Goal: Information Seeking & Learning: Learn about a topic

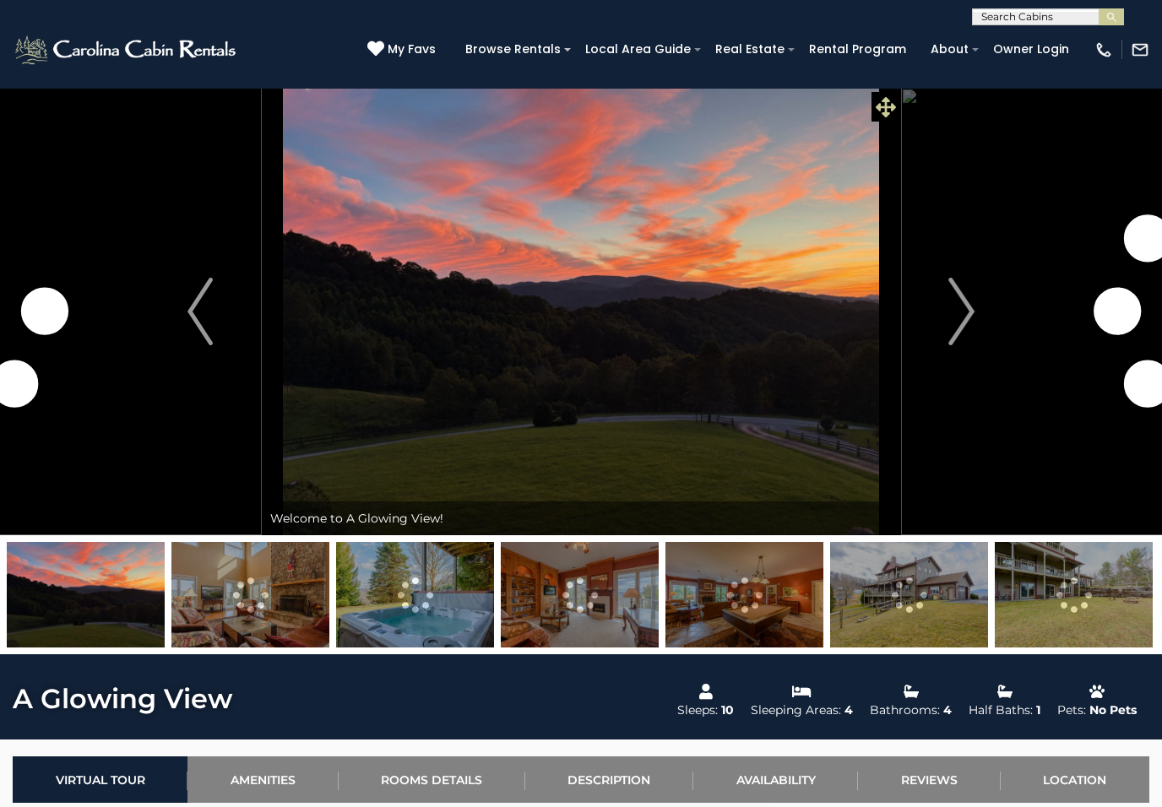
click at [899, 106] on span at bounding box center [887, 107] width 30 height 30
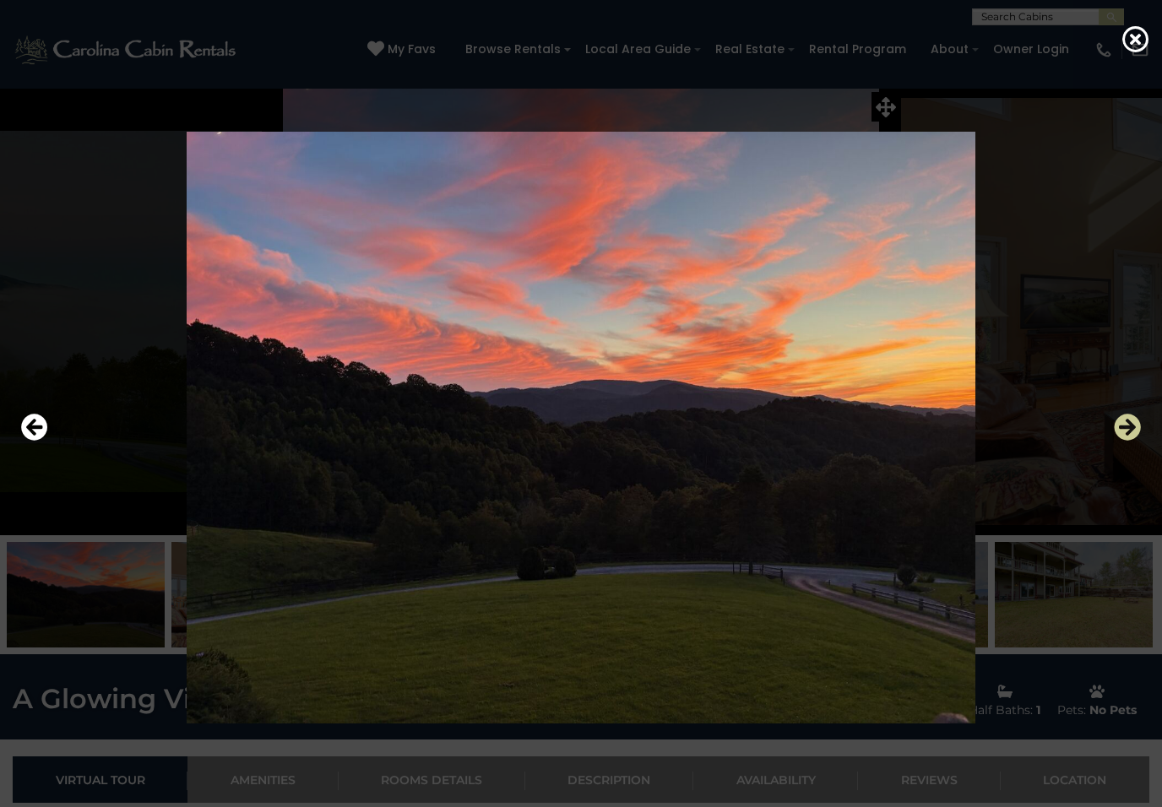
click at [1126, 427] on icon "Next" at bounding box center [1127, 427] width 27 height 27
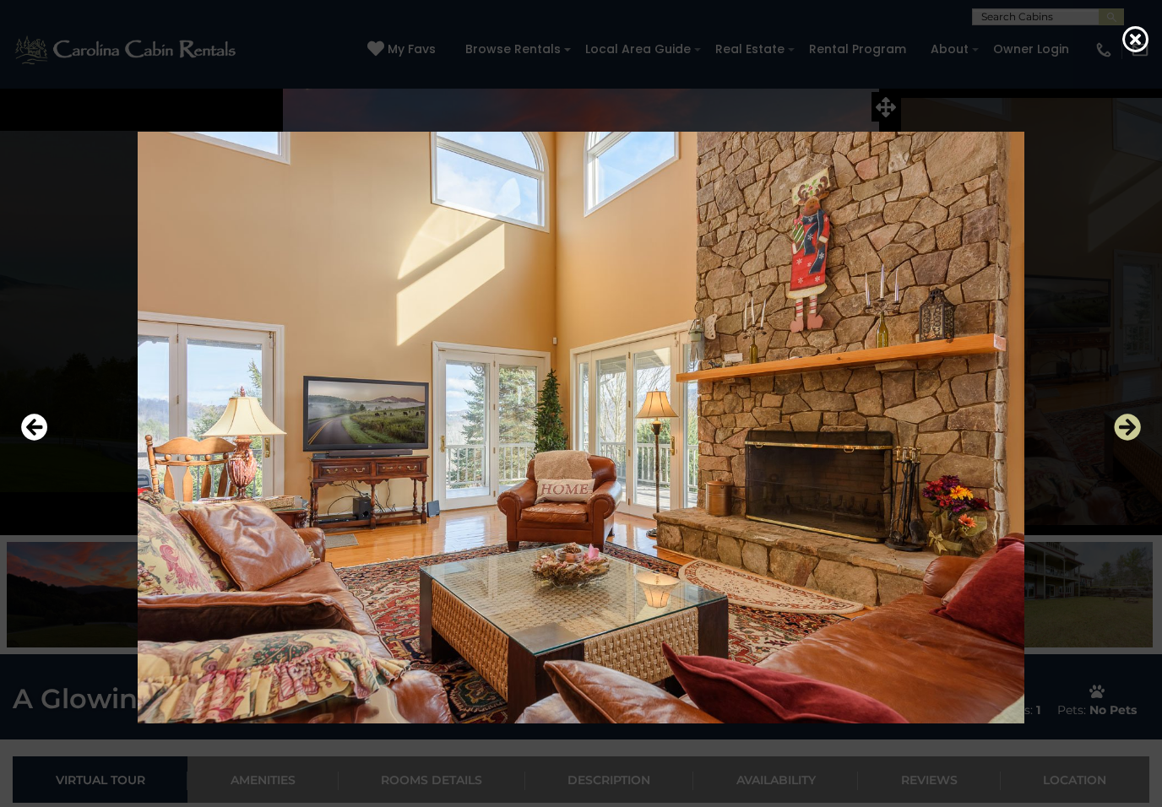
click at [1131, 426] on icon "Next" at bounding box center [1127, 427] width 27 height 27
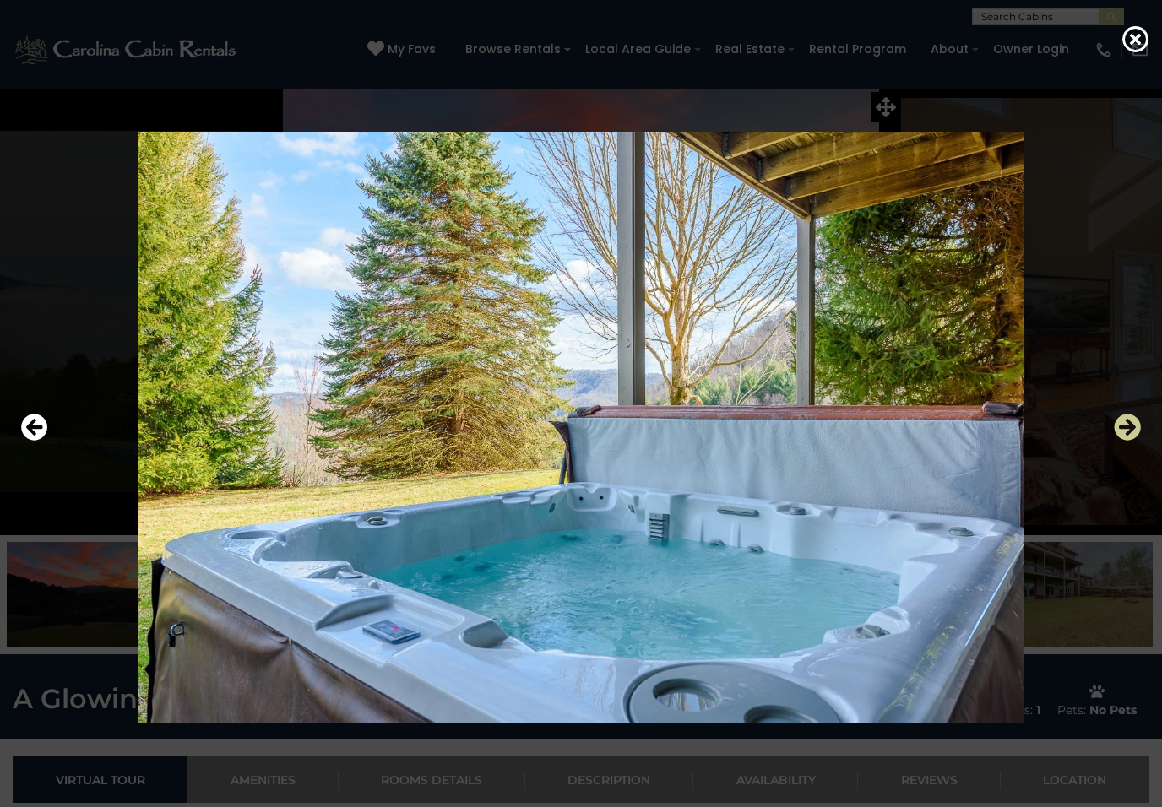
click at [1131, 426] on icon "Next" at bounding box center [1127, 427] width 27 height 27
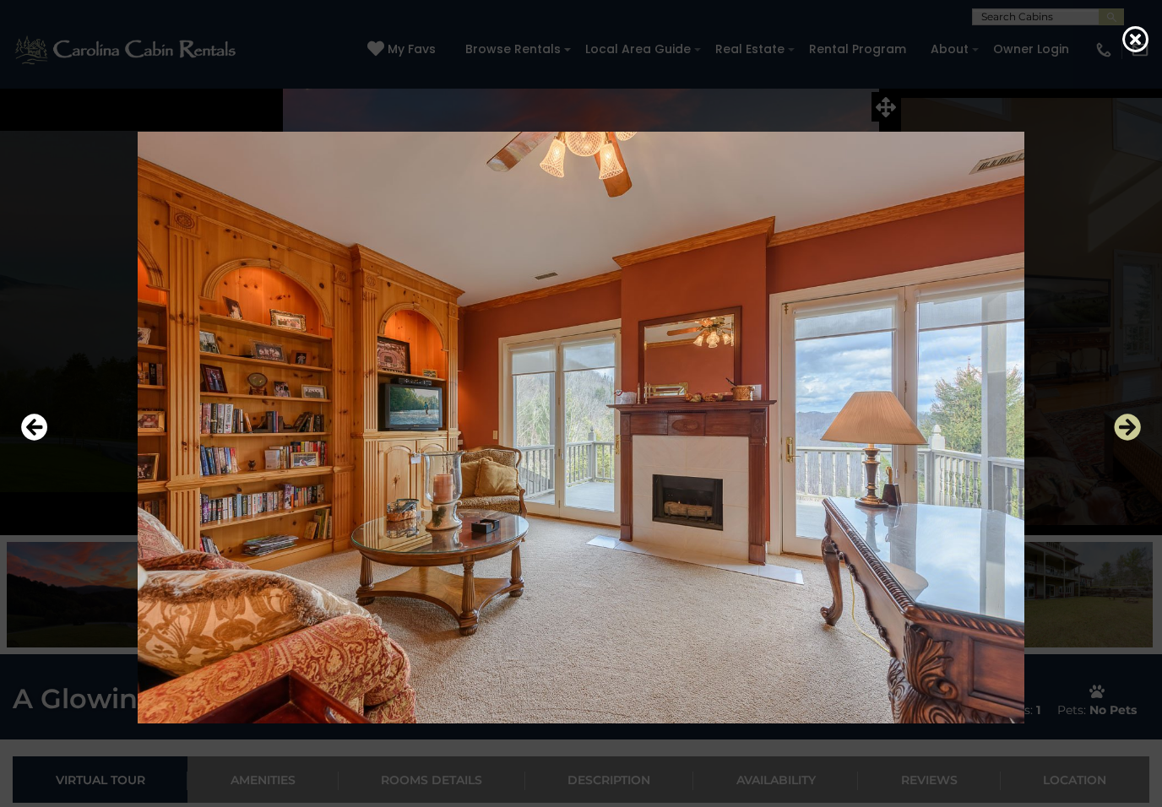
click at [1132, 429] on icon "Next" at bounding box center [1127, 427] width 27 height 27
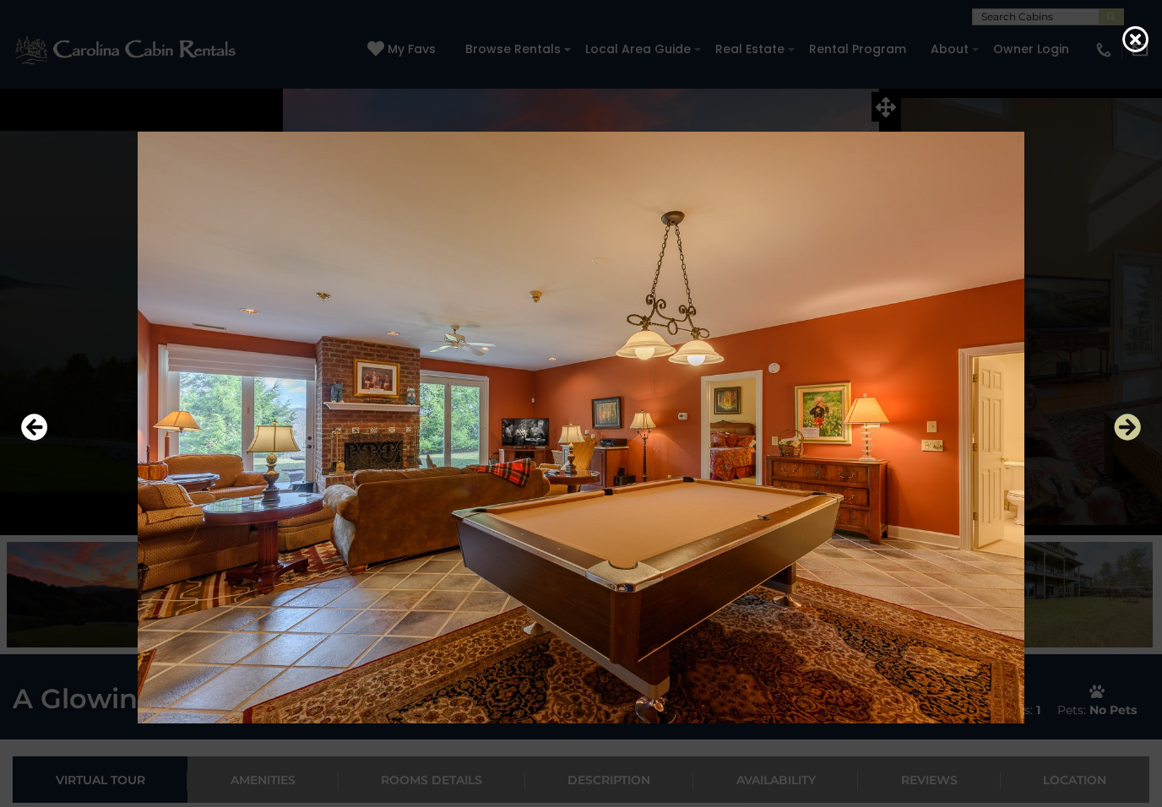
click at [1131, 429] on icon "Next" at bounding box center [1127, 427] width 27 height 27
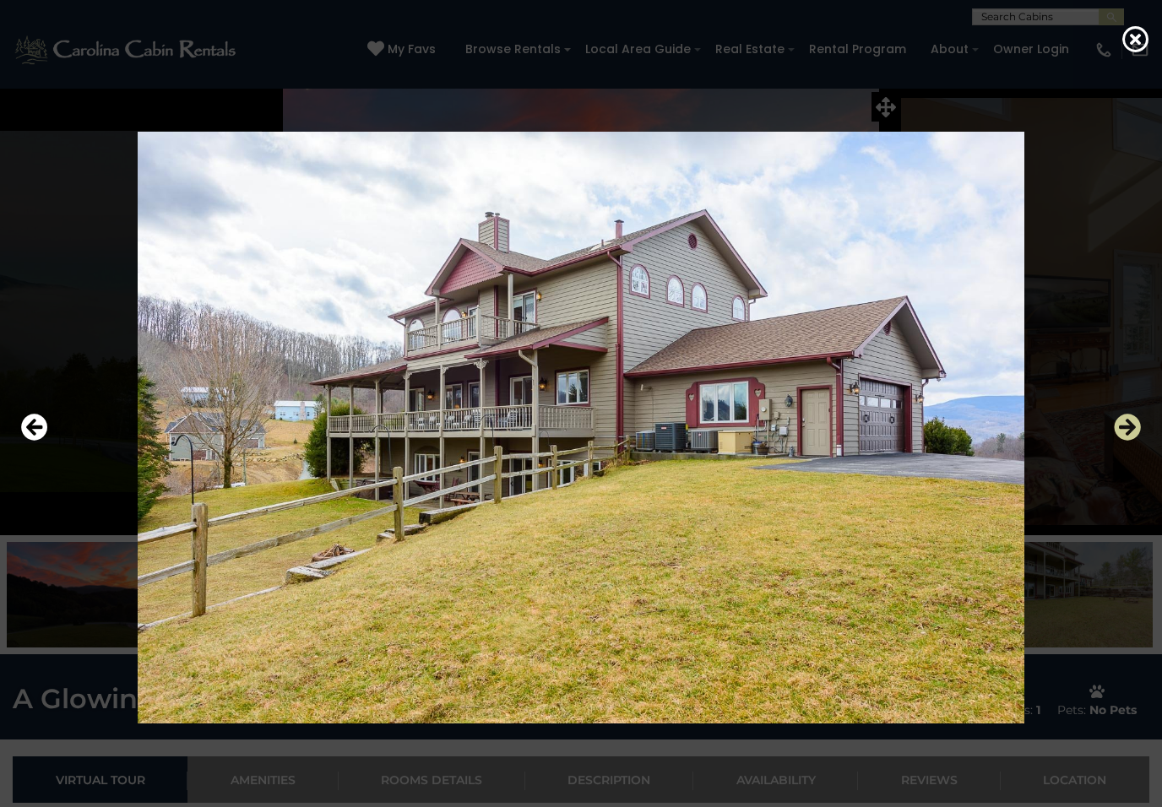
click at [1123, 433] on icon "Next" at bounding box center [1127, 427] width 27 height 27
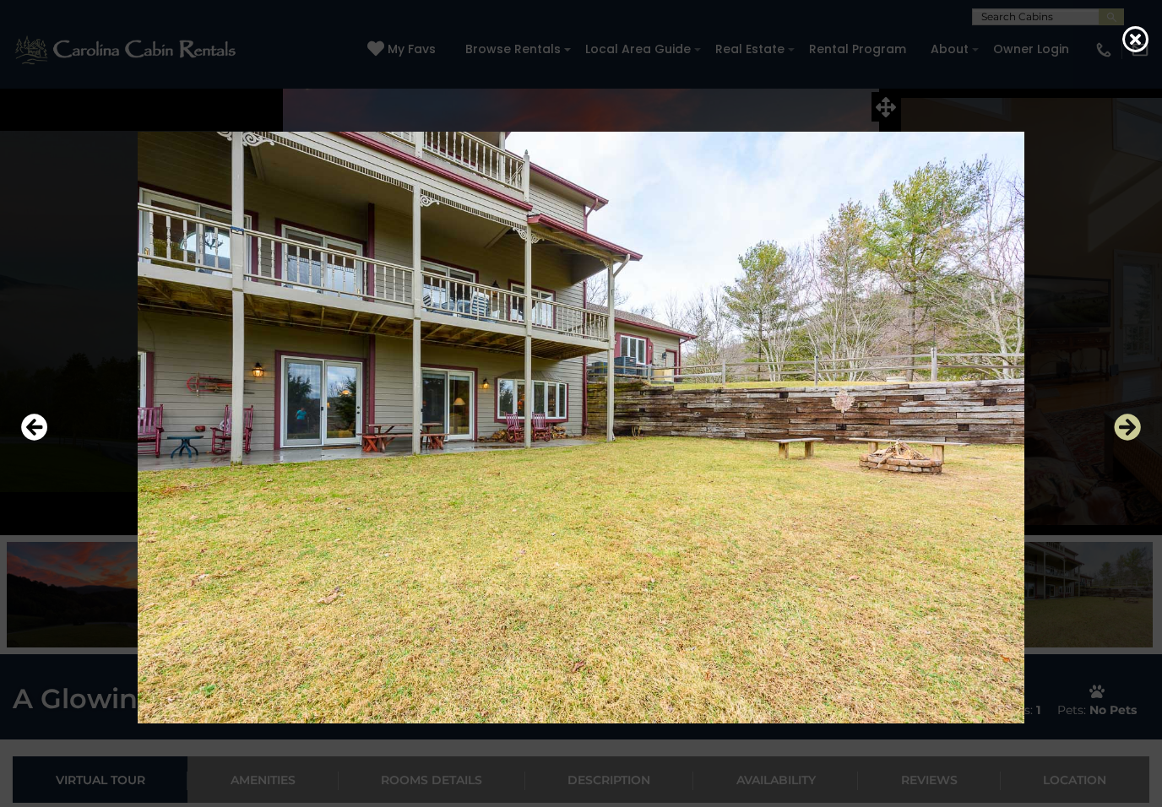
click at [1122, 432] on icon "Next" at bounding box center [1127, 427] width 27 height 27
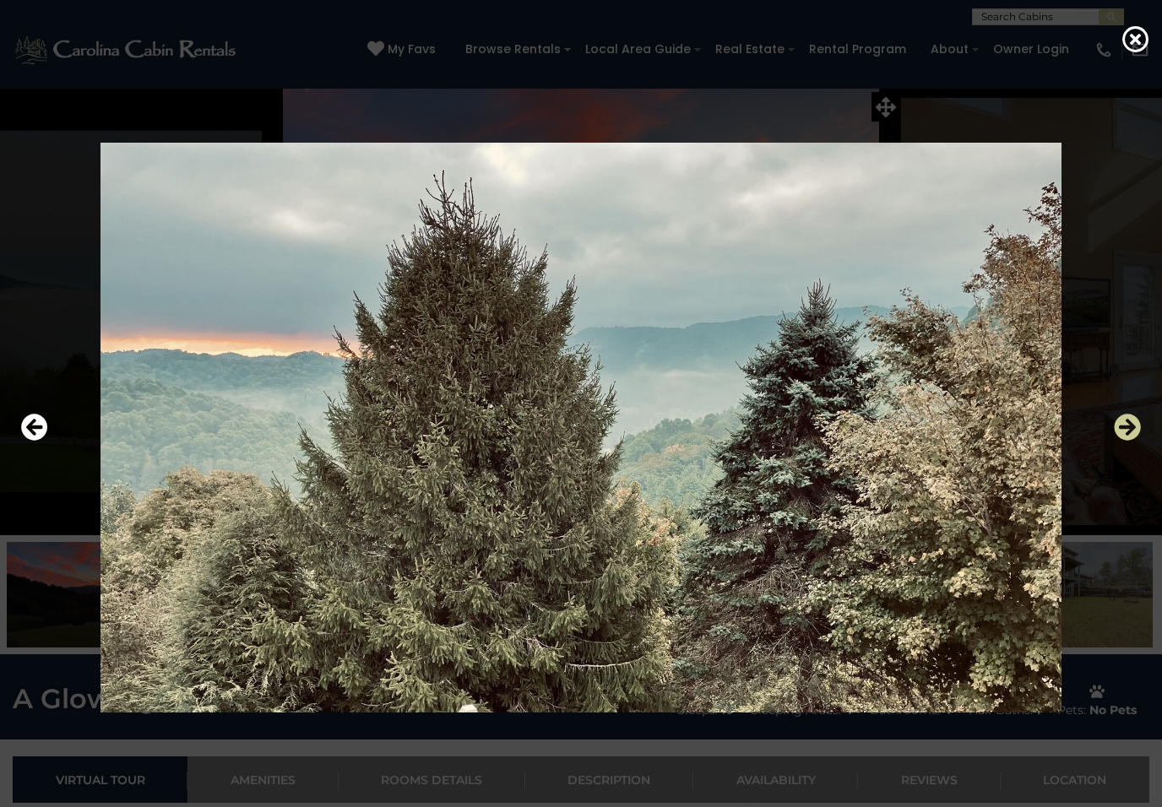
click at [1123, 435] on icon "Next" at bounding box center [1127, 427] width 27 height 27
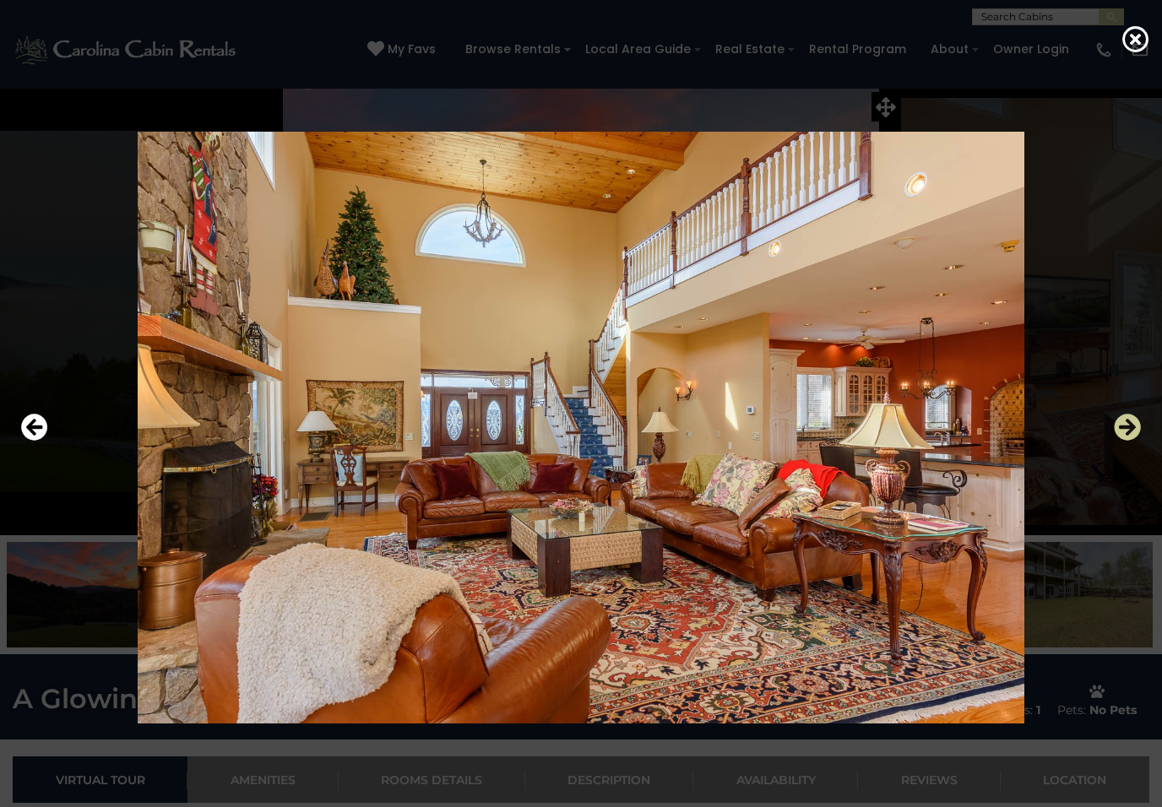
click at [1121, 440] on icon "Next" at bounding box center [1127, 427] width 27 height 27
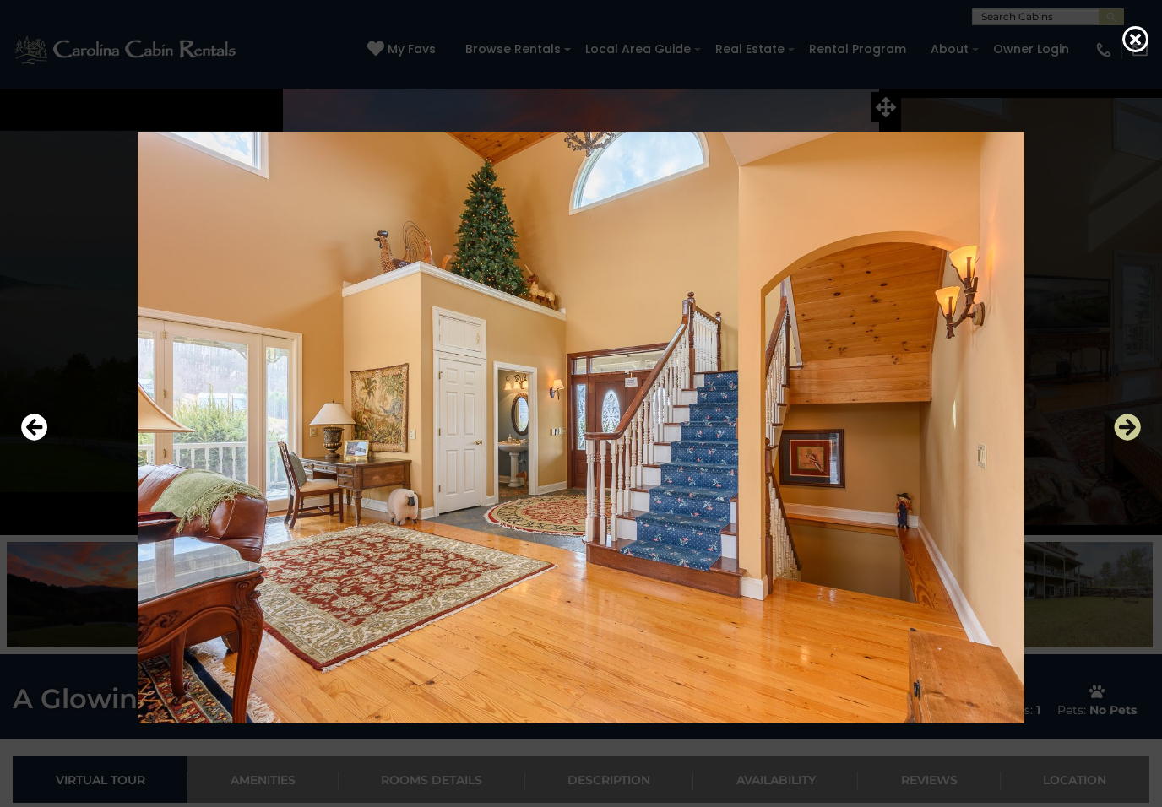
click at [1127, 430] on icon "Next" at bounding box center [1127, 427] width 27 height 27
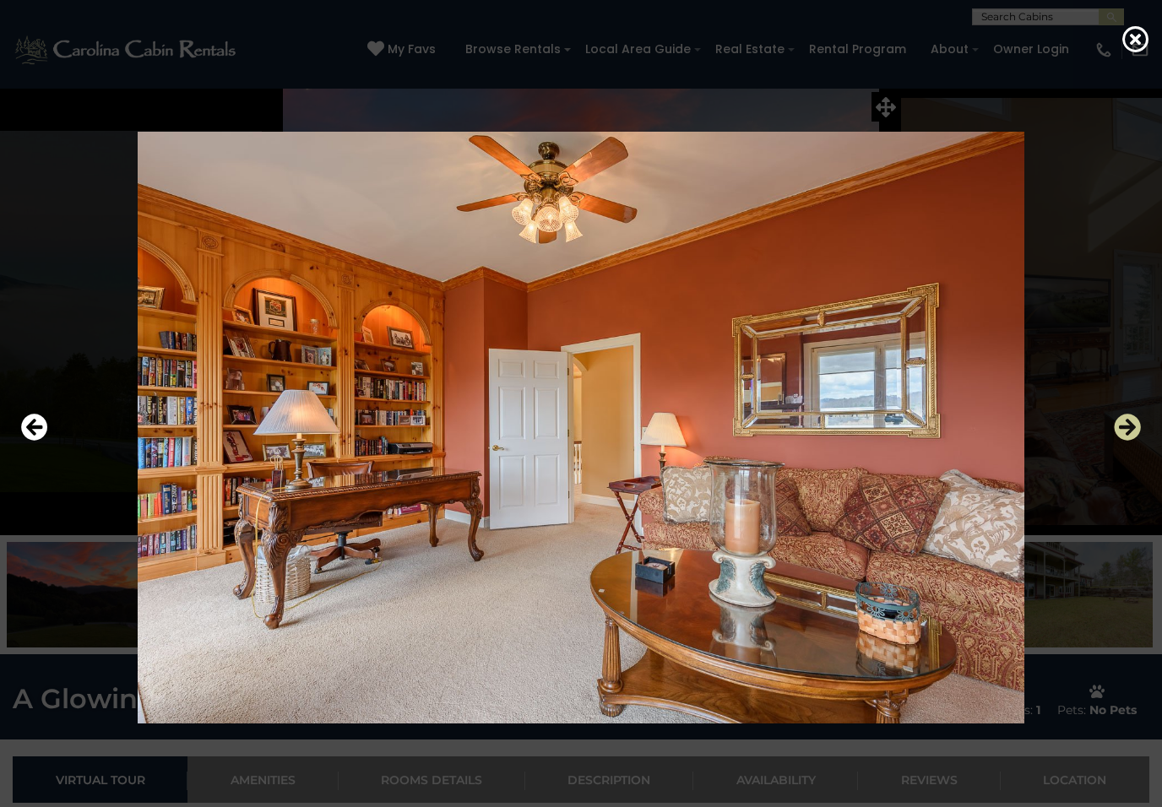
click at [1127, 432] on icon "Next" at bounding box center [1127, 427] width 27 height 27
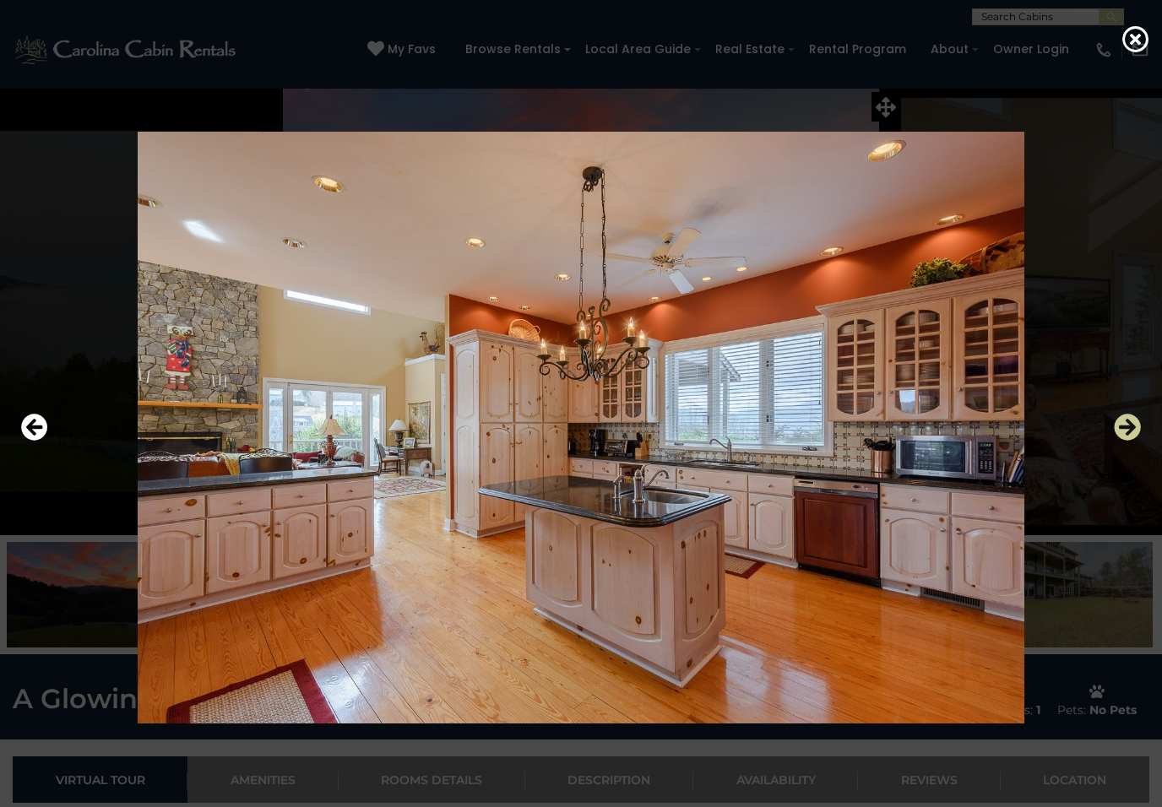
click at [1127, 433] on icon "Next" at bounding box center [1127, 427] width 27 height 27
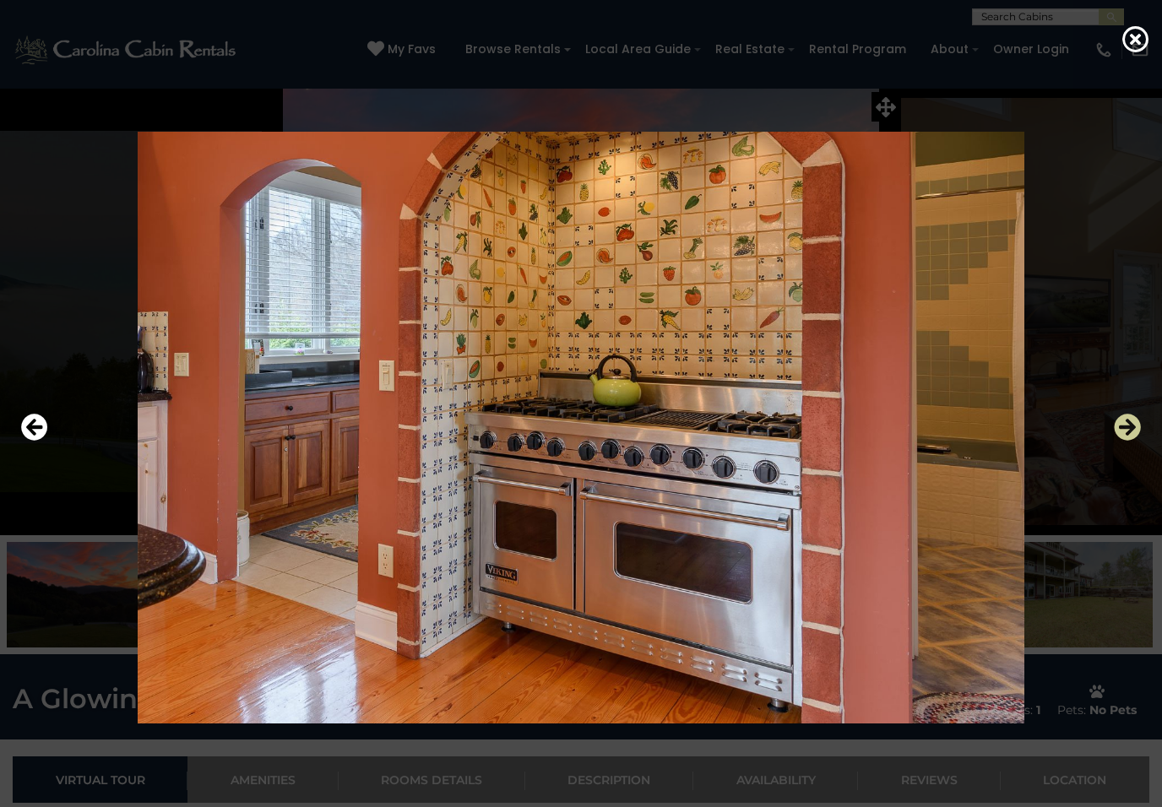
click at [1125, 437] on icon "Next" at bounding box center [1127, 427] width 27 height 27
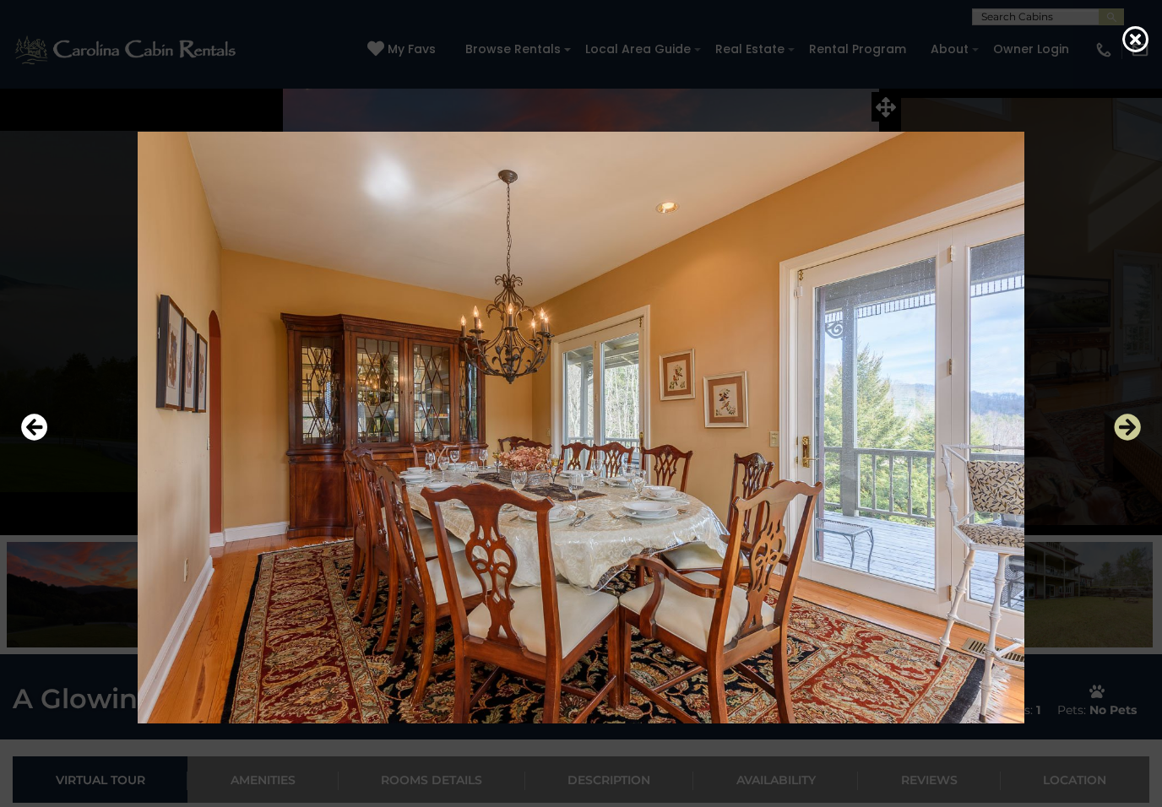
click at [1124, 436] on icon "Next" at bounding box center [1127, 427] width 27 height 27
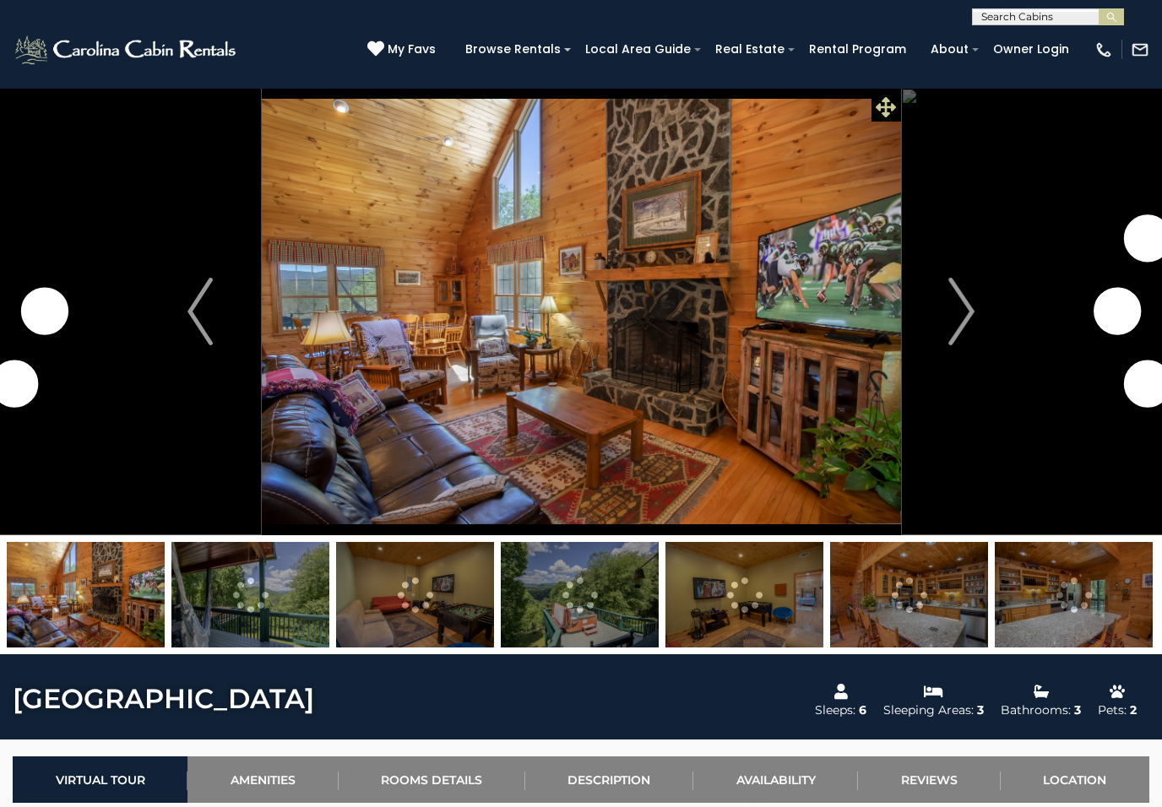
click at [883, 113] on icon at bounding box center [886, 107] width 20 height 20
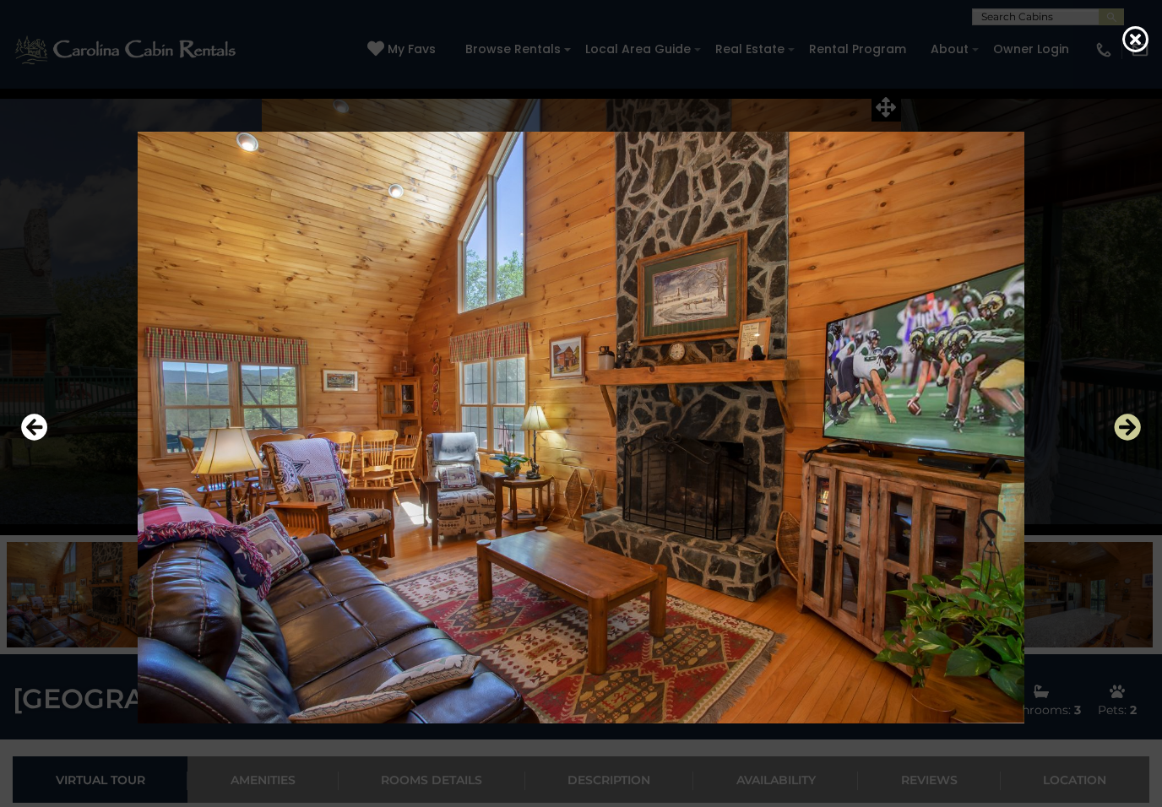
click at [1133, 440] on icon "Next" at bounding box center [1127, 427] width 27 height 27
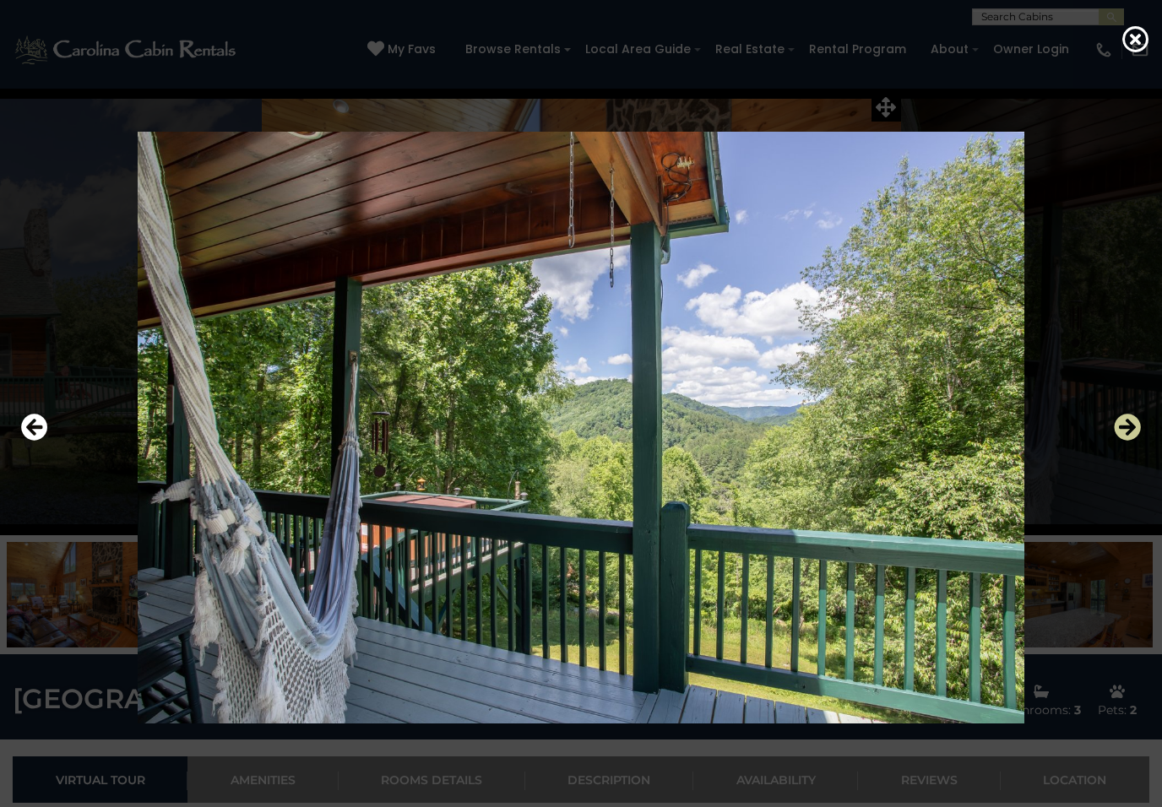
click at [1127, 434] on icon "Next" at bounding box center [1127, 427] width 27 height 27
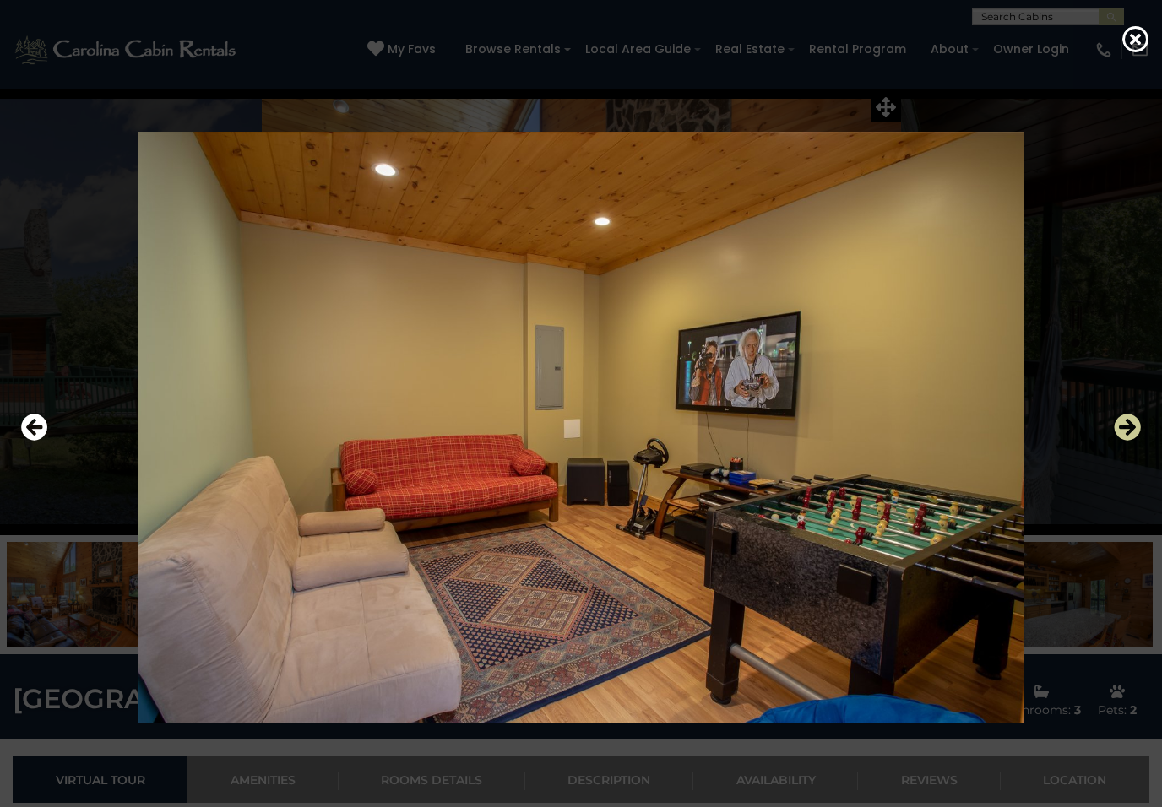
click at [1126, 442] on button "Next" at bounding box center [1127, 428] width 27 height 39
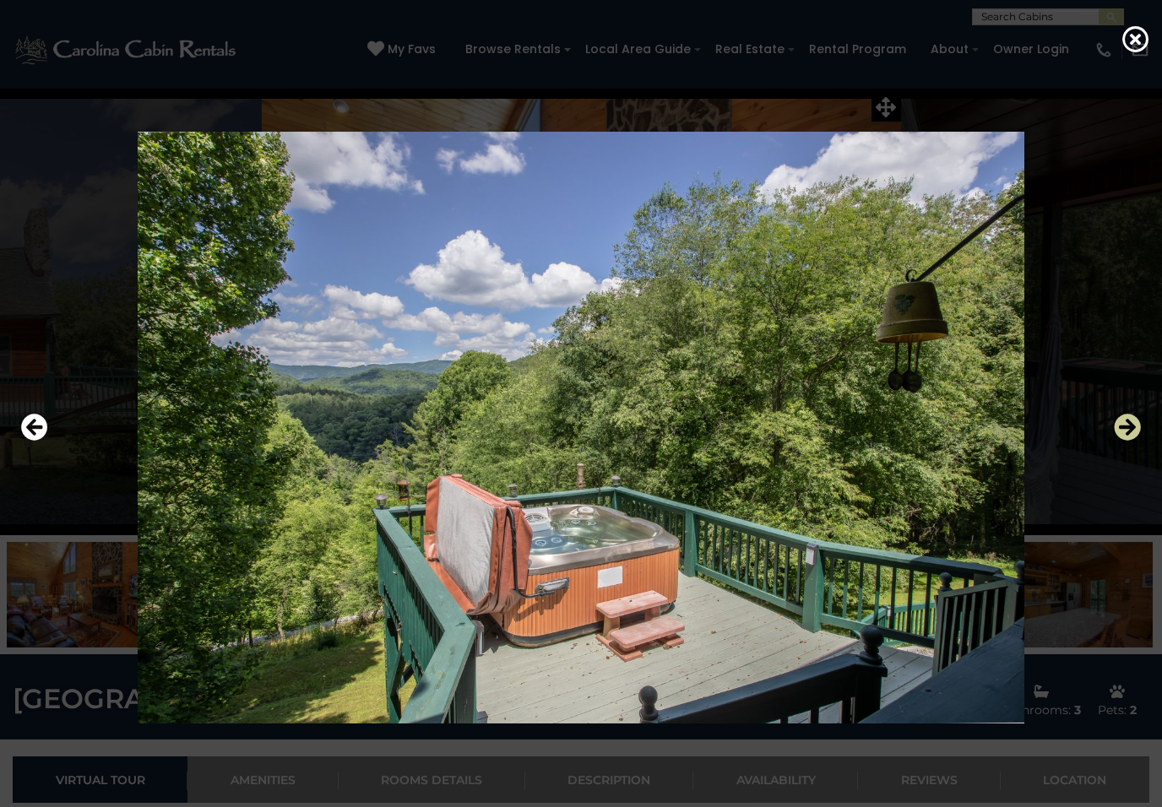
click at [1132, 432] on icon "Next" at bounding box center [1127, 427] width 27 height 27
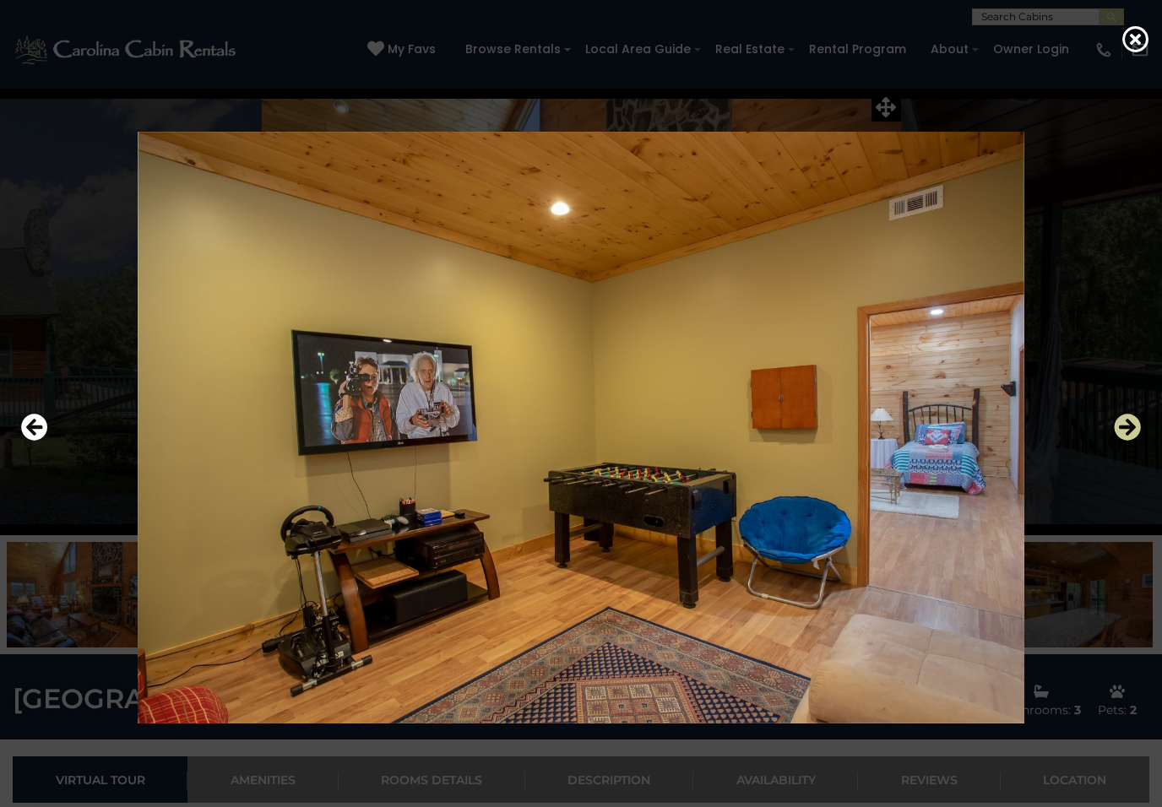
click at [1135, 427] on icon "Next" at bounding box center [1127, 427] width 27 height 27
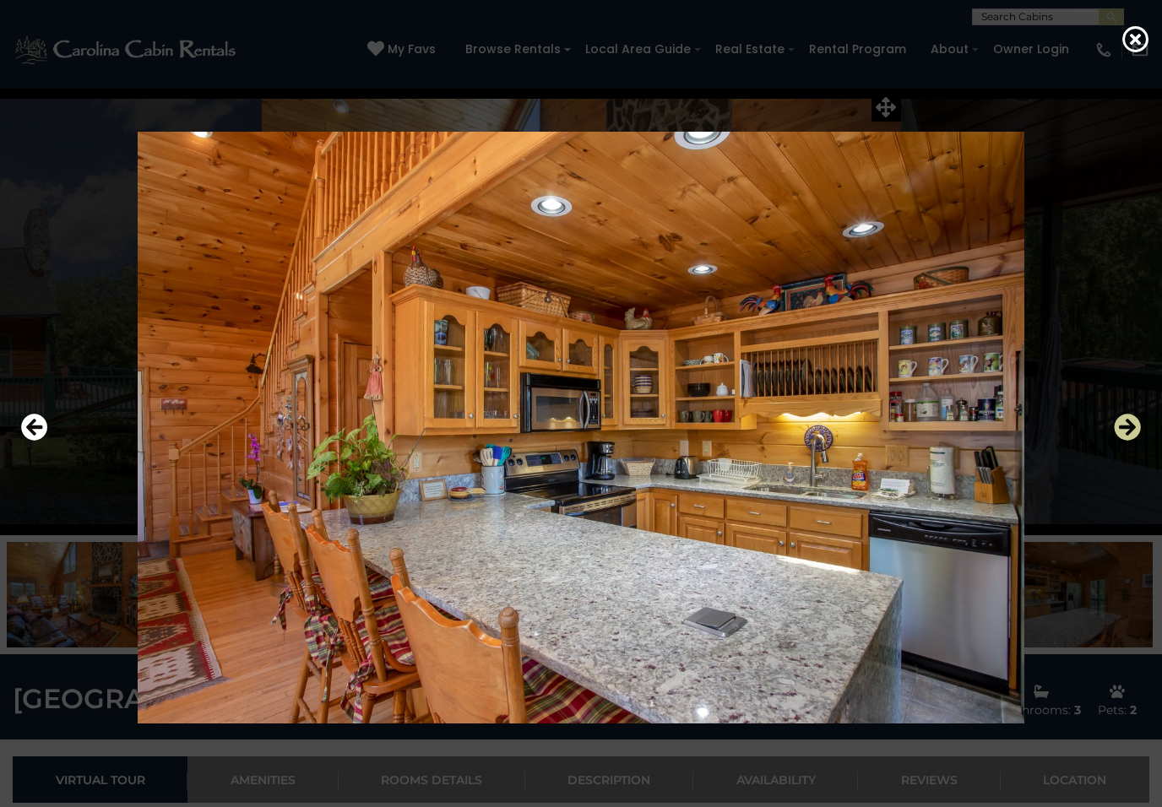
click at [1133, 432] on icon "Next" at bounding box center [1127, 427] width 27 height 27
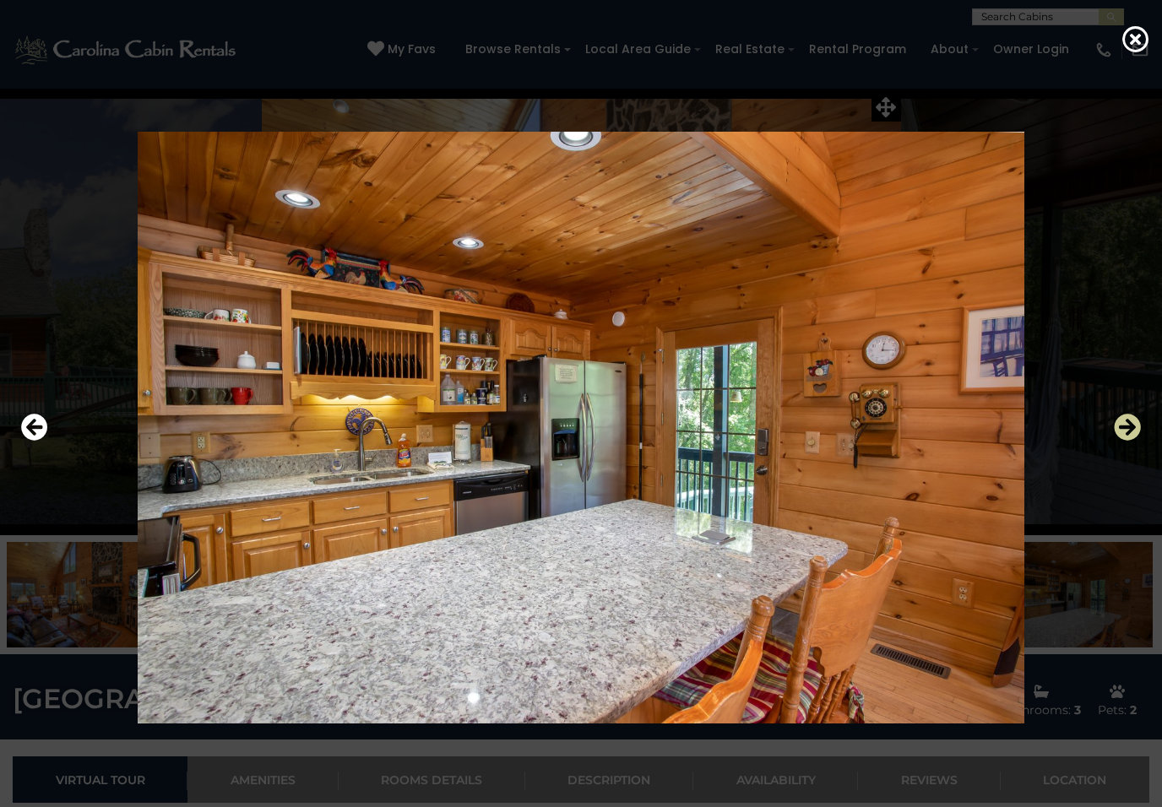
click at [1139, 430] on icon "Next" at bounding box center [1127, 427] width 27 height 27
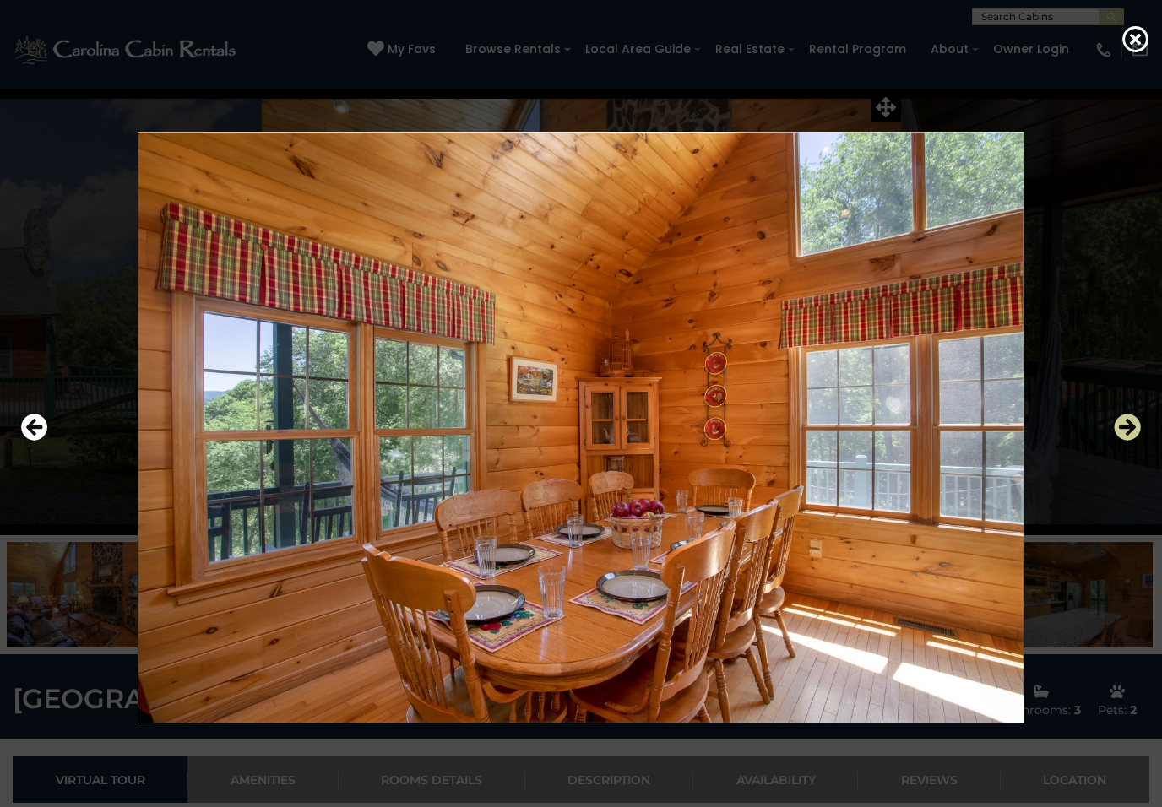
click at [1140, 429] on icon "Next" at bounding box center [1127, 427] width 27 height 27
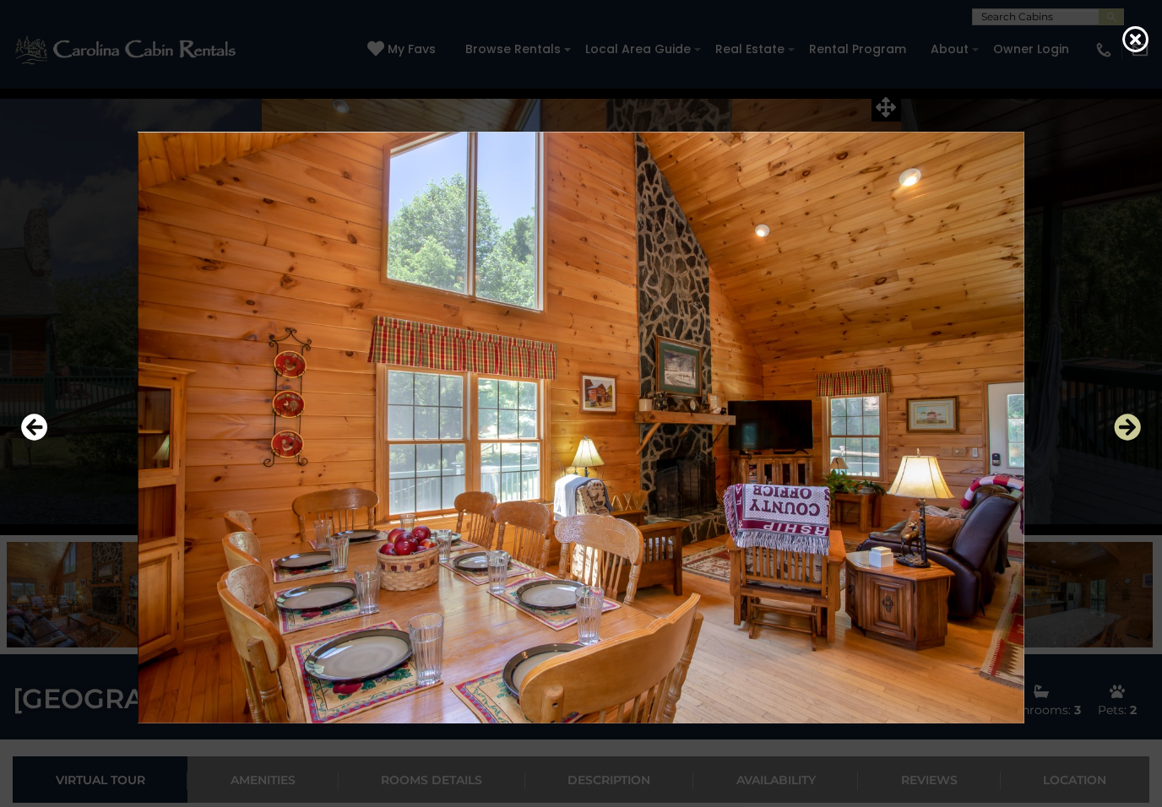
click at [1138, 427] on icon "Next" at bounding box center [1127, 427] width 27 height 27
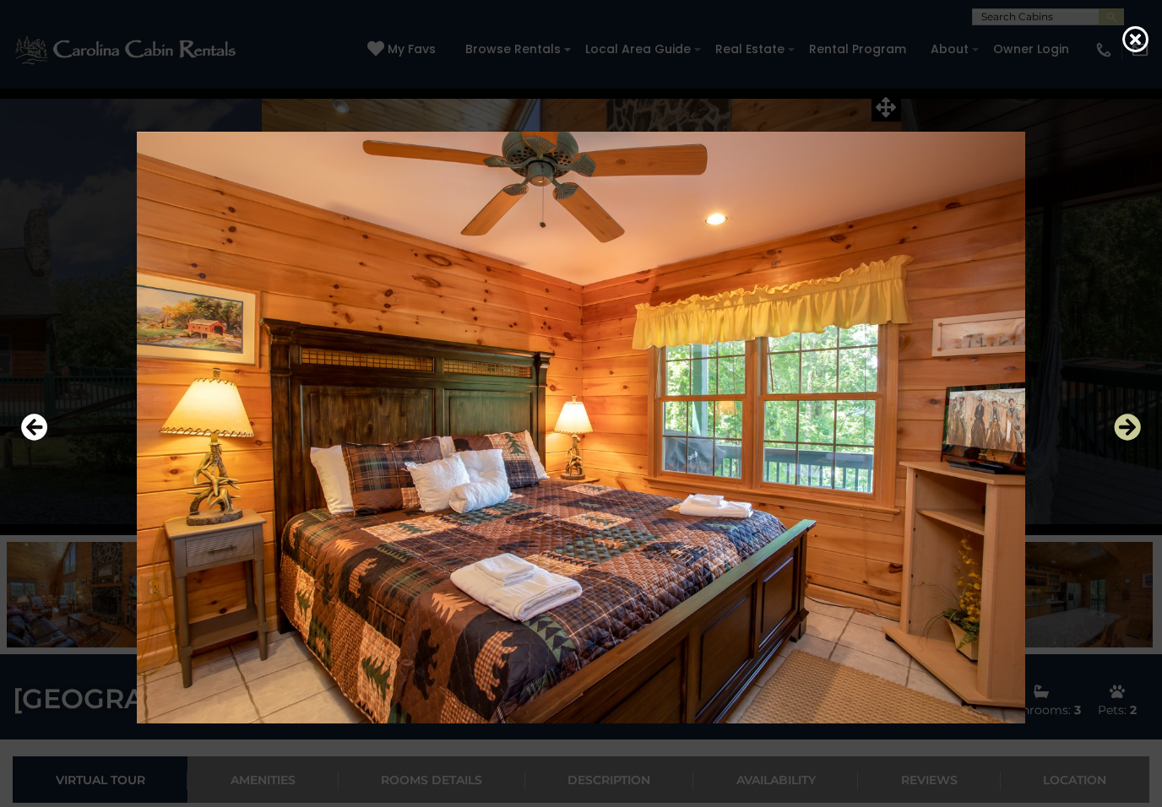
click at [1140, 441] on button "Next" at bounding box center [1127, 428] width 27 height 39
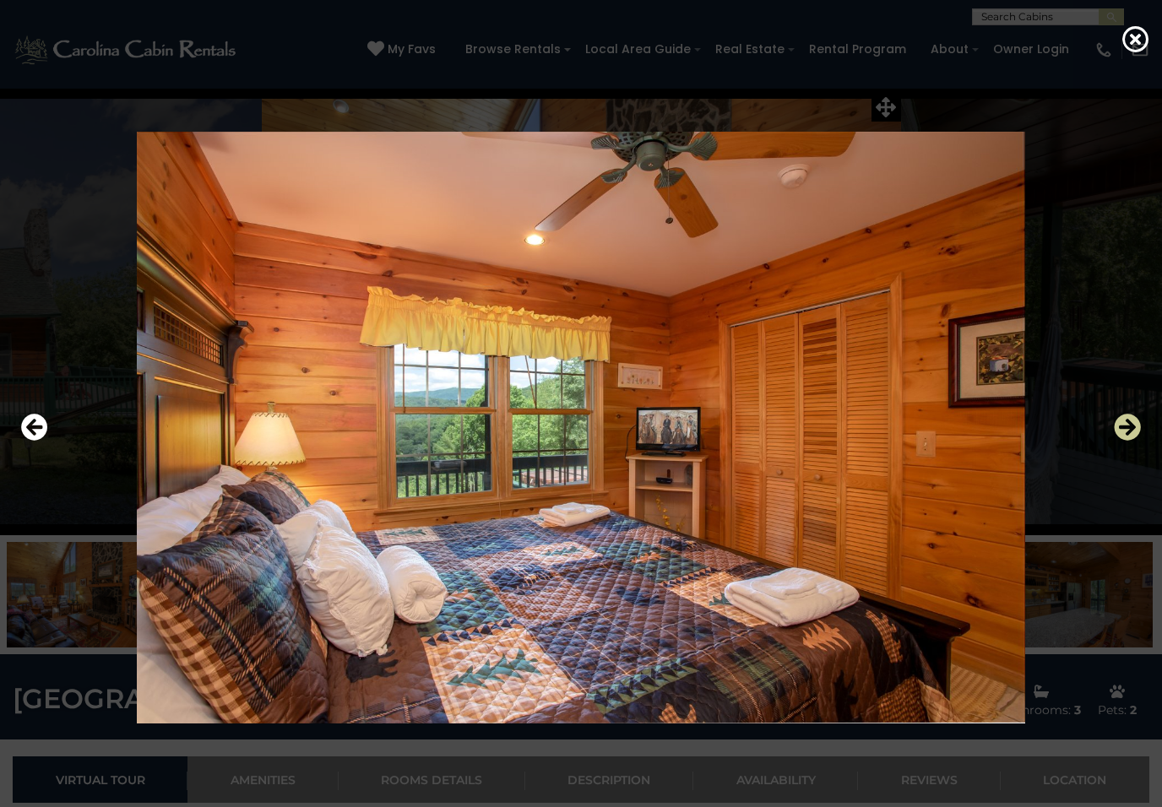
click at [1140, 437] on icon "Next" at bounding box center [1127, 427] width 27 height 27
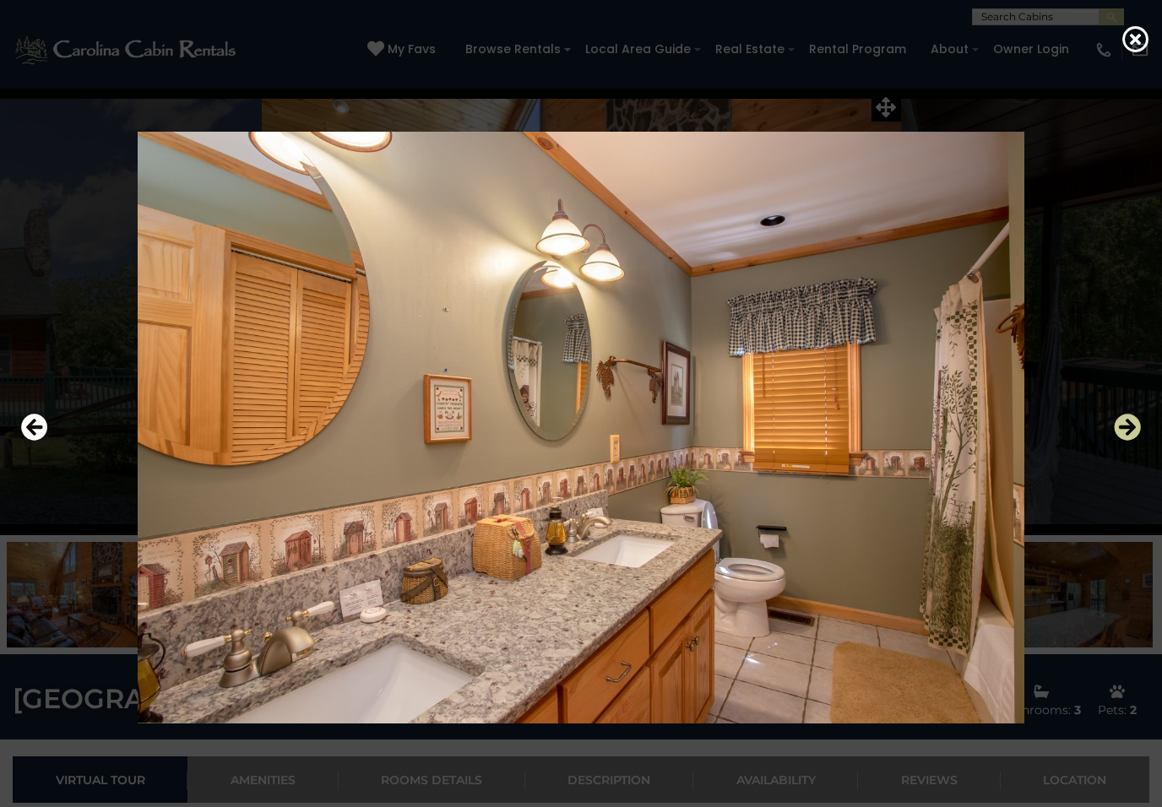
click at [1137, 437] on icon "Next" at bounding box center [1127, 427] width 27 height 27
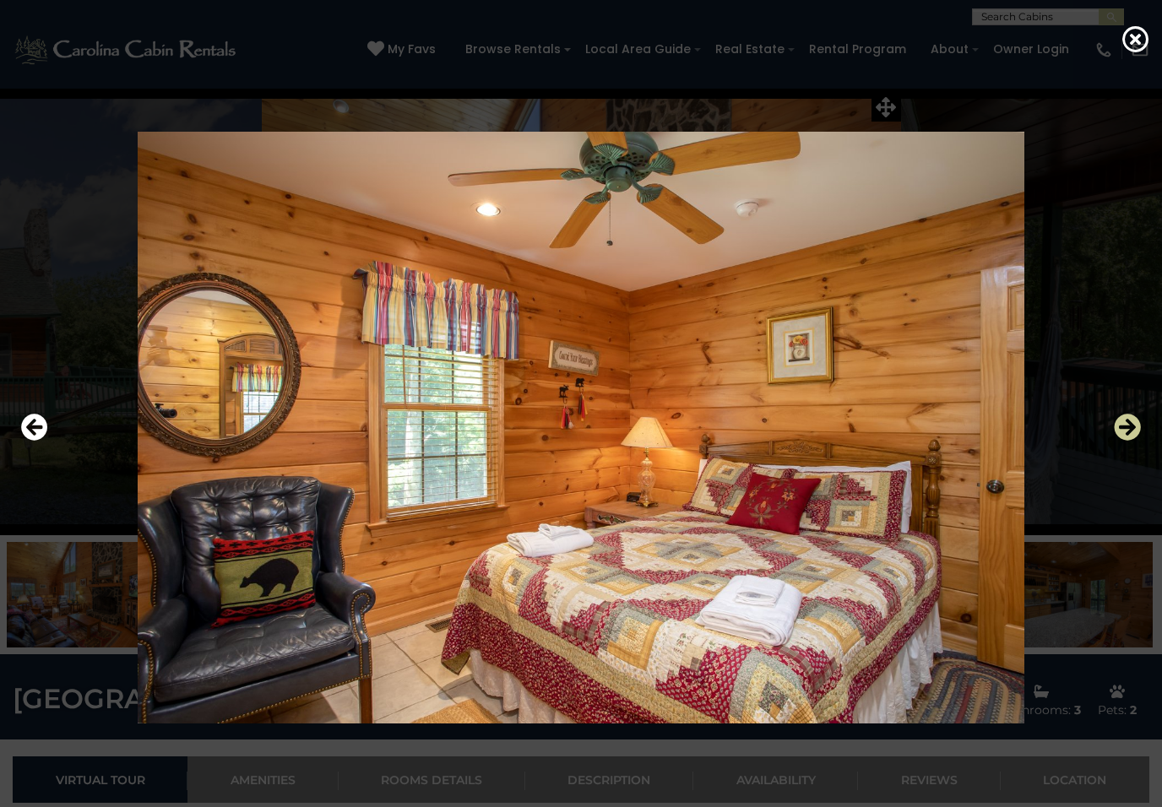
click at [1133, 440] on icon "Next" at bounding box center [1127, 427] width 27 height 27
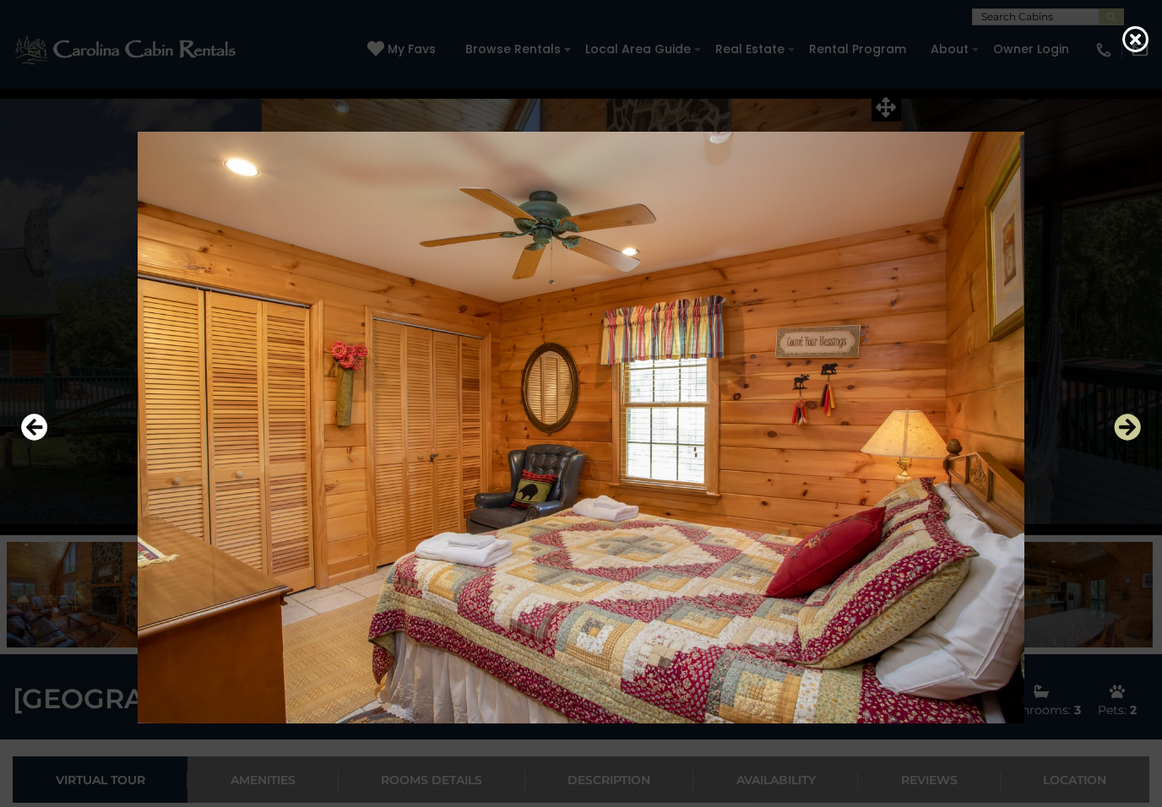
click at [1138, 429] on icon "Next" at bounding box center [1127, 427] width 27 height 27
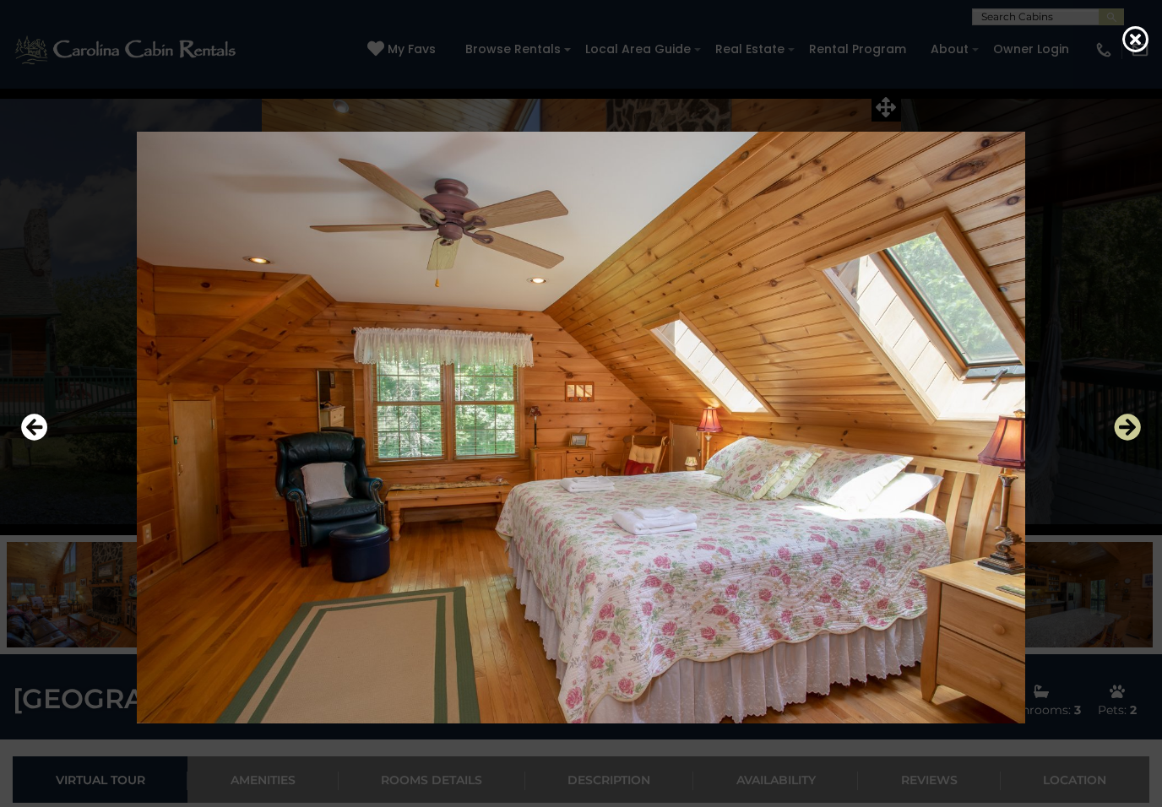
click at [1136, 429] on icon "Next" at bounding box center [1127, 427] width 27 height 27
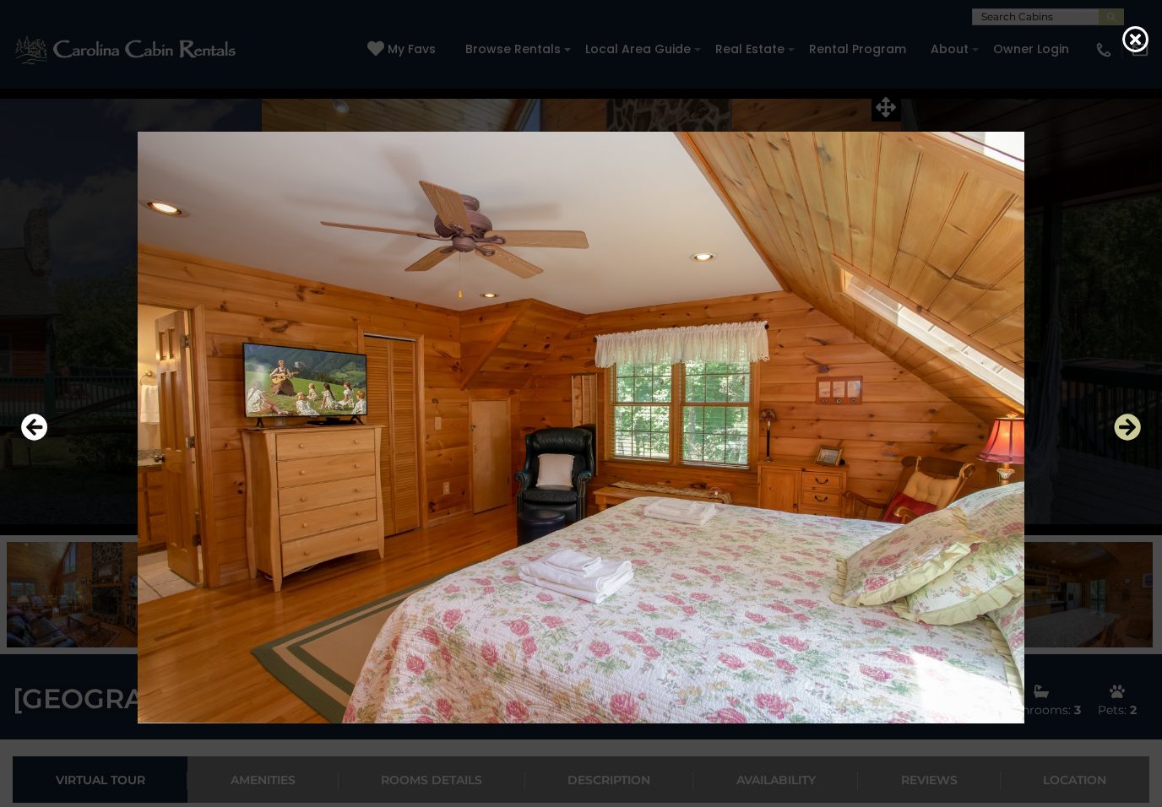
click at [1135, 431] on icon "Next" at bounding box center [1127, 427] width 27 height 27
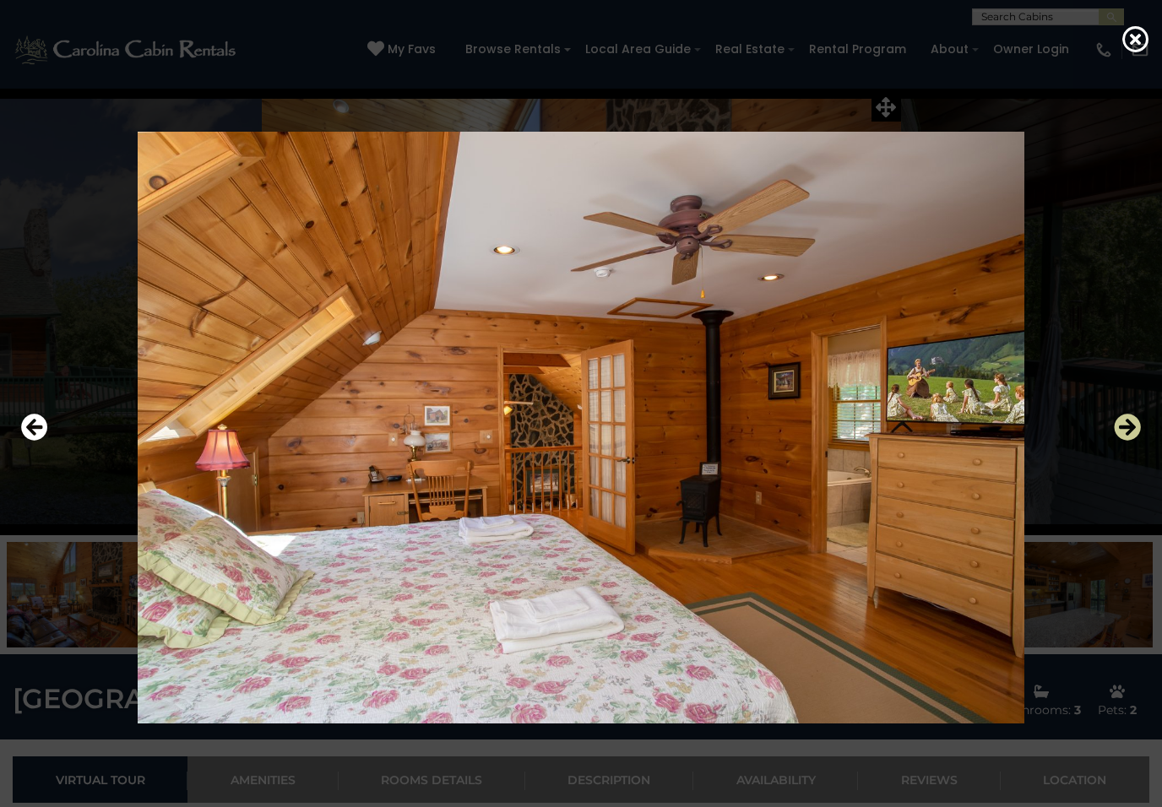
click at [1134, 432] on icon "Next" at bounding box center [1127, 427] width 27 height 27
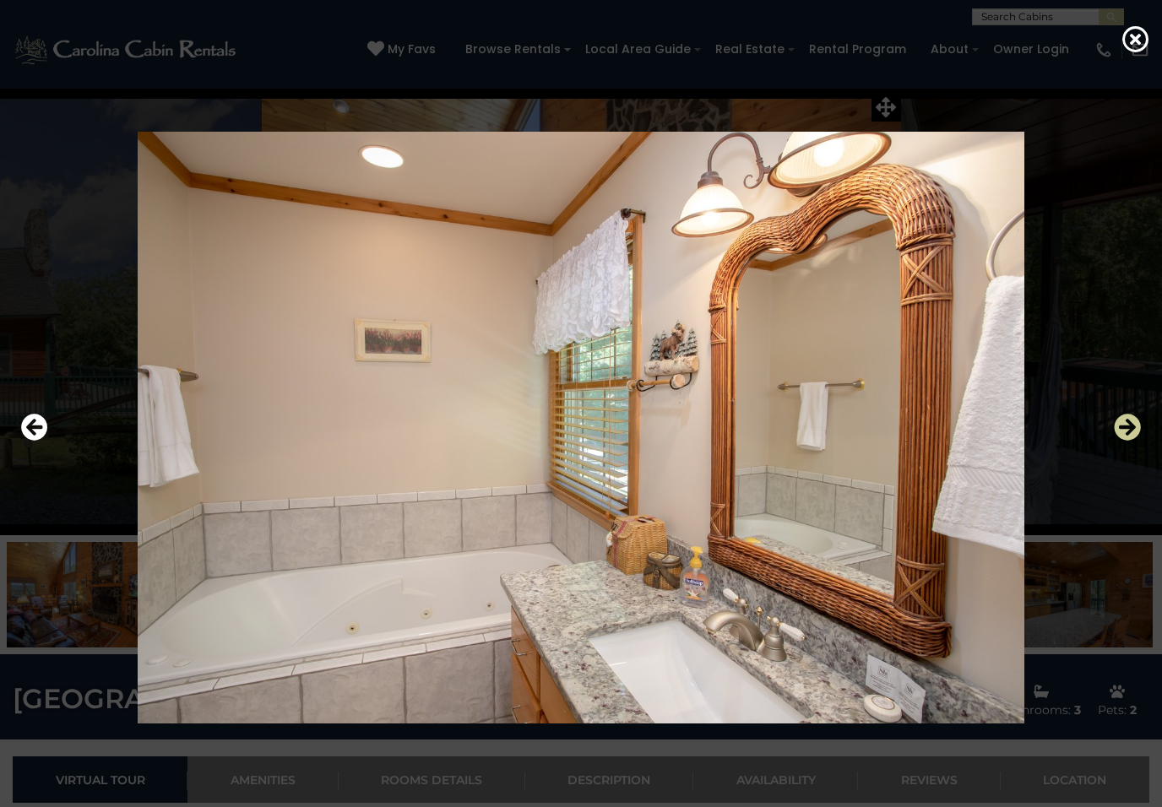
click at [1135, 430] on icon "Next" at bounding box center [1127, 427] width 27 height 27
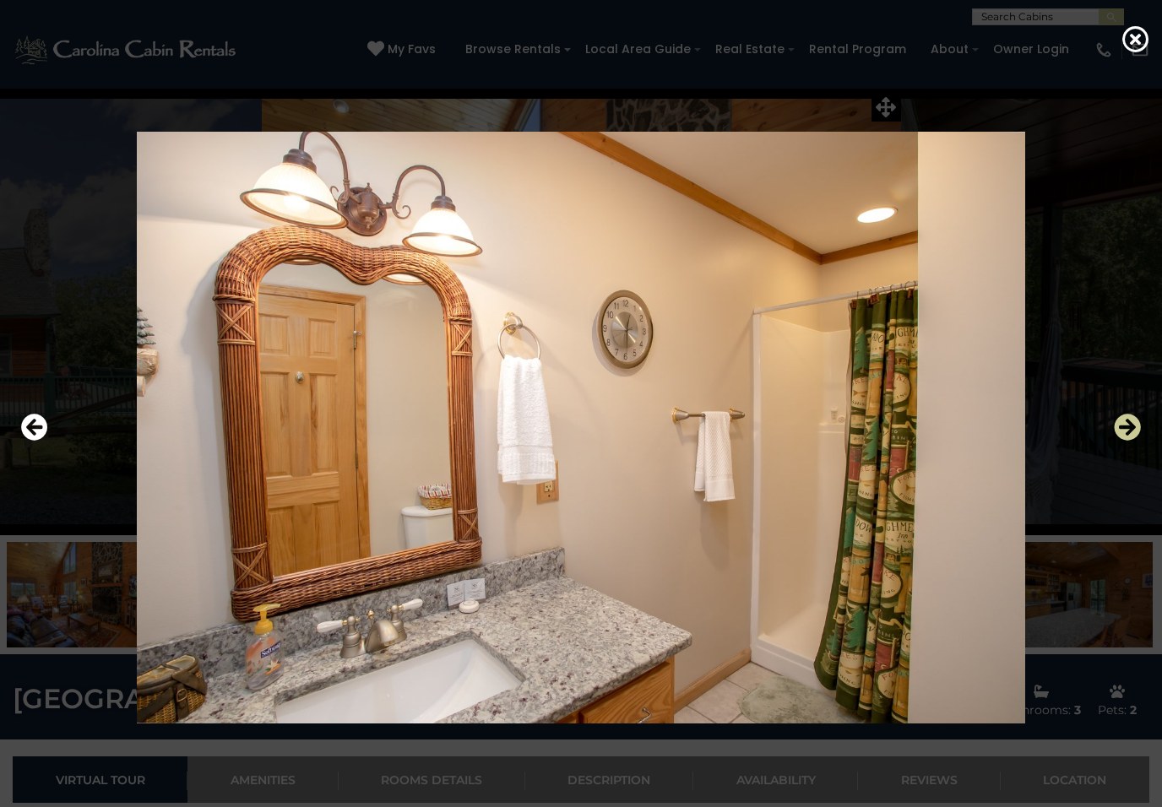
click at [1135, 429] on icon "Next" at bounding box center [1127, 427] width 27 height 27
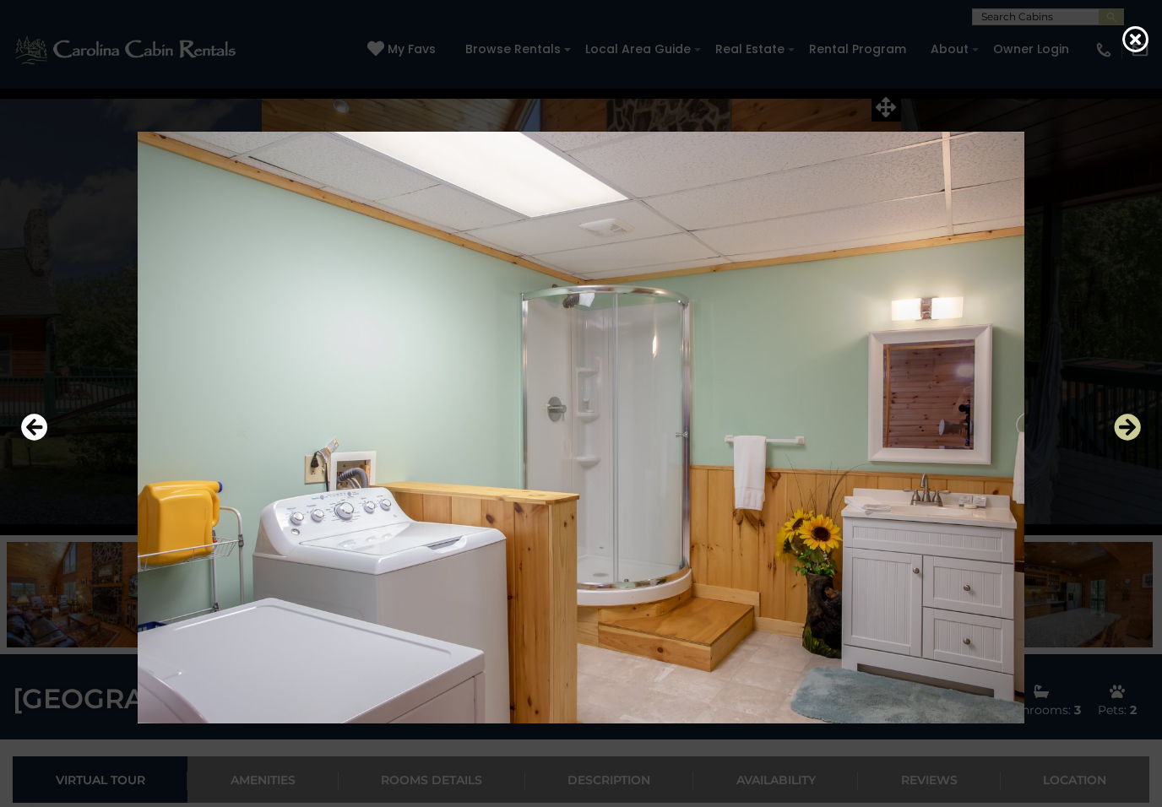
click at [1133, 432] on icon "Next" at bounding box center [1127, 427] width 27 height 27
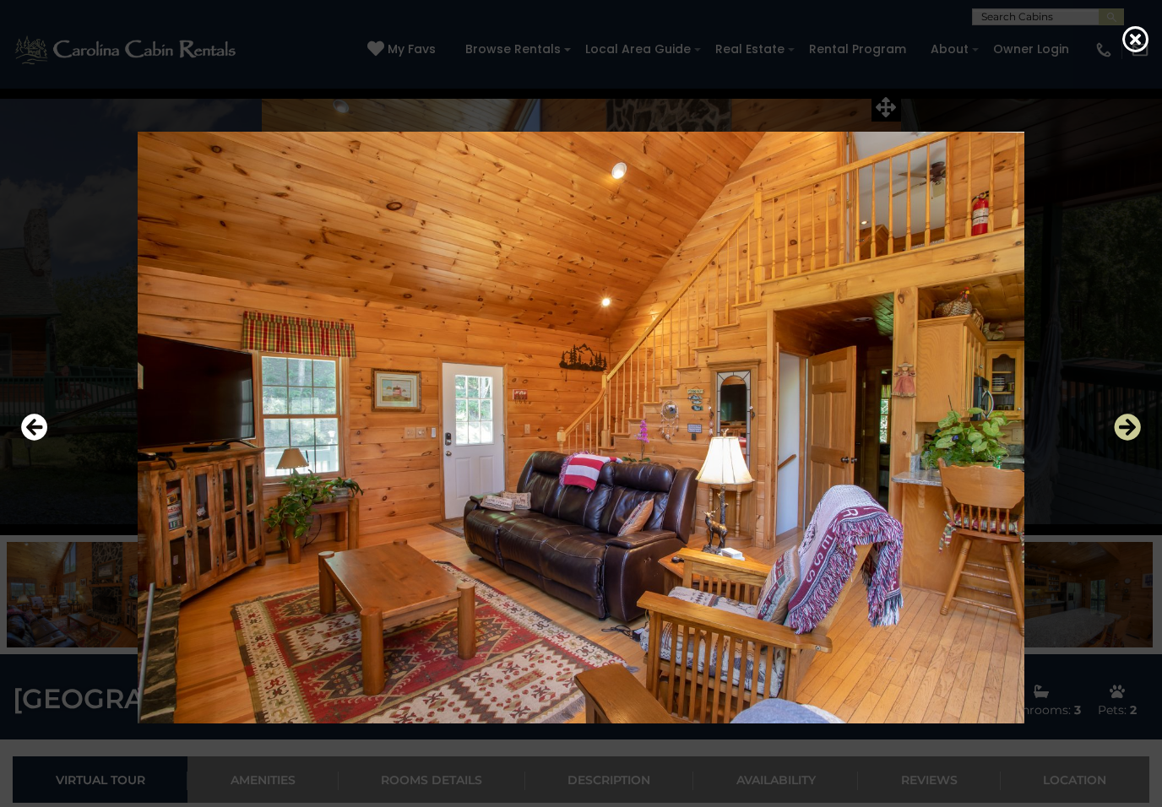
click at [1135, 431] on icon "Next" at bounding box center [1127, 427] width 27 height 27
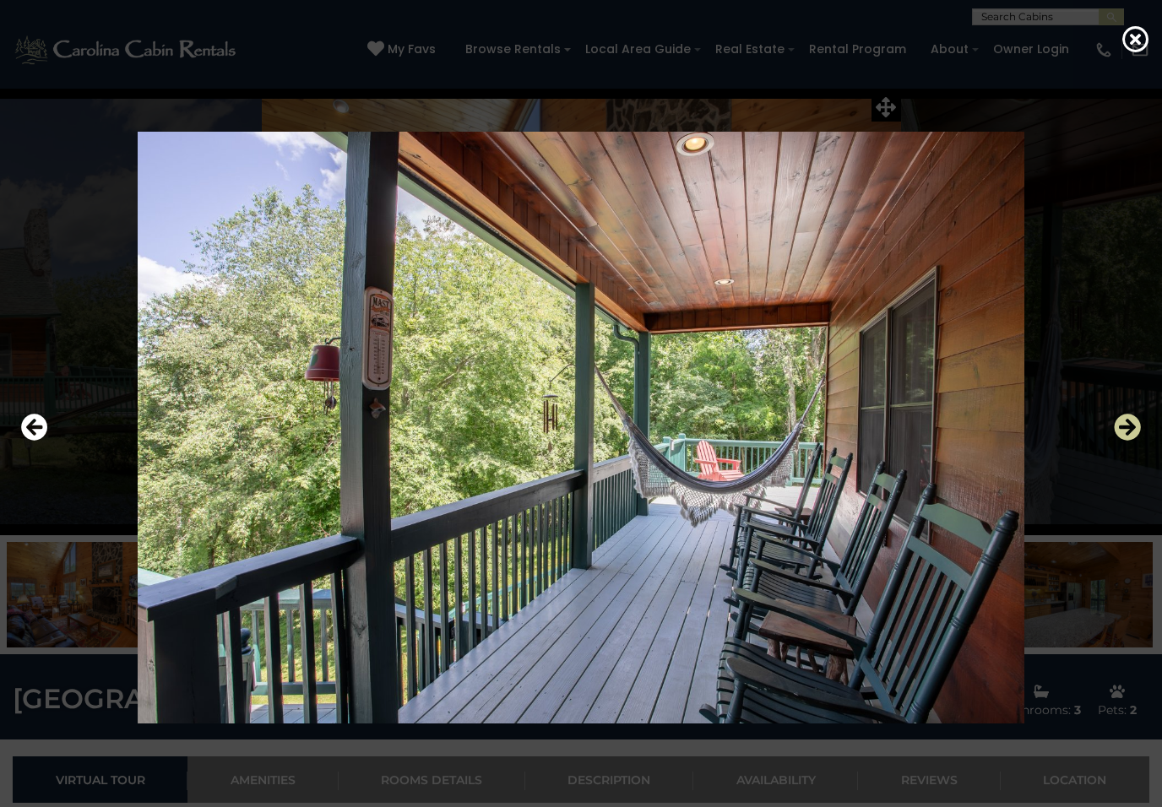
click at [1135, 429] on icon "Next" at bounding box center [1127, 427] width 27 height 27
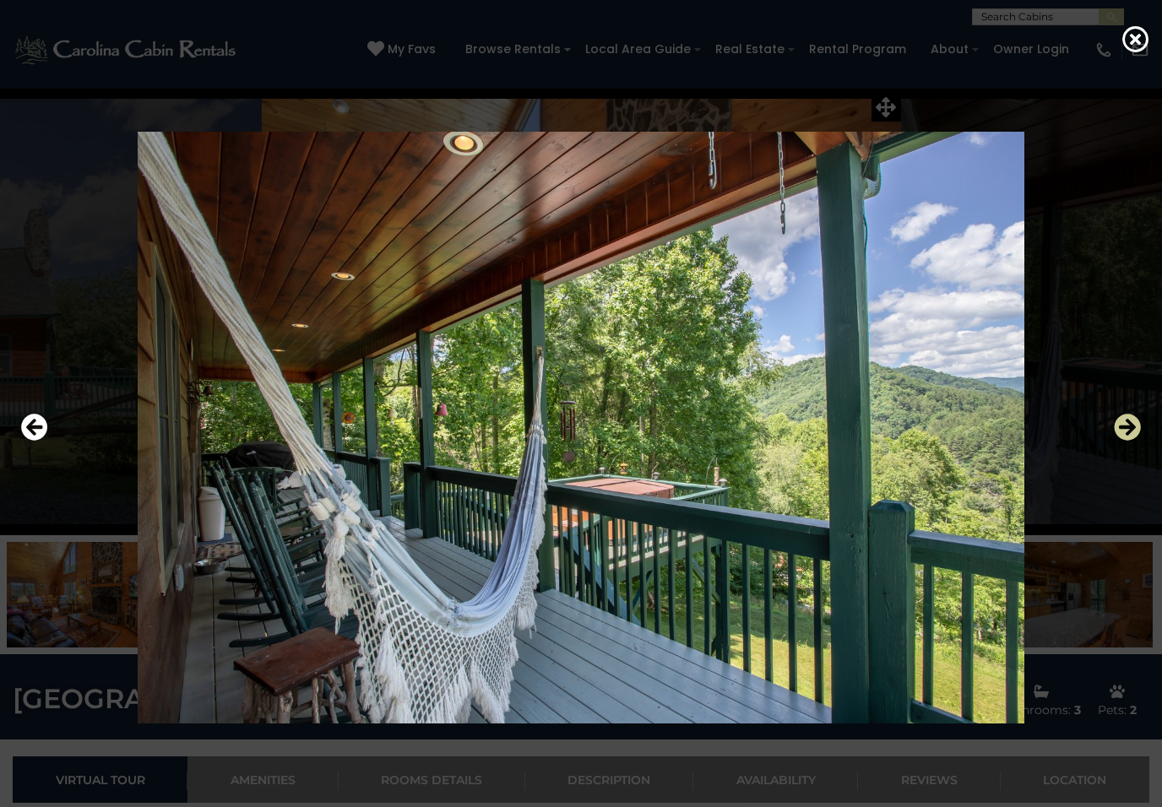
click at [1135, 430] on icon "Next" at bounding box center [1127, 427] width 27 height 27
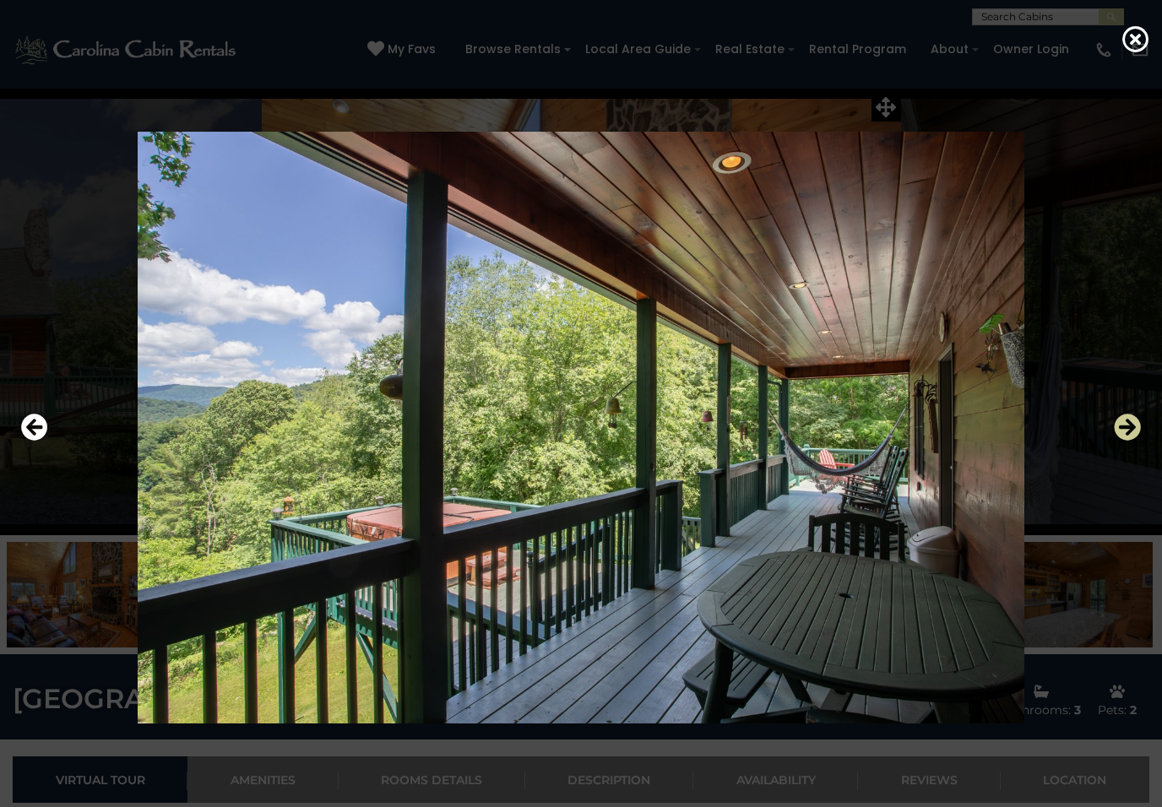
click at [1135, 431] on icon "Next" at bounding box center [1127, 427] width 27 height 27
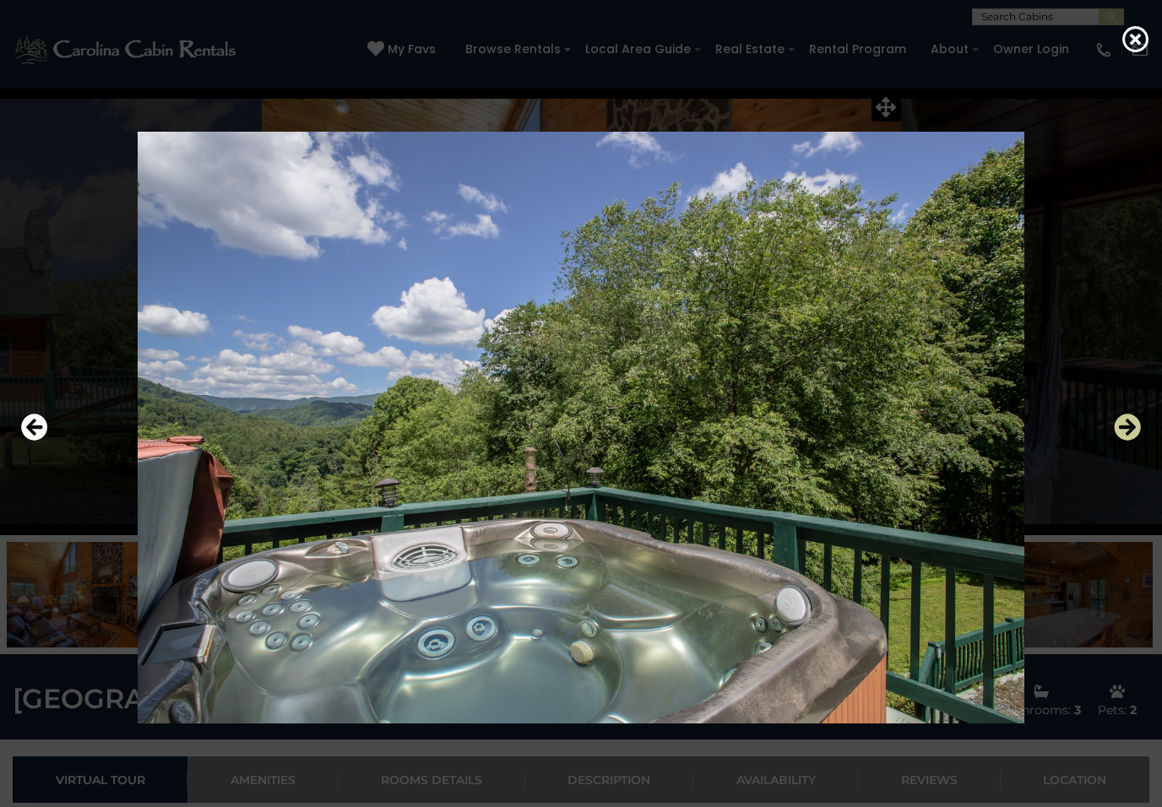
click at [1135, 429] on icon "Next" at bounding box center [1127, 427] width 27 height 27
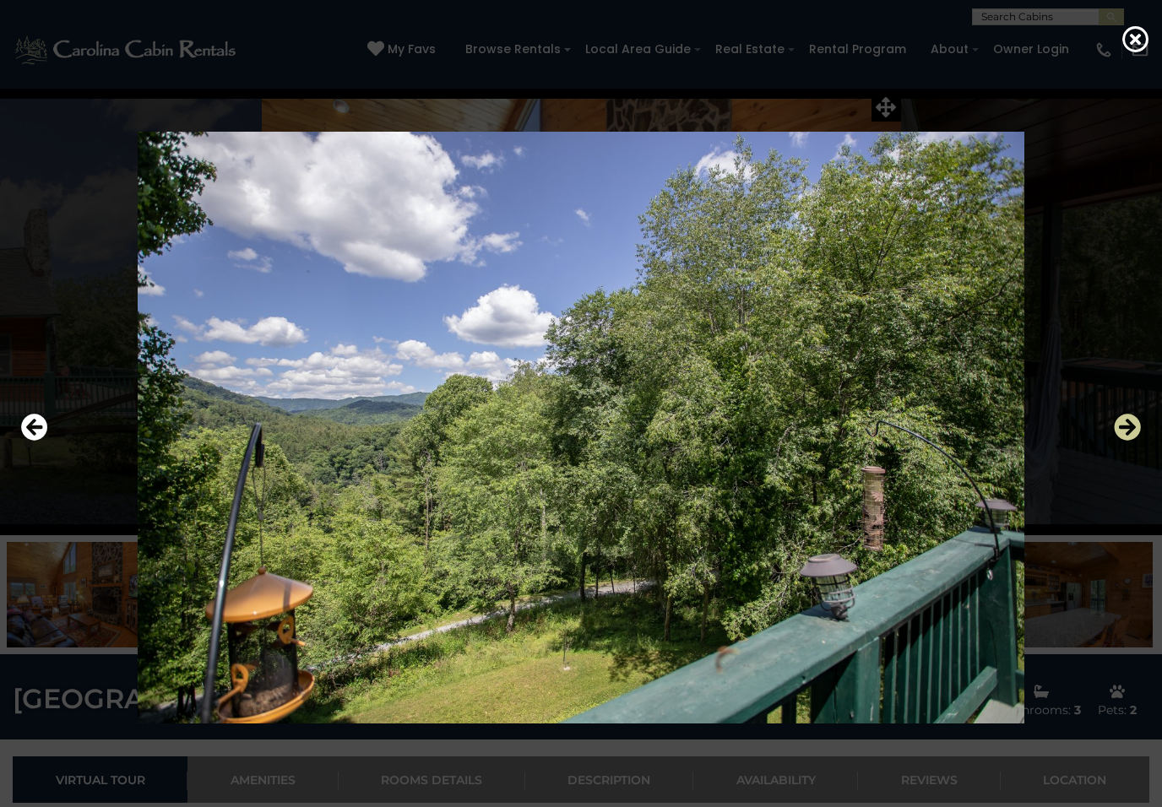
click at [1132, 433] on icon "Next" at bounding box center [1127, 427] width 27 height 27
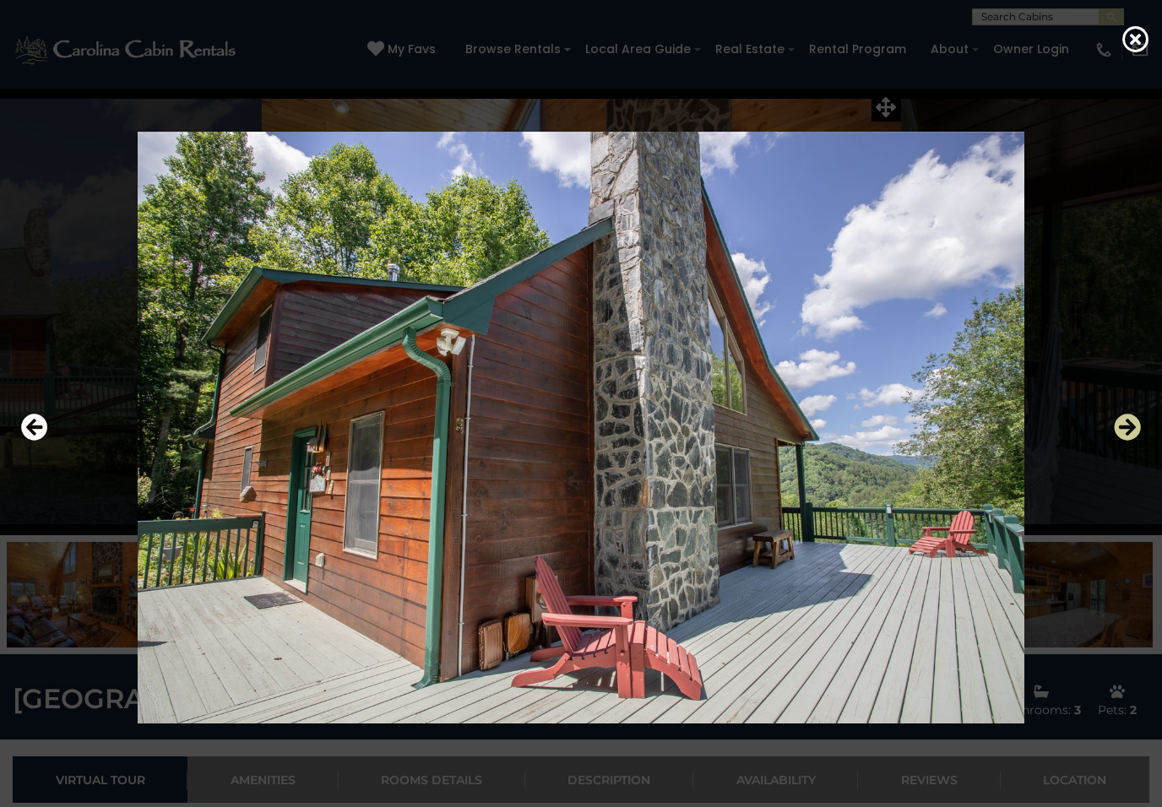
click at [1135, 430] on icon "Next" at bounding box center [1127, 427] width 27 height 27
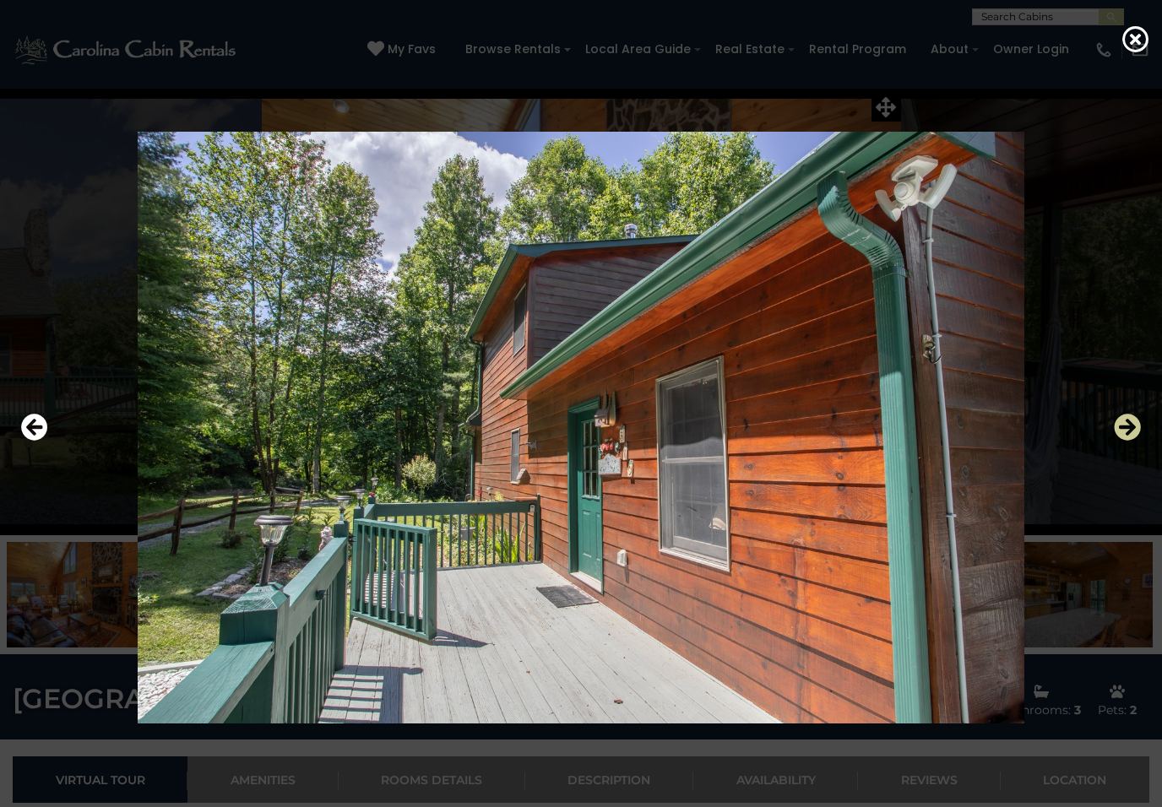
click at [1135, 431] on icon "Next" at bounding box center [1127, 427] width 27 height 27
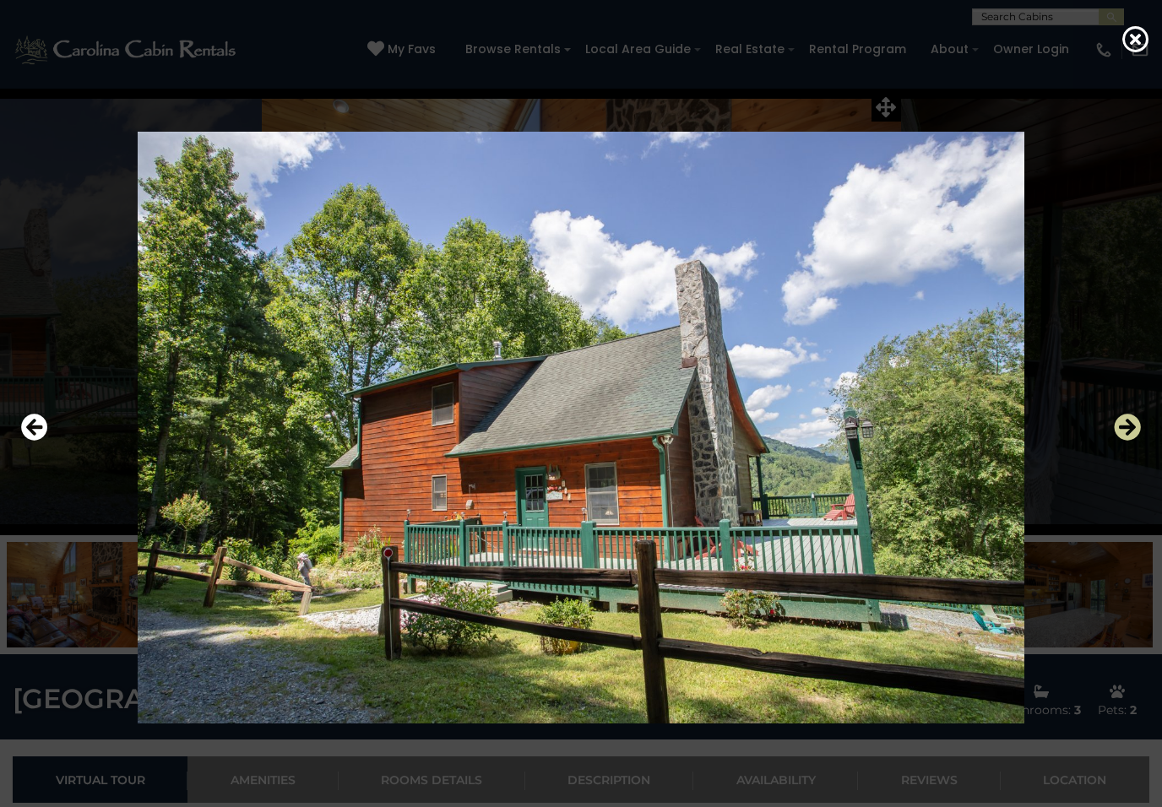
click at [1135, 431] on icon "Next" at bounding box center [1127, 427] width 27 height 27
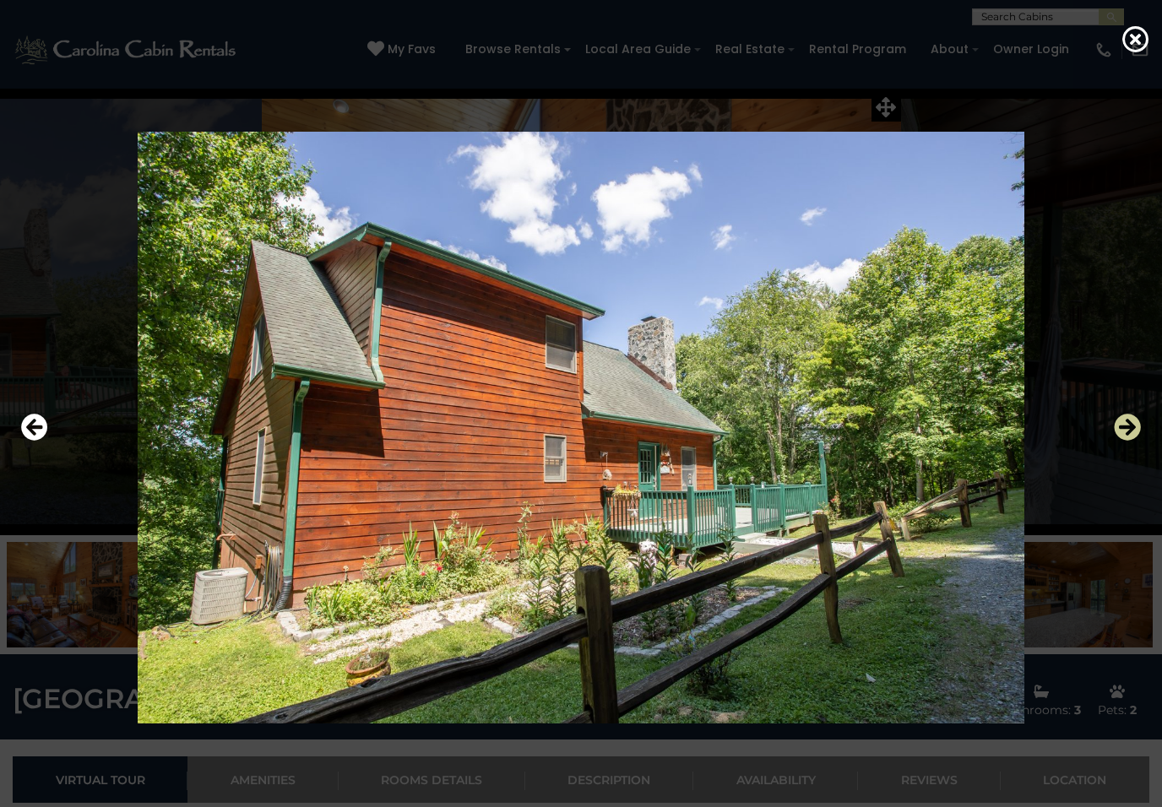
click at [1133, 433] on icon "Next" at bounding box center [1127, 427] width 27 height 27
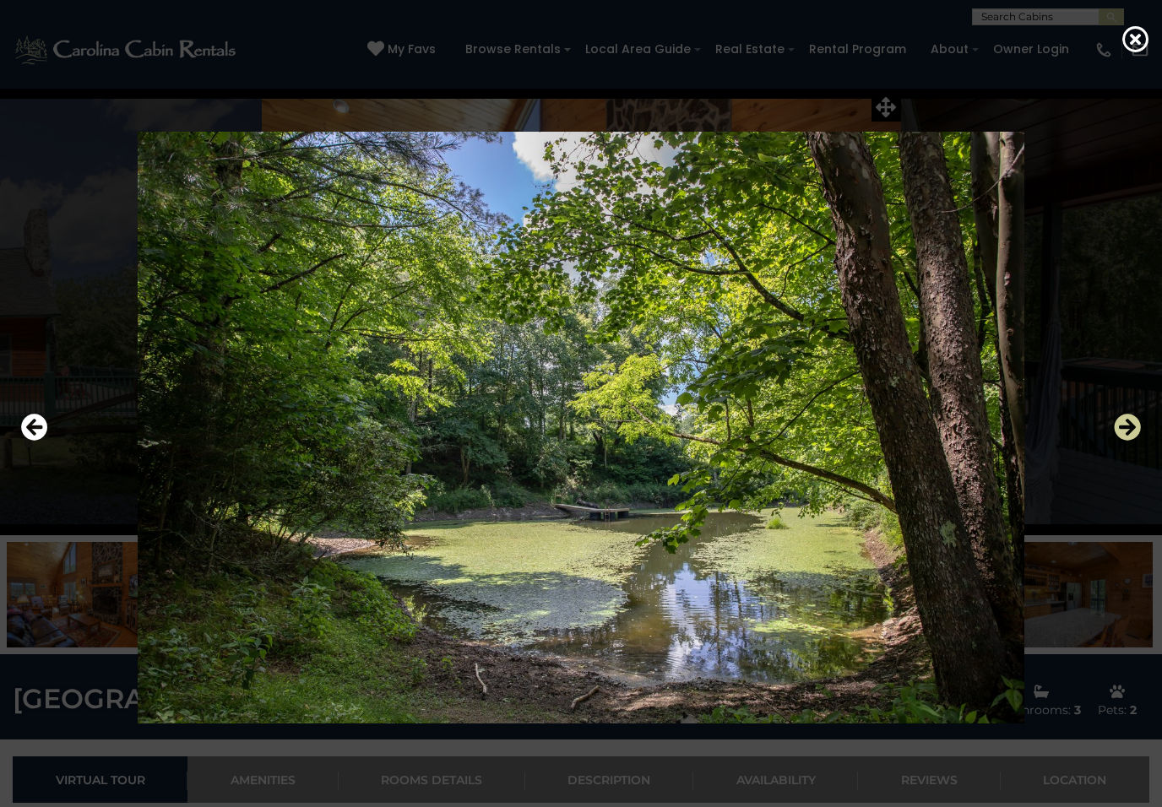
click at [1135, 432] on icon "Next" at bounding box center [1127, 427] width 27 height 27
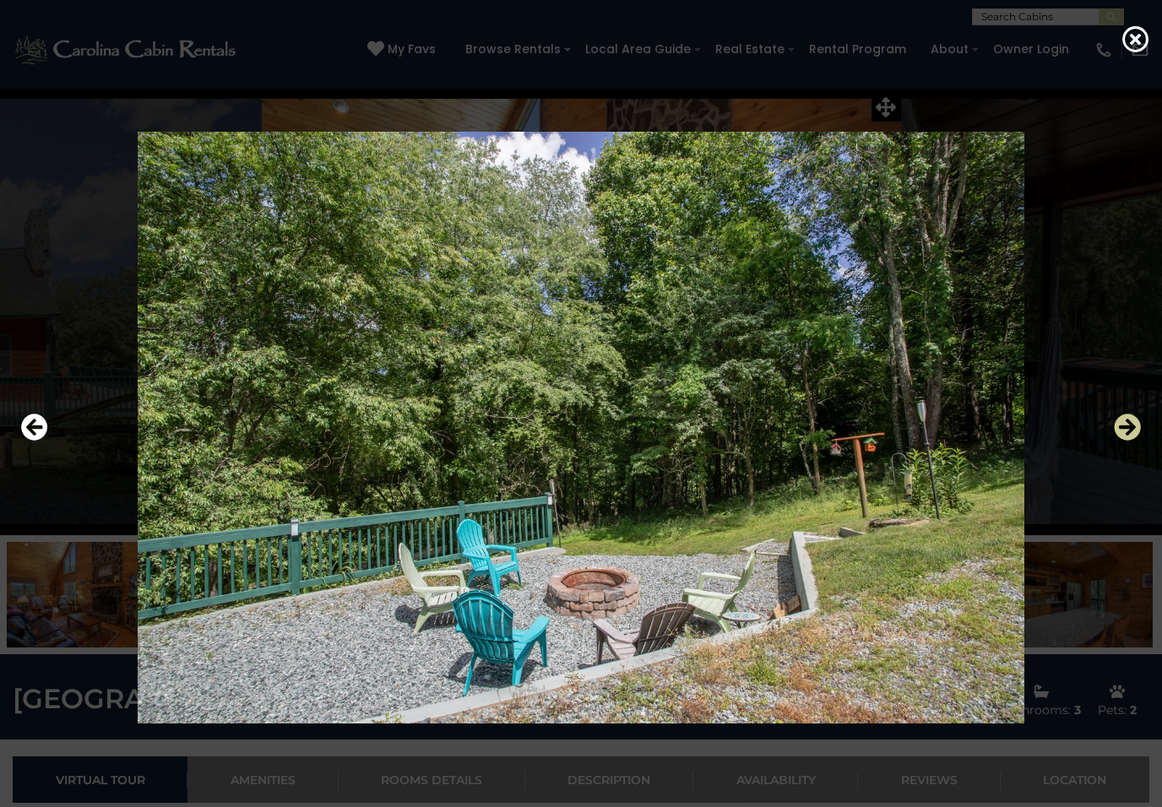
click at [1135, 432] on icon "Next" at bounding box center [1127, 427] width 27 height 27
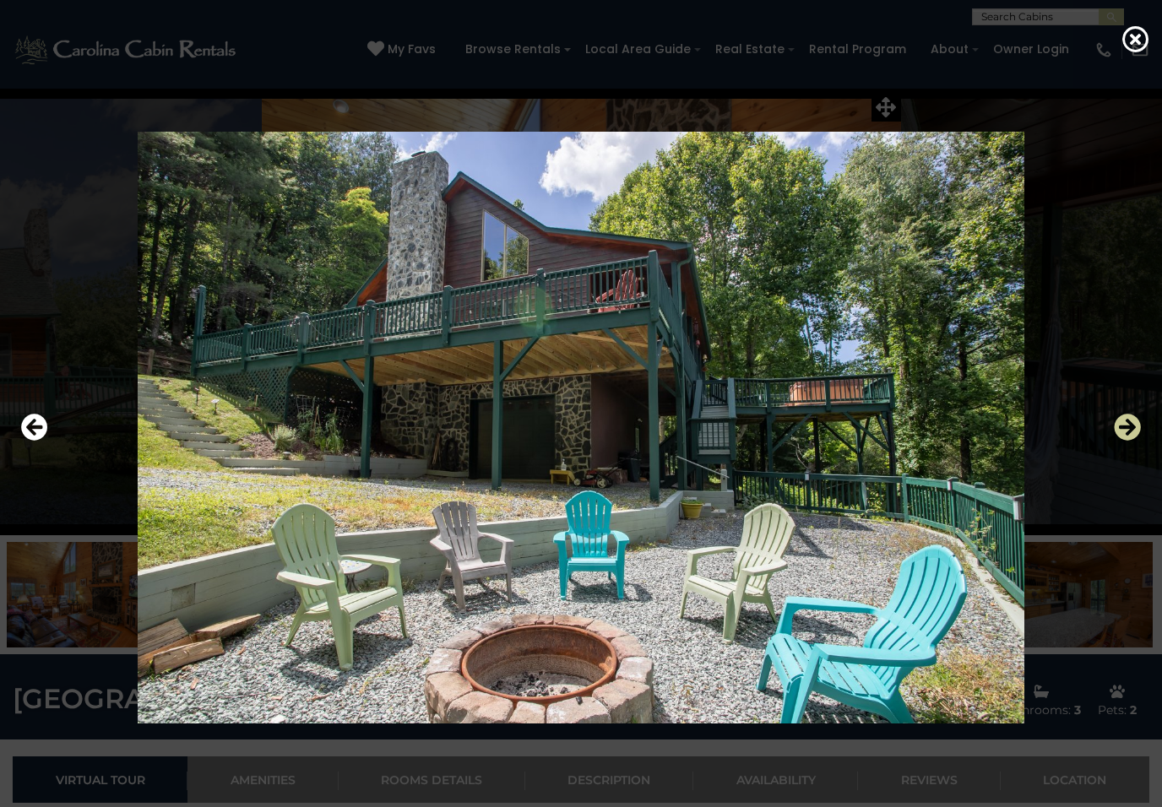
click at [1134, 434] on icon "Next" at bounding box center [1127, 427] width 27 height 27
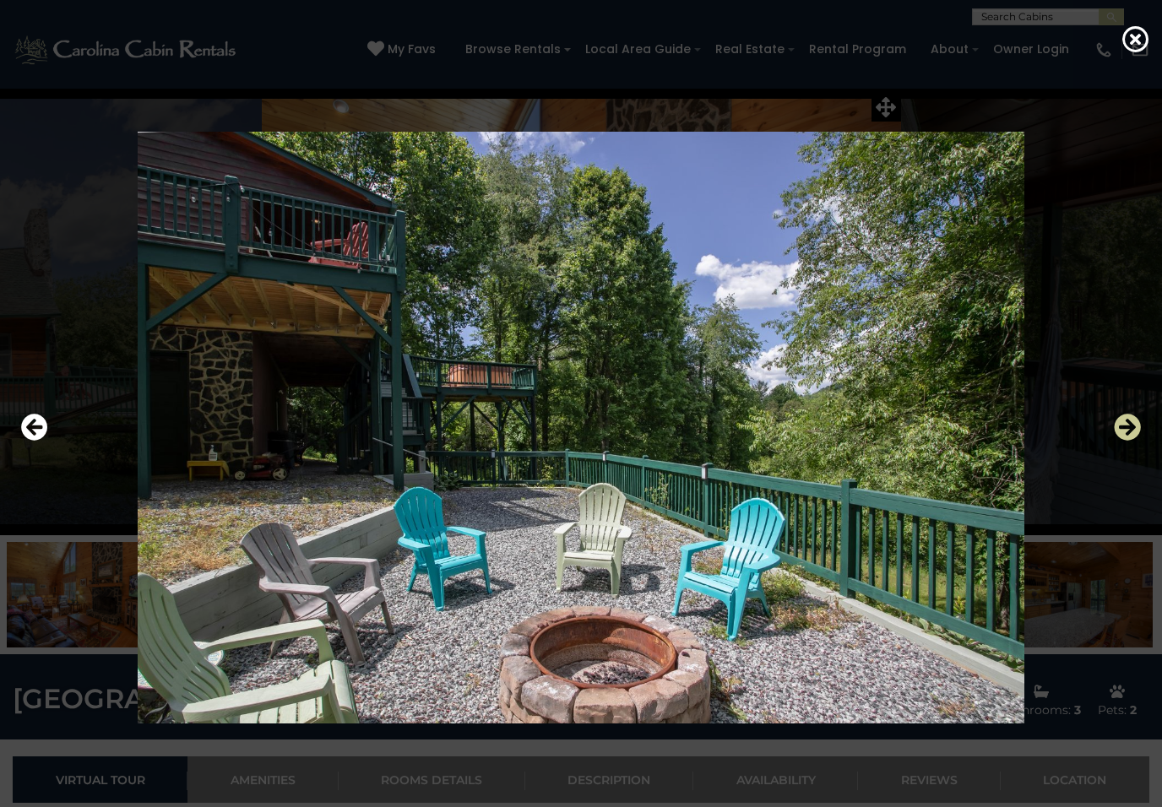
click at [1134, 435] on icon "Next" at bounding box center [1127, 427] width 27 height 27
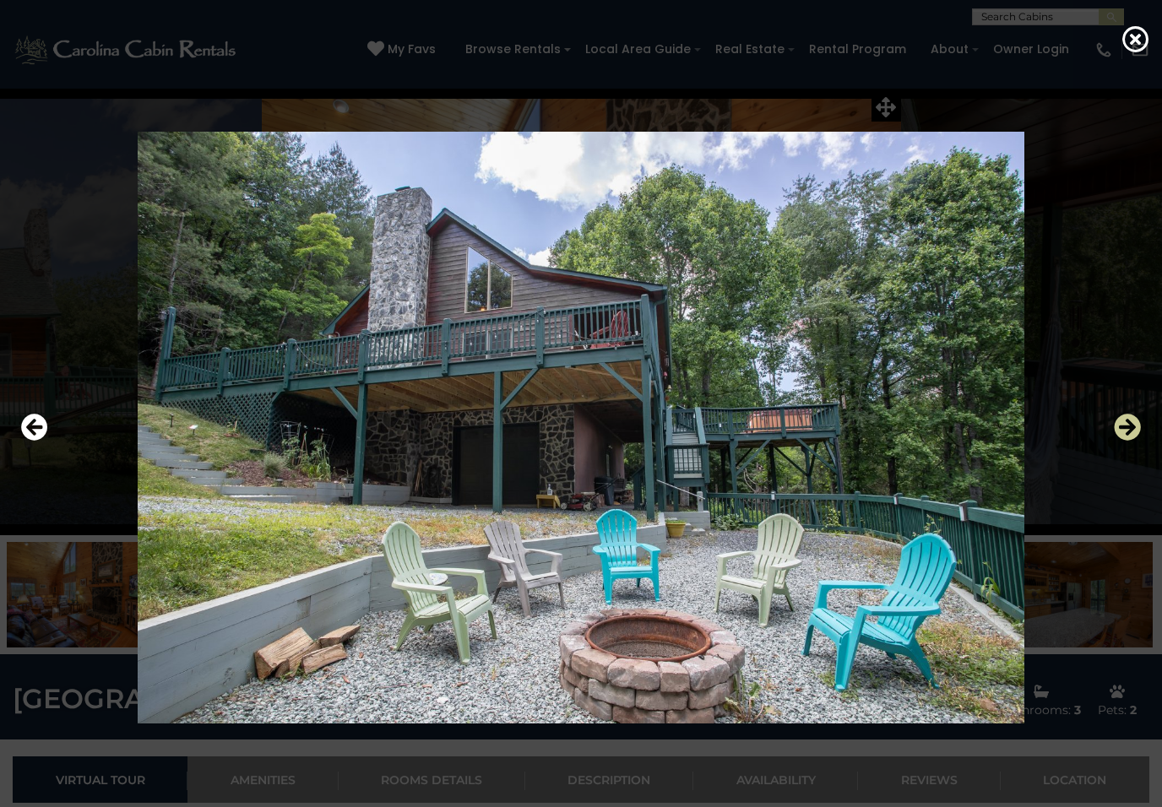
click at [1133, 435] on icon "Next" at bounding box center [1127, 427] width 27 height 27
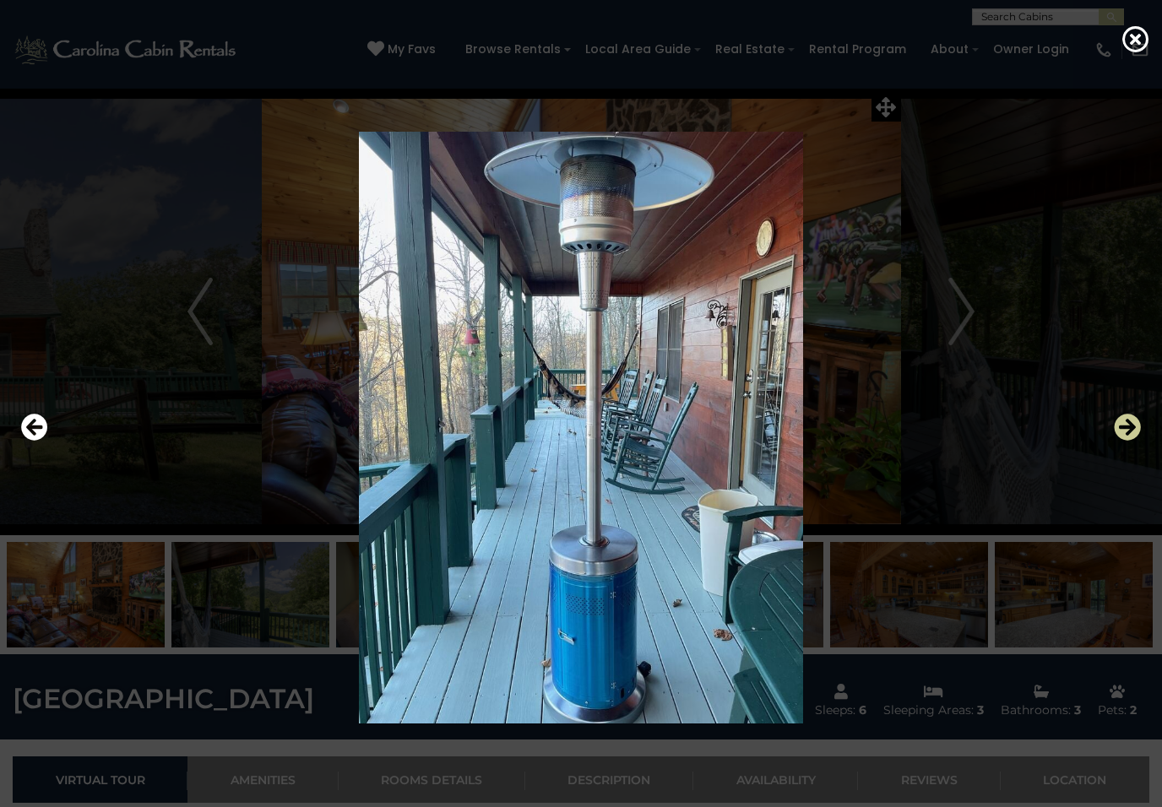
click at [1134, 434] on icon "Next" at bounding box center [1127, 427] width 27 height 27
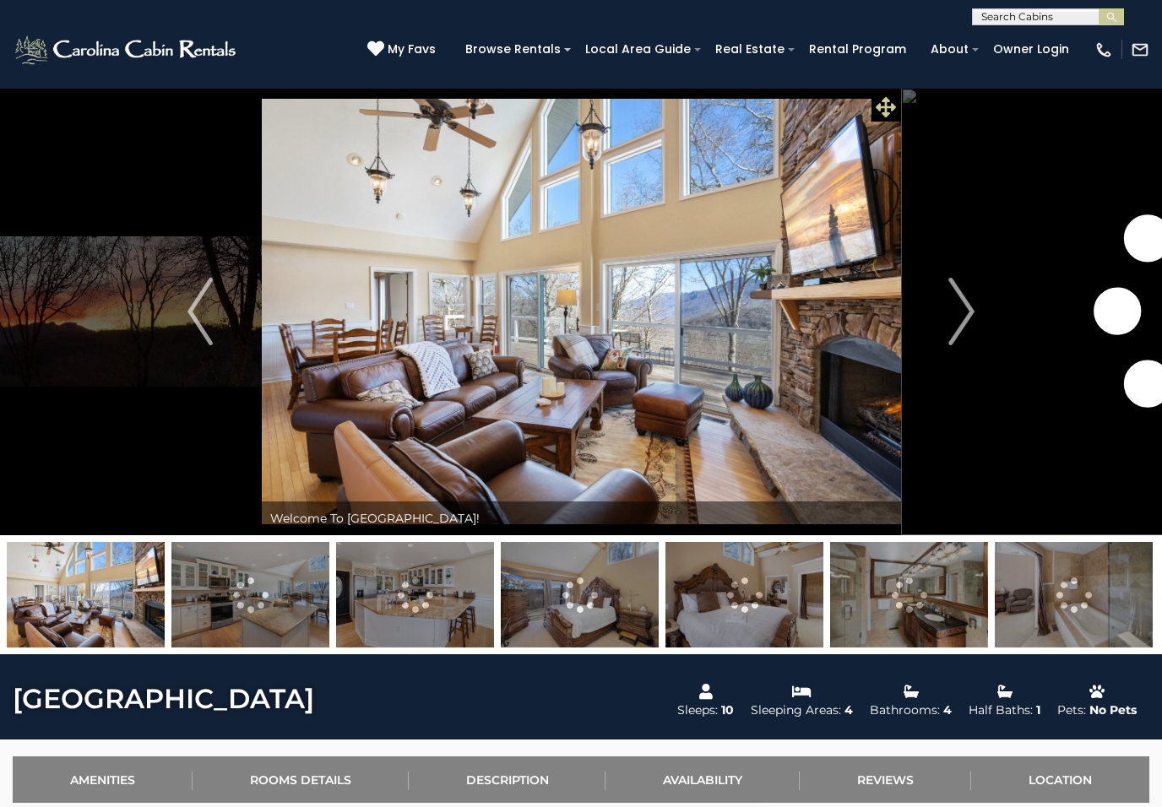
click at [888, 105] on icon at bounding box center [886, 107] width 20 height 20
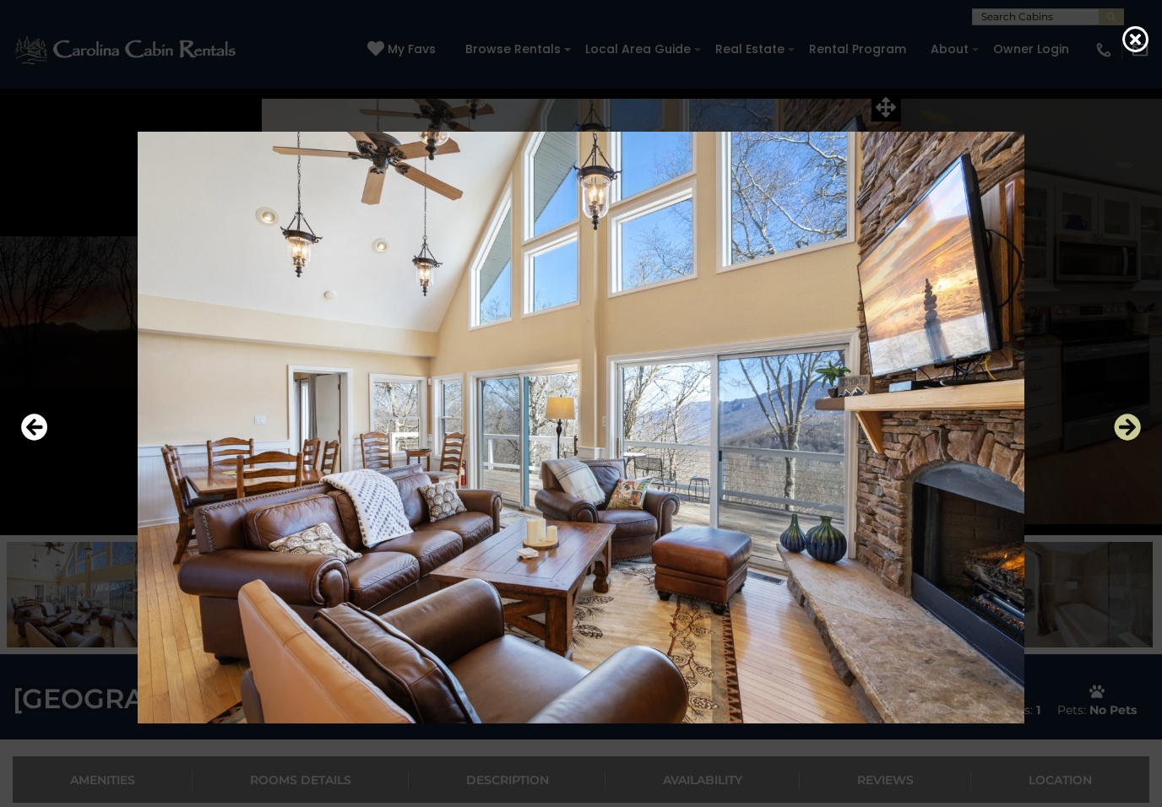
click at [1126, 432] on icon "Next" at bounding box center [1127, 427] width 27 height 27
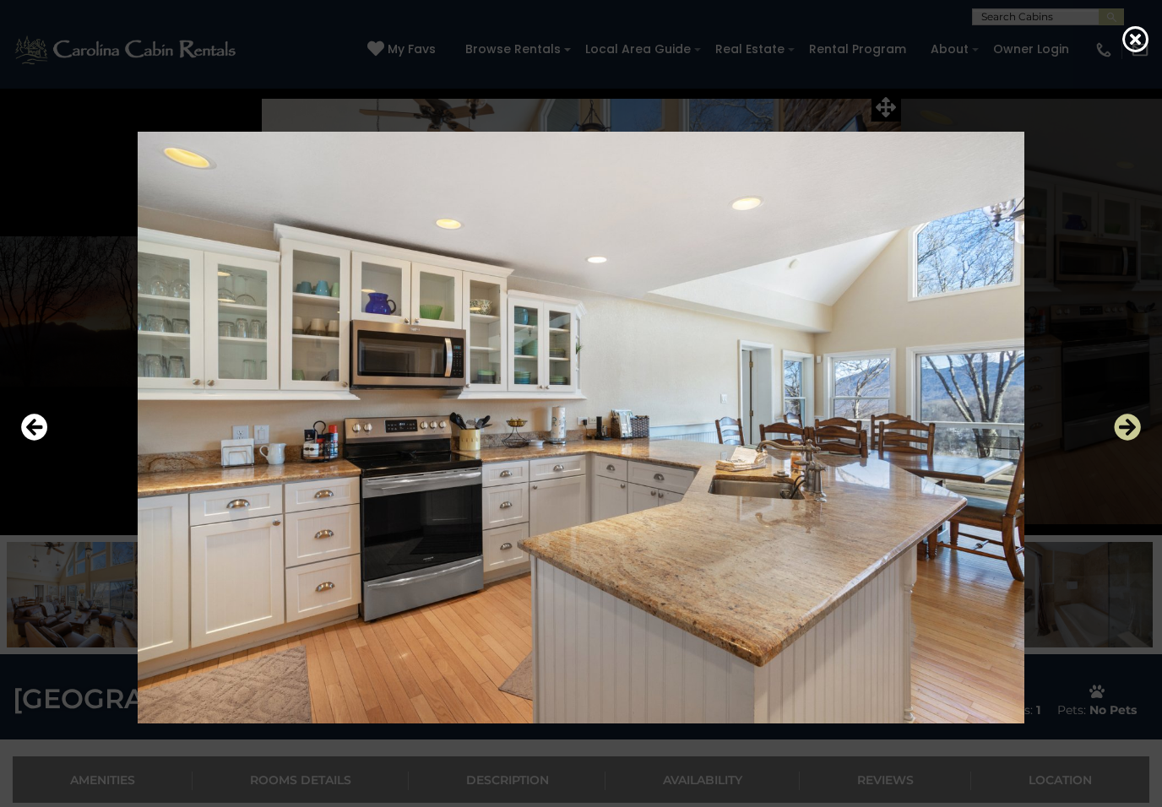
click at [1131, 434] on icon "Next" at bounding box center [1127, 427] width 27 height 27
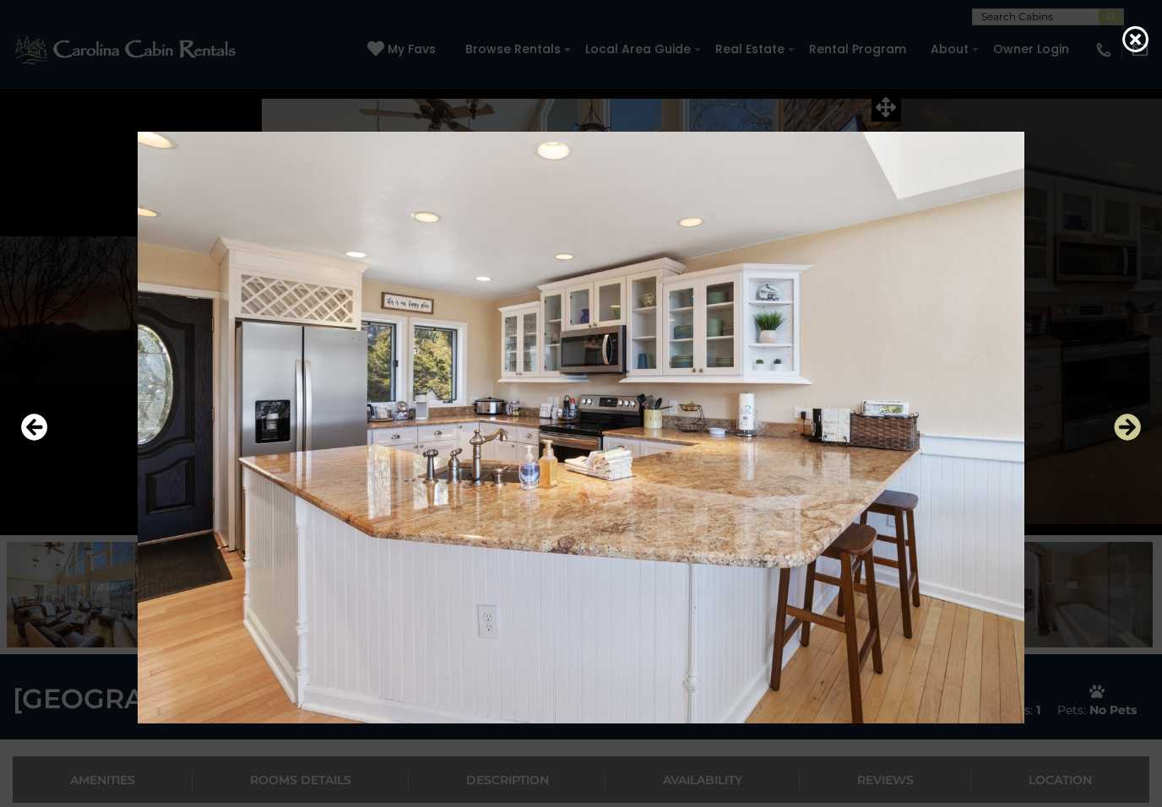
click at [1132, 430] on icon "Next" at bounding box center [1127, 427] width 27 height 27
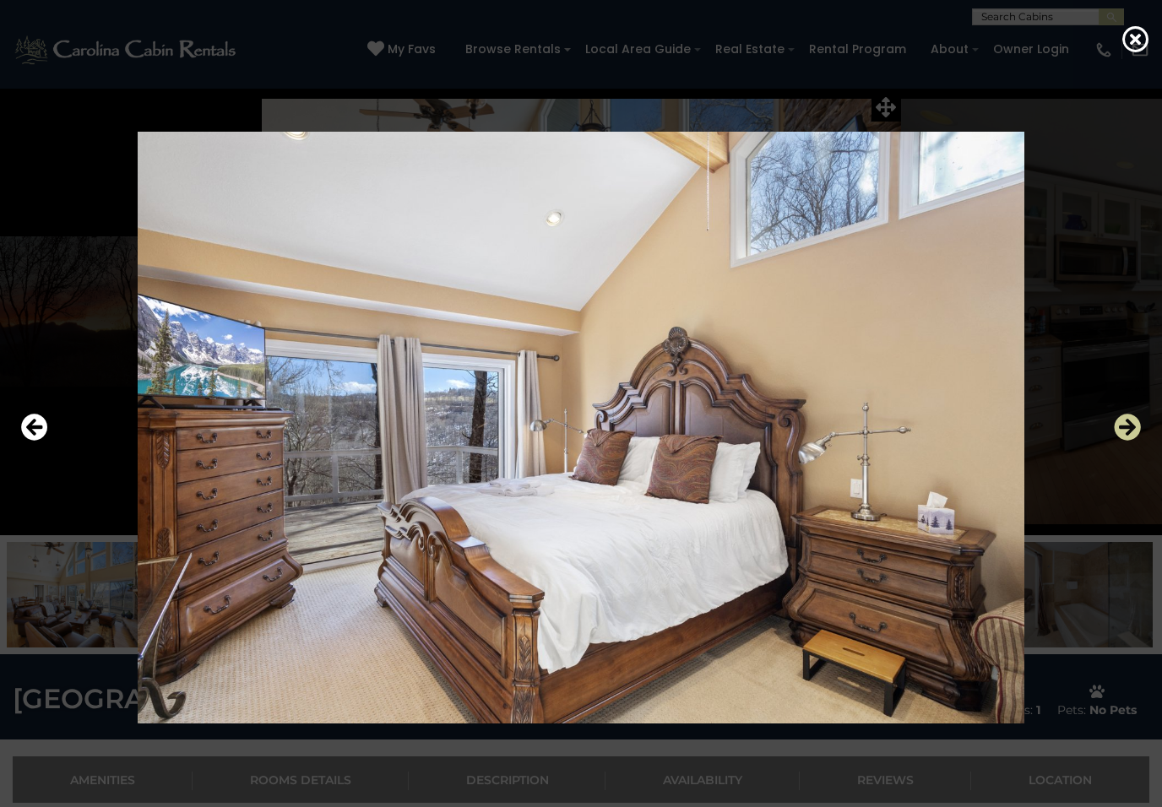
click at [1133, 432] on icon "Next" at bounding box center [1127, 427] width 27 height 27
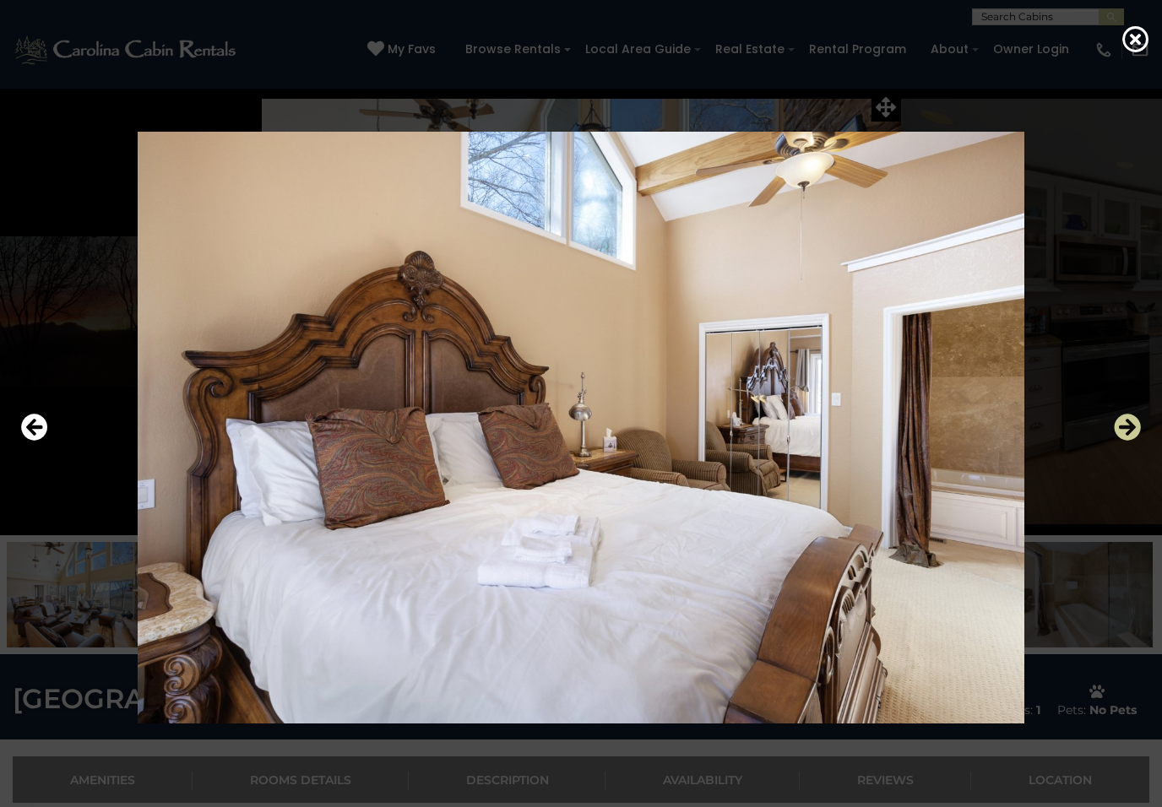
click at [1129, 436] on icon "Next" at bounding box center [1127, 427] width 27 height 27
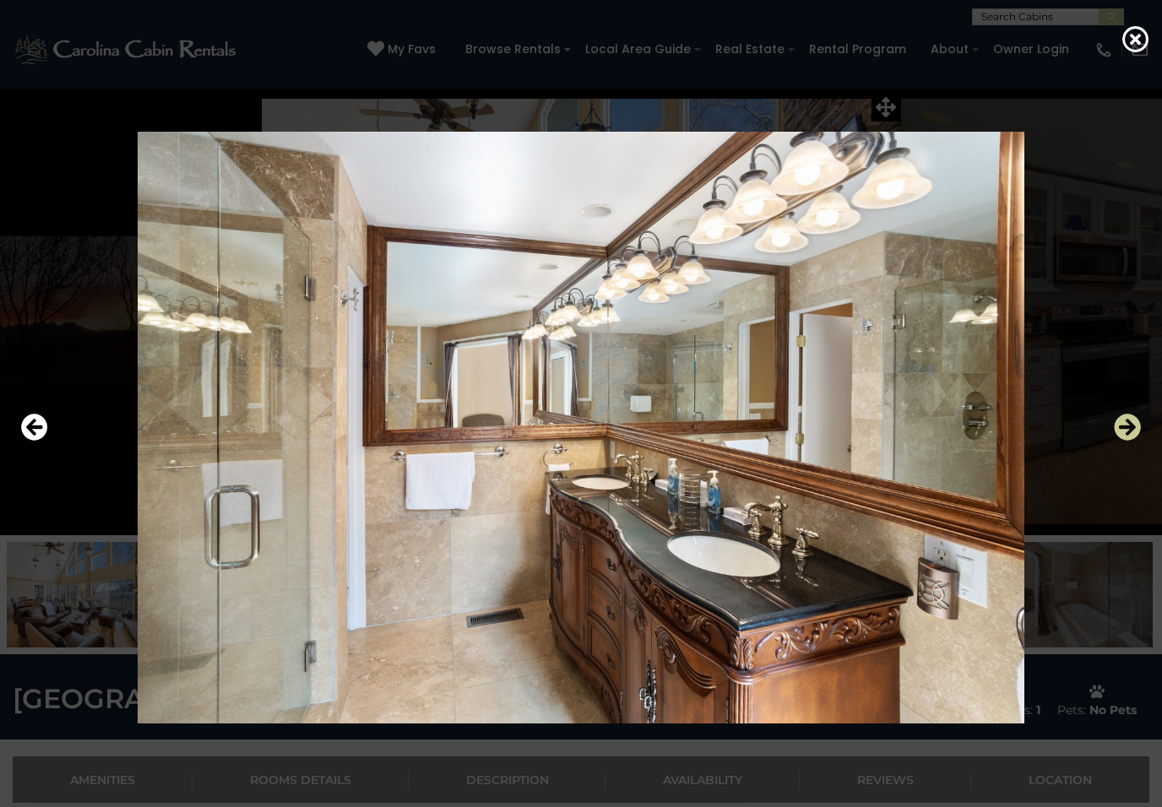
click at [1131, 428] on icon "Next" at bounding box center [1127, 427] width 27 height 27
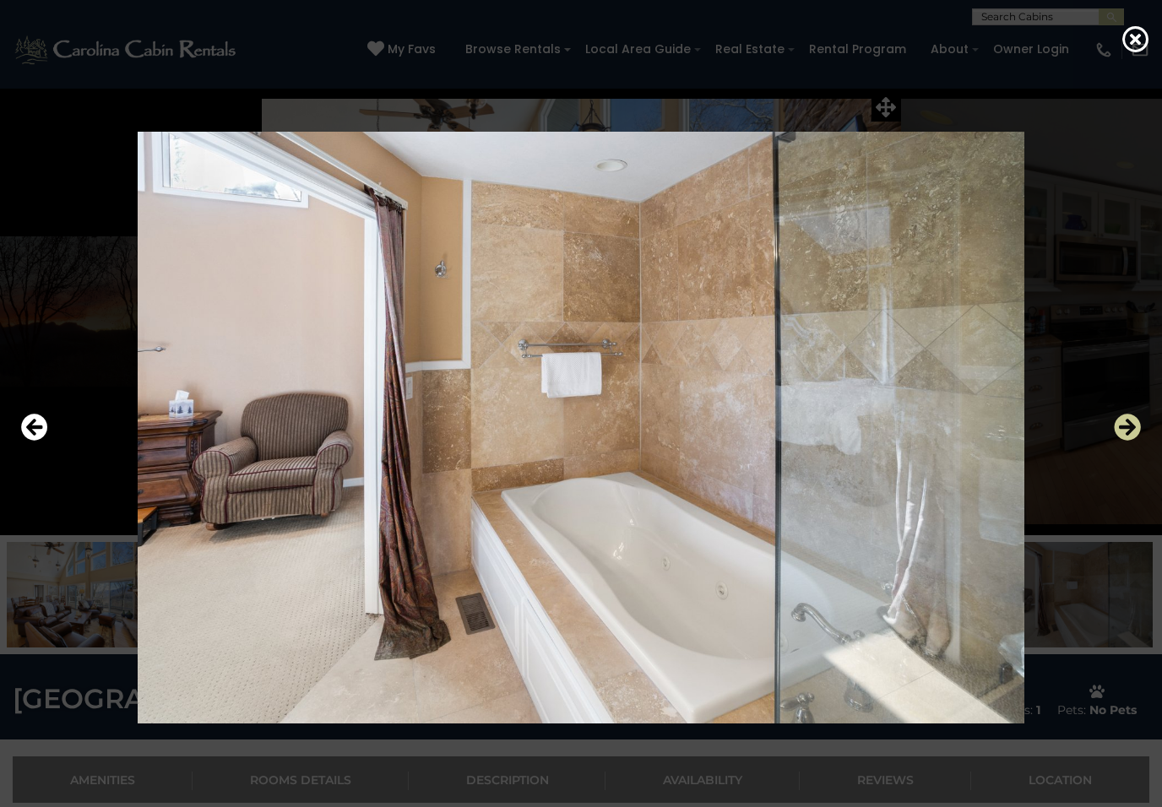
click at [1129, 436] on icon "Next" at bounding box center [1127, 427] width 27 height 27
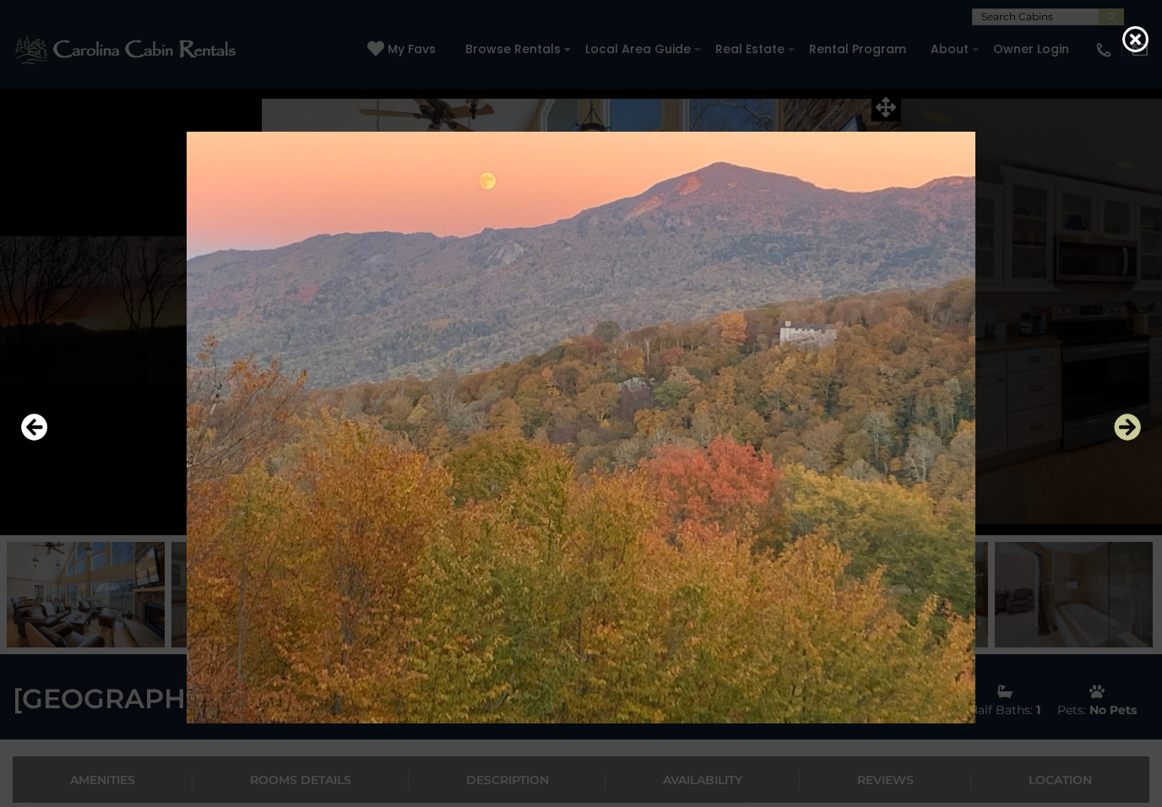
click at [1126, 433] on icon "Next" at bounding box center [1127, 427] width 27 height 27
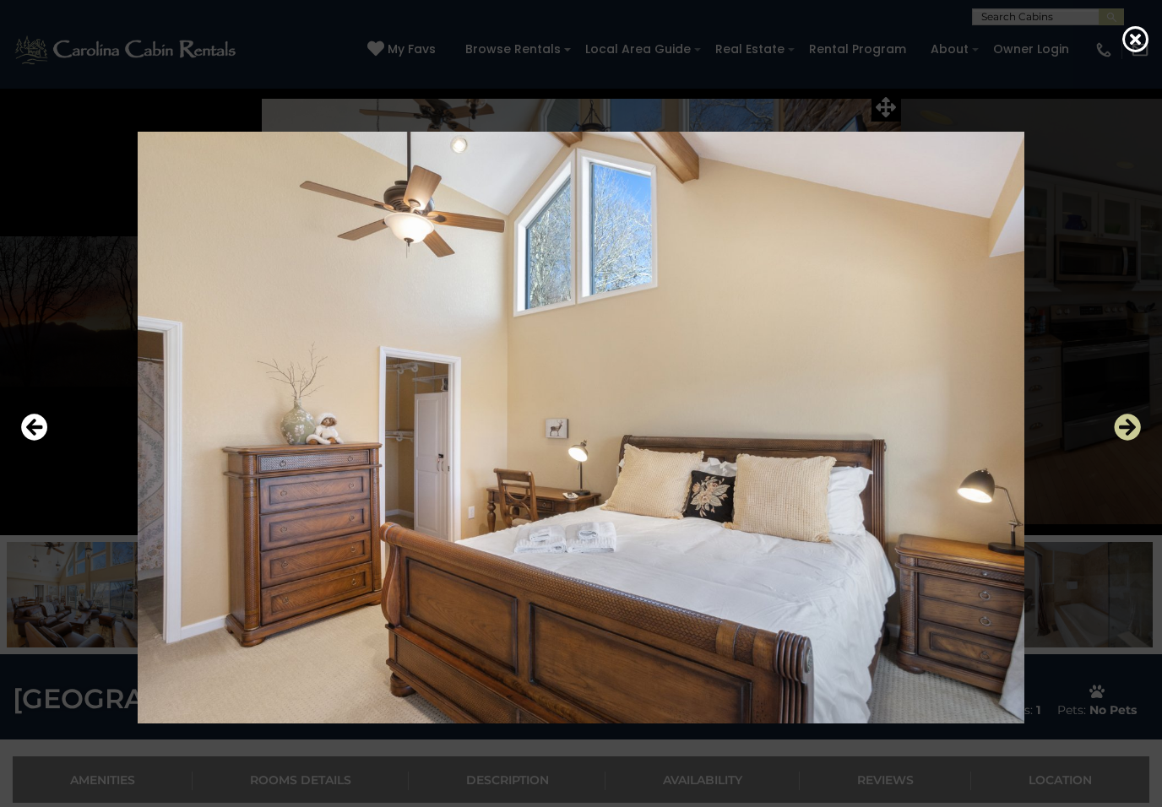
click at [1127, 437] on icon "Next" at bounding box center [1127, 427] width 27 height 27
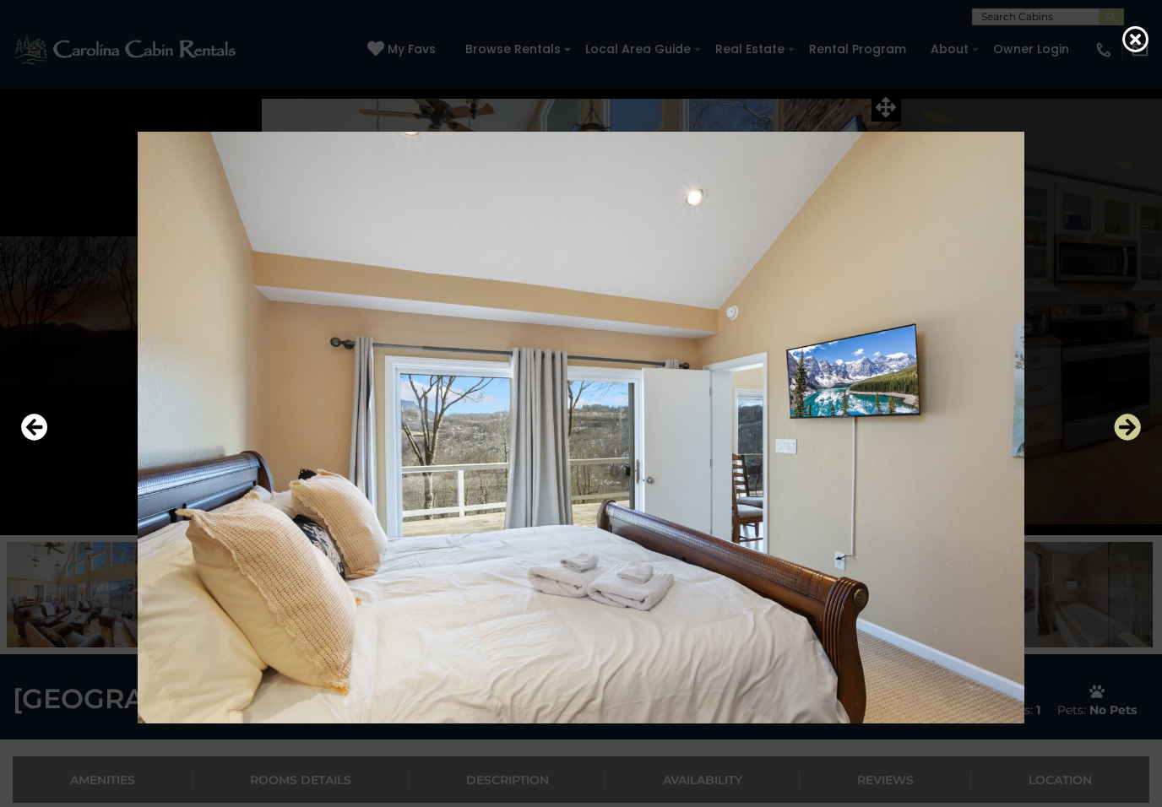
click at [1128, 435] on icon "Next" at bounding box center [1127, 427] width 27 height 27
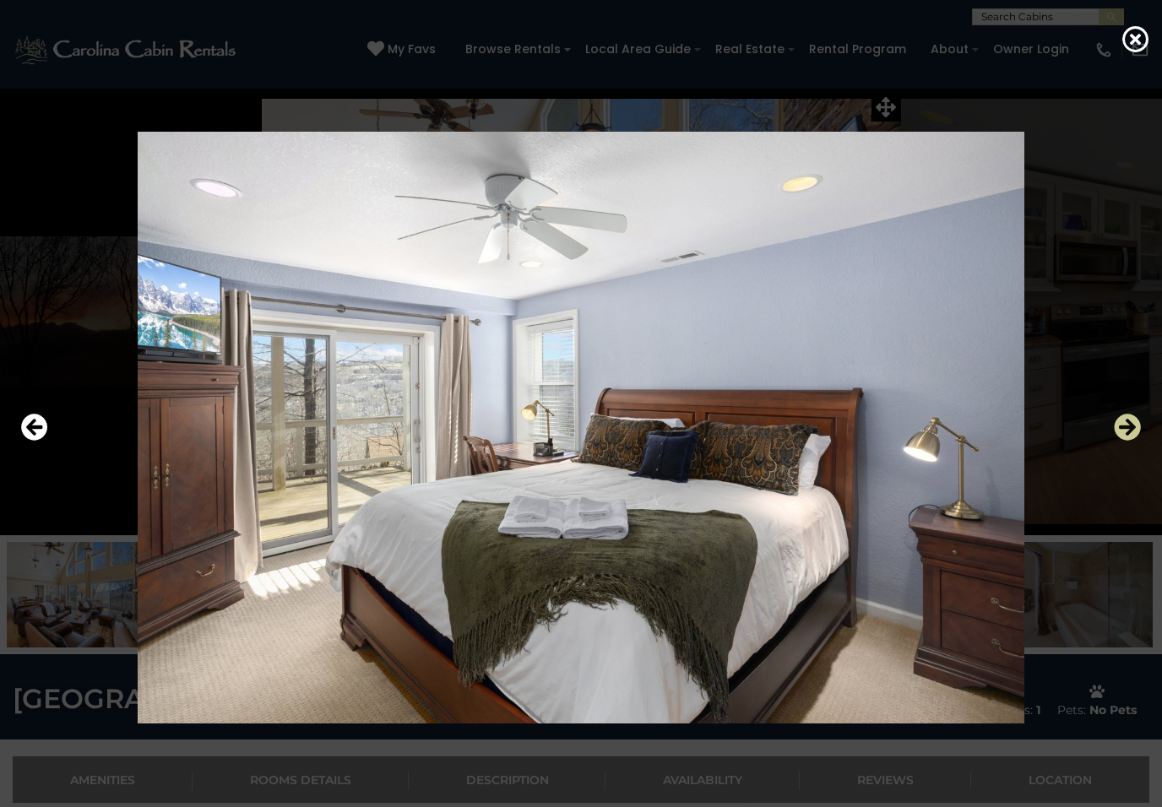
click at [1127, 437] on icon "Next" at bounding box center [1127, 427] width 27 height 27
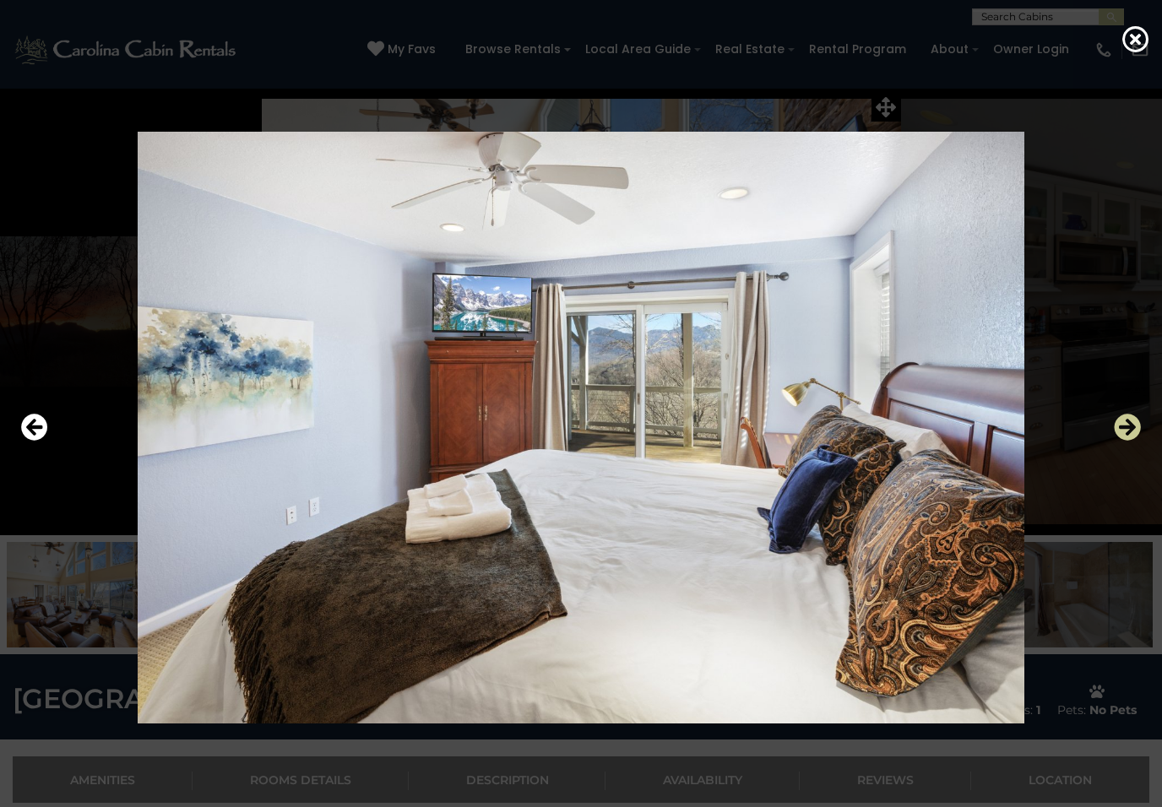
click at [1127, 441] on button "Next" at bounding box center [1127, 428] width 27 height 39
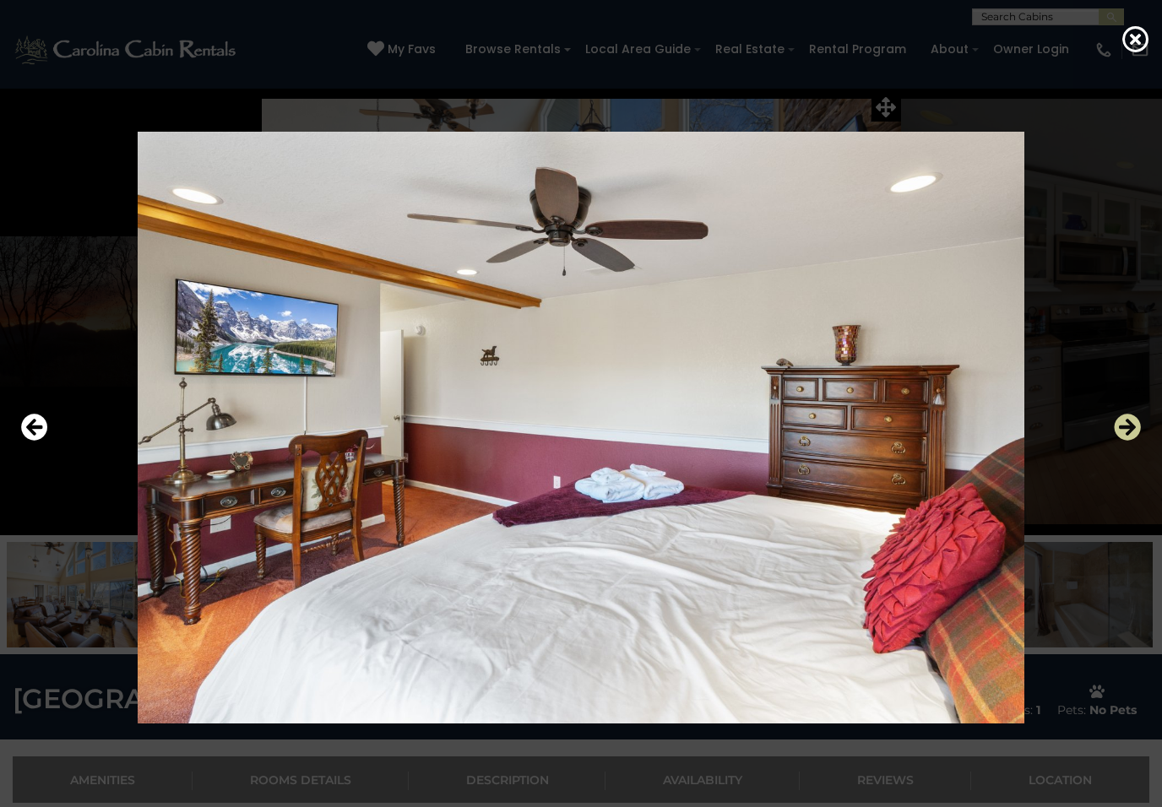
click at [1127, 442] on button "Next" at bounding box center [1127, 428] width 27 height 39
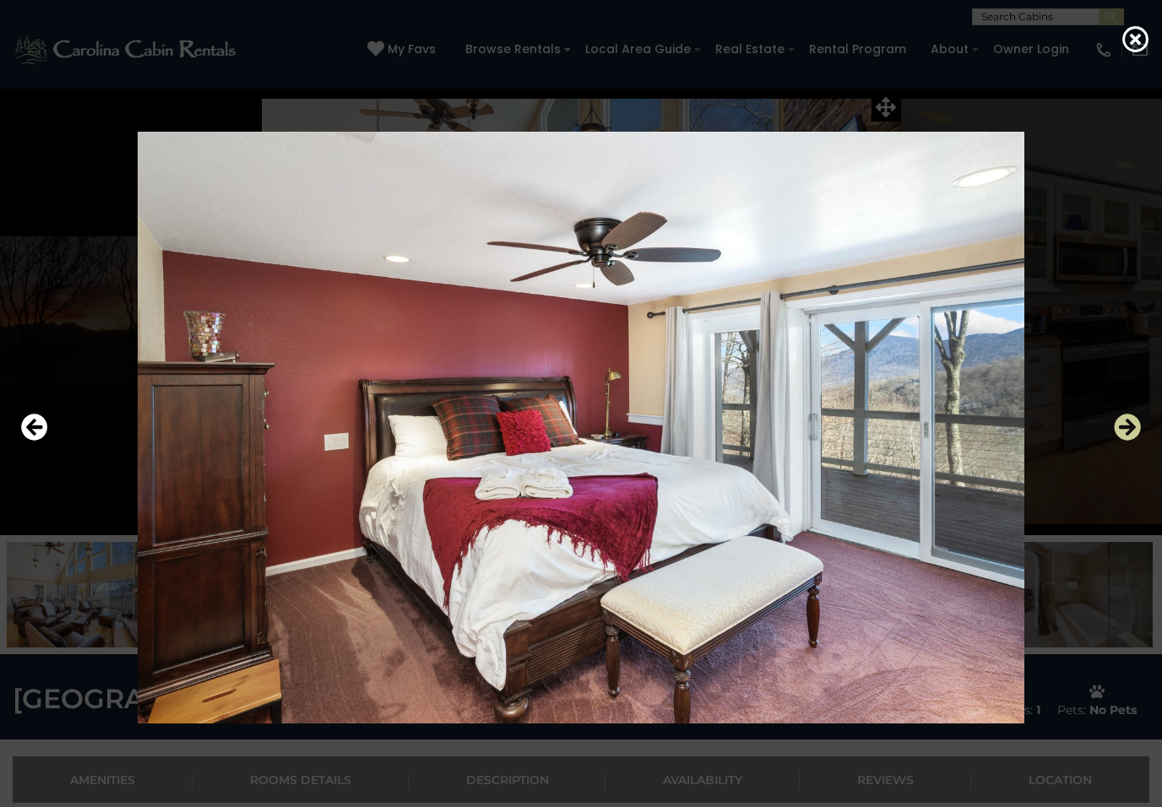
click at [1129, 442] on button "Next" at bounding box center [1127, 428] width 27 height 39
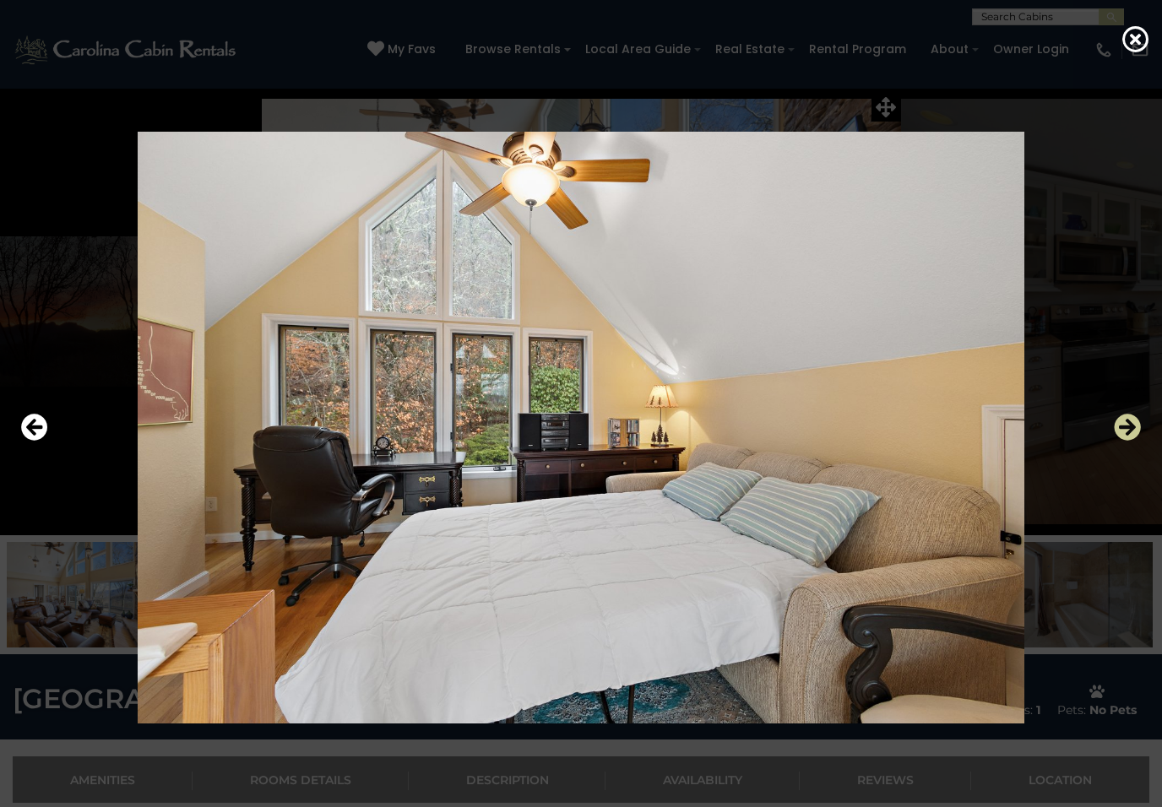
click at [1129, 443] on button "Next" at bounding box center [1127, 428] width 27 height 39
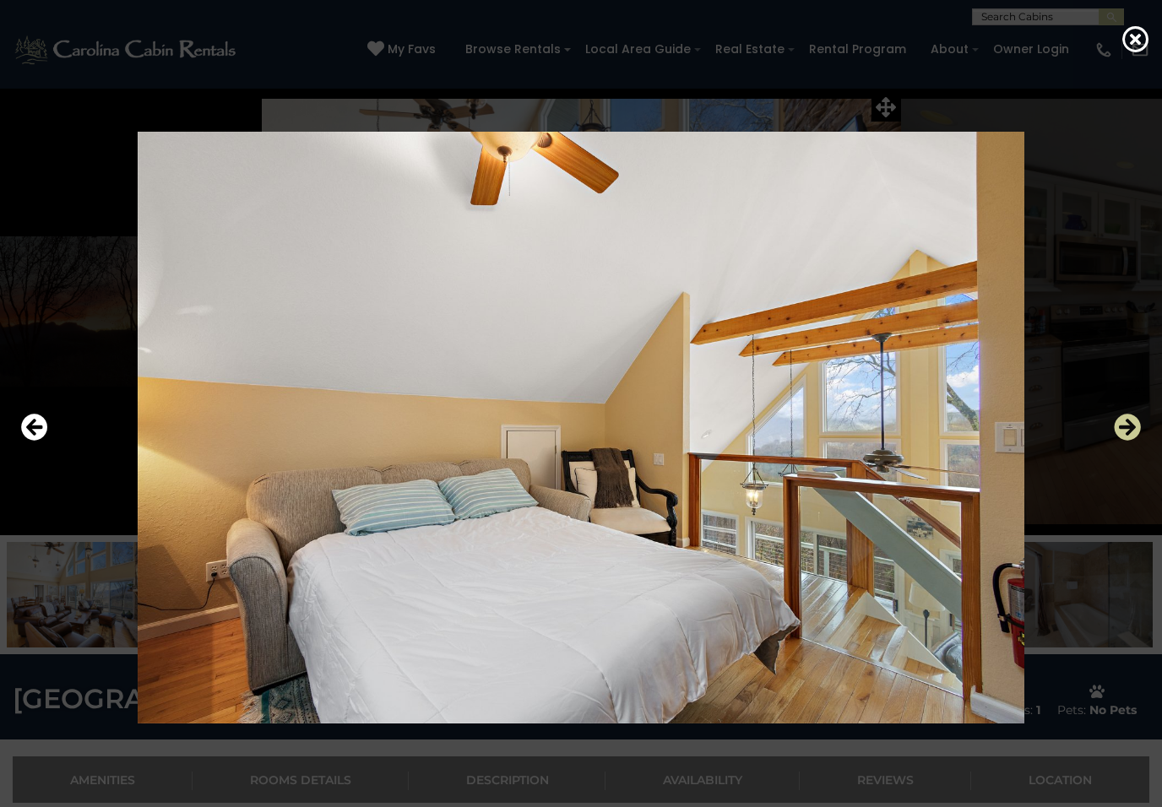
click at [1129, 443] on button "Next" at bounding box center [1127, 428] width 27 height 39
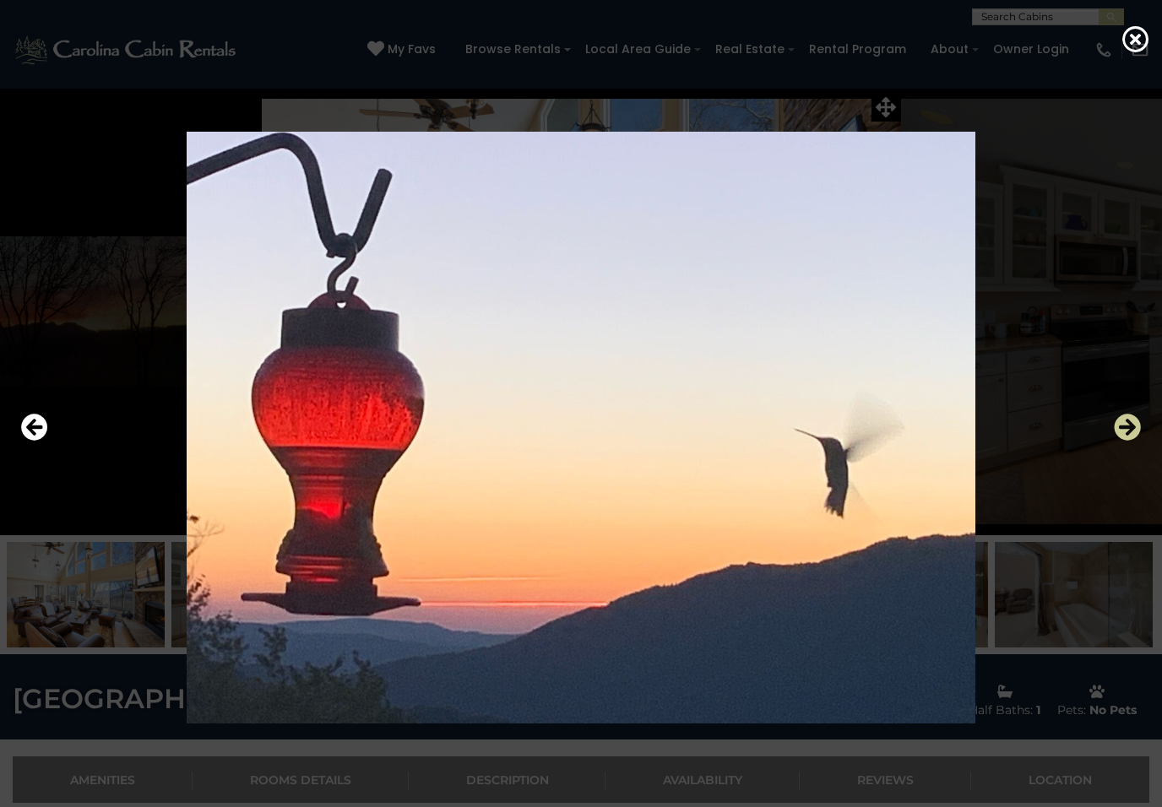
click at [1127, 446] on button "Next" at bounding box center [1127, 428] width 27 height 39
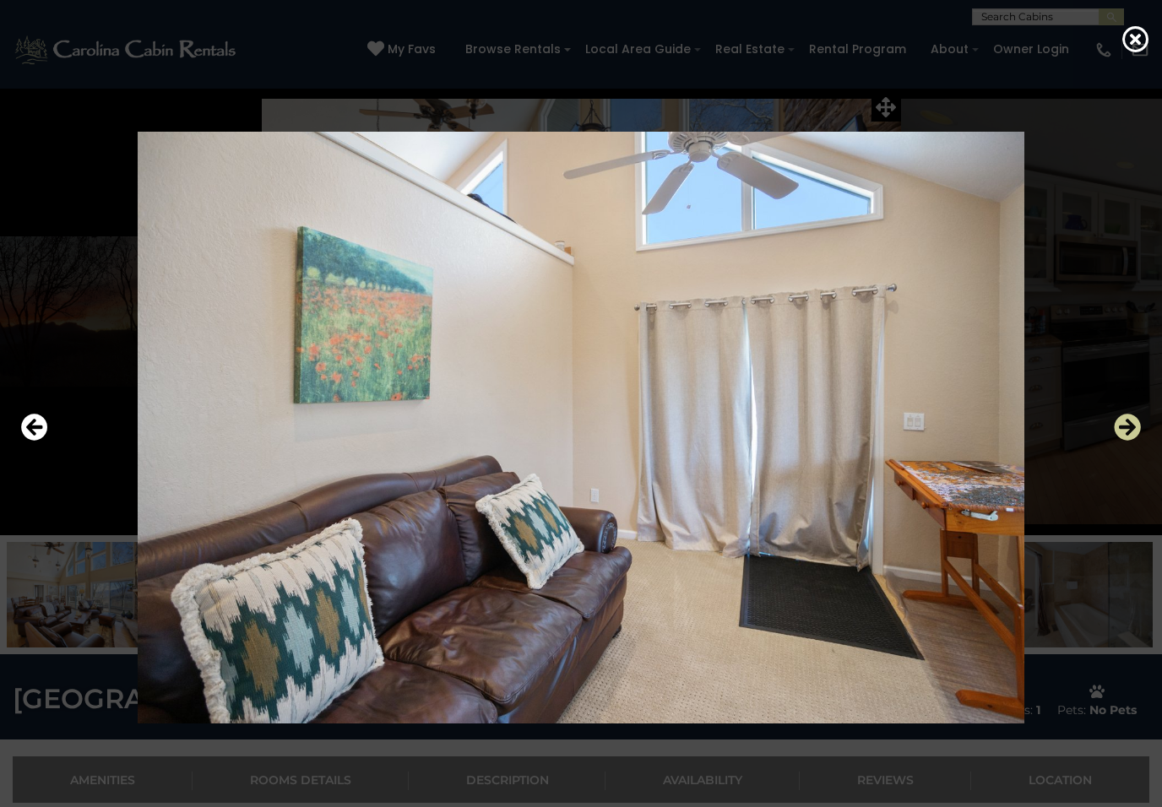
click at [1129, 446] on button "Next" at bounding box center [1127, 428] width 27 height 39
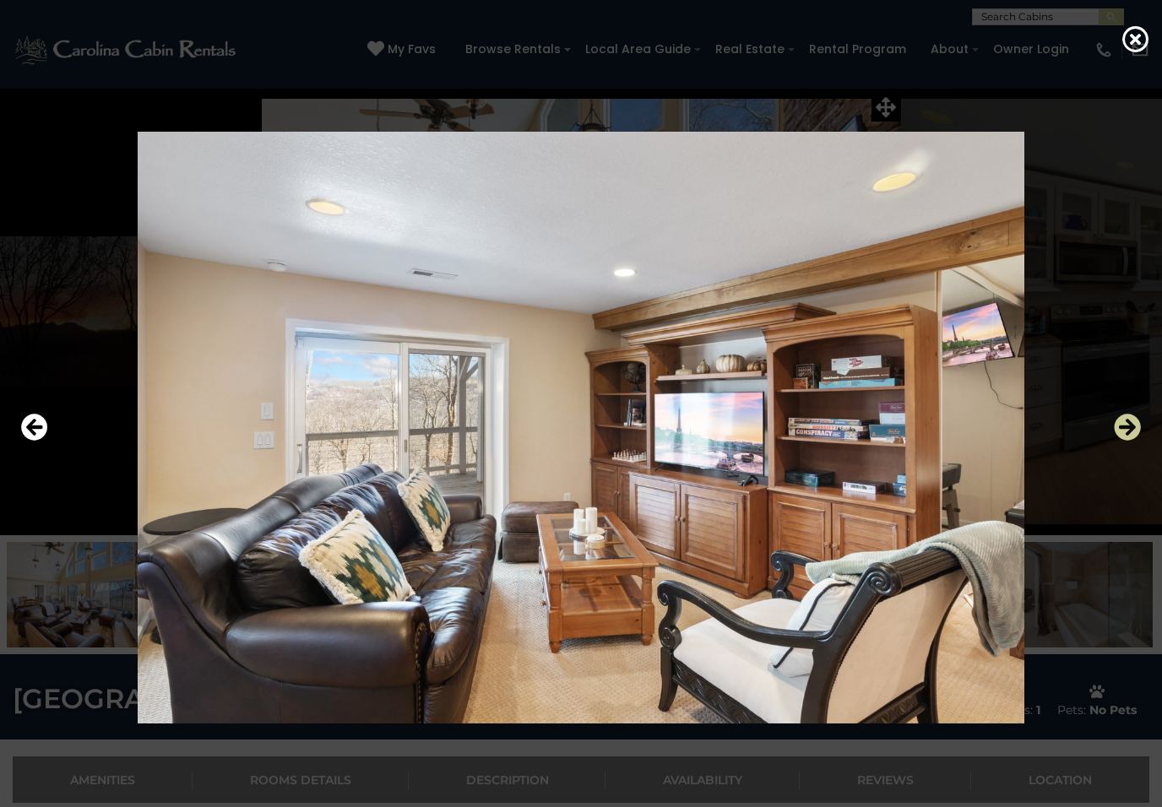
click at [1131, 445] on button "Next" at bounding box center [1127, 428] width 27 height 39
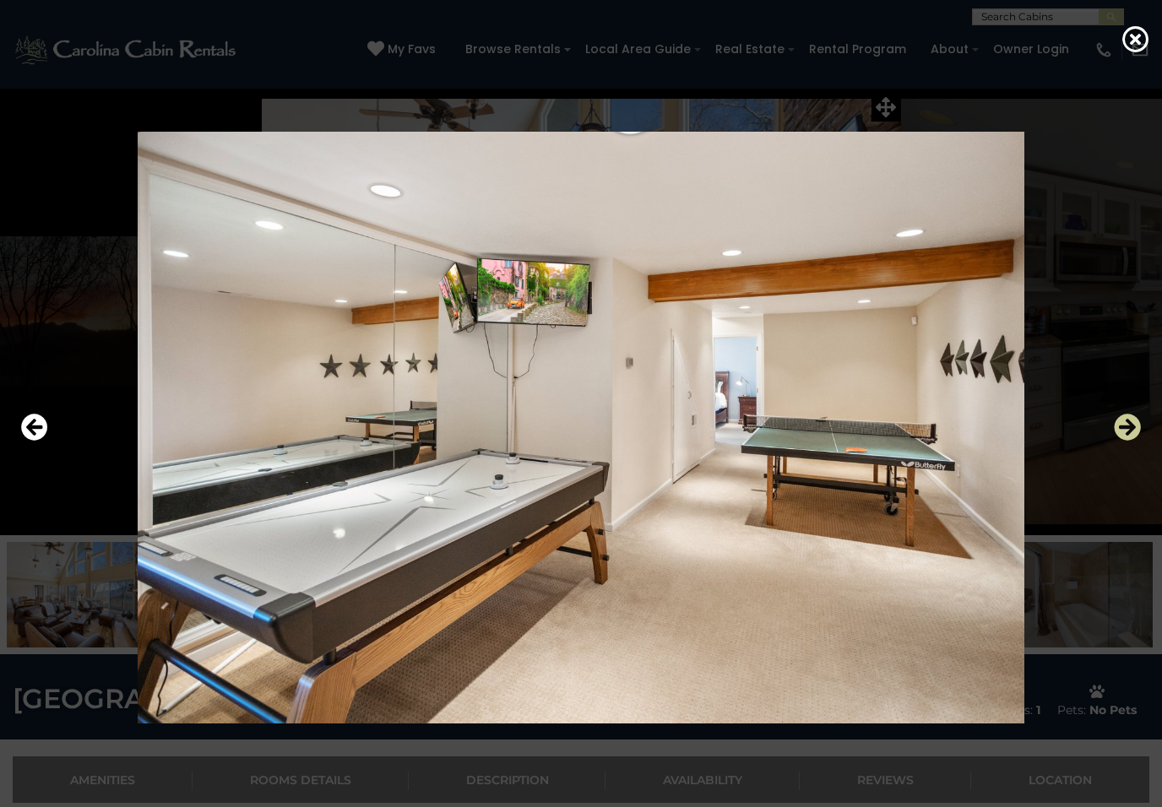
click at [1131, 446] on button "Next" at bounding box center [1127, 428] width 27 height 39
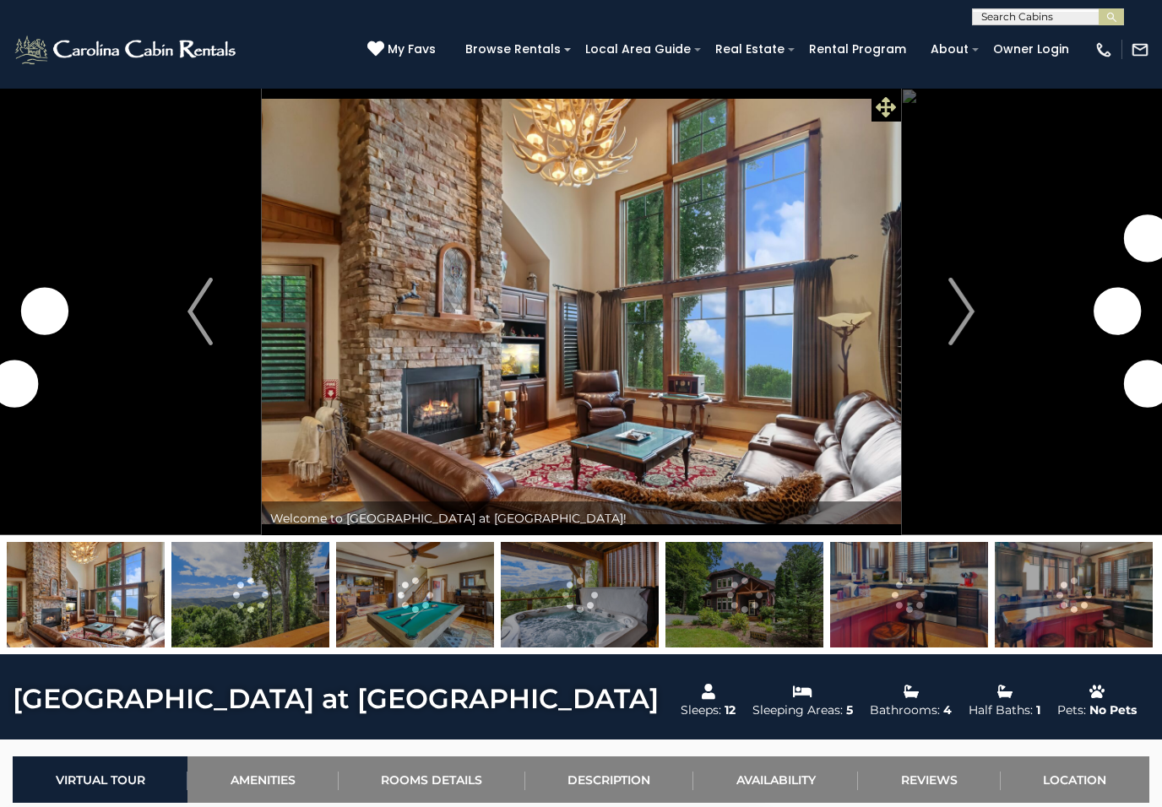
click at [887, 100] on icon at bounding box center [886, 107] width 20 height 20
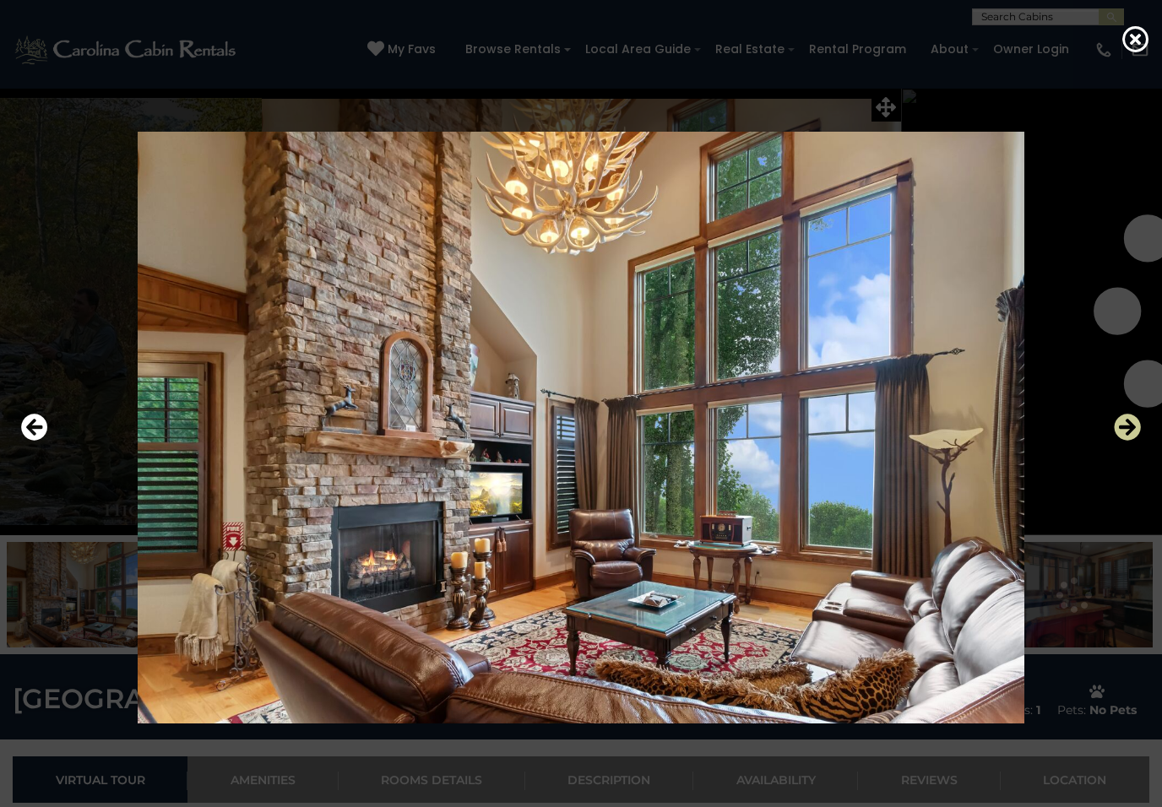
click at [1117, 438] on icon "Next" at bounding box center [1127, 427] width 27 height 27
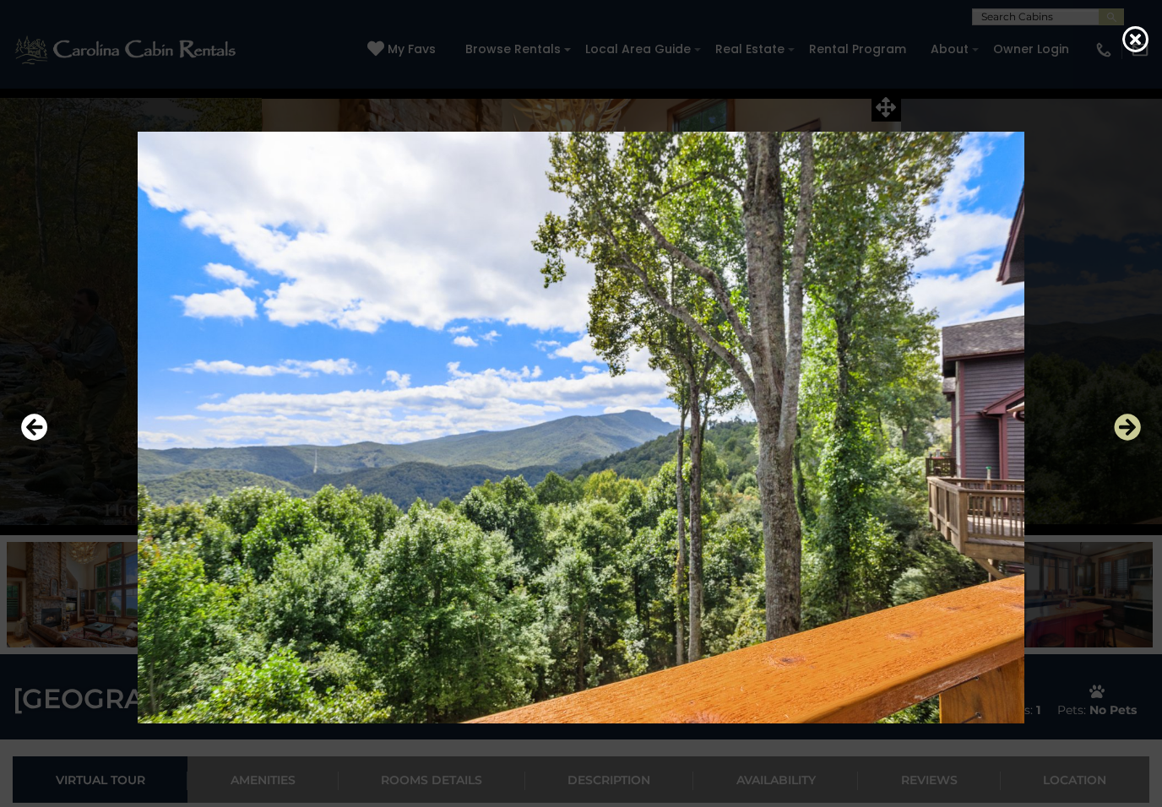
click at [1120, 435] on icon "Next" at bounding box center [1127, 427] width 27 height 27
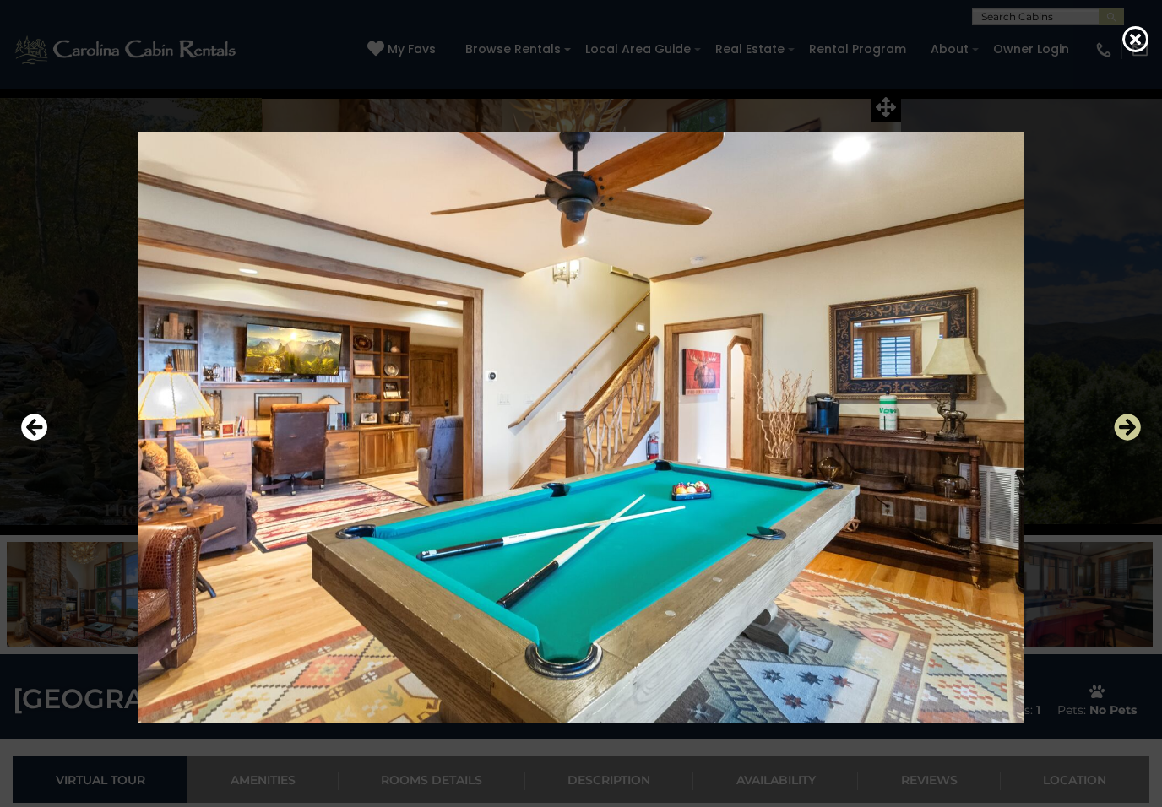
click at [1115, 442] on button "Next" at bounding box center [1127, 428] width 27 height 39
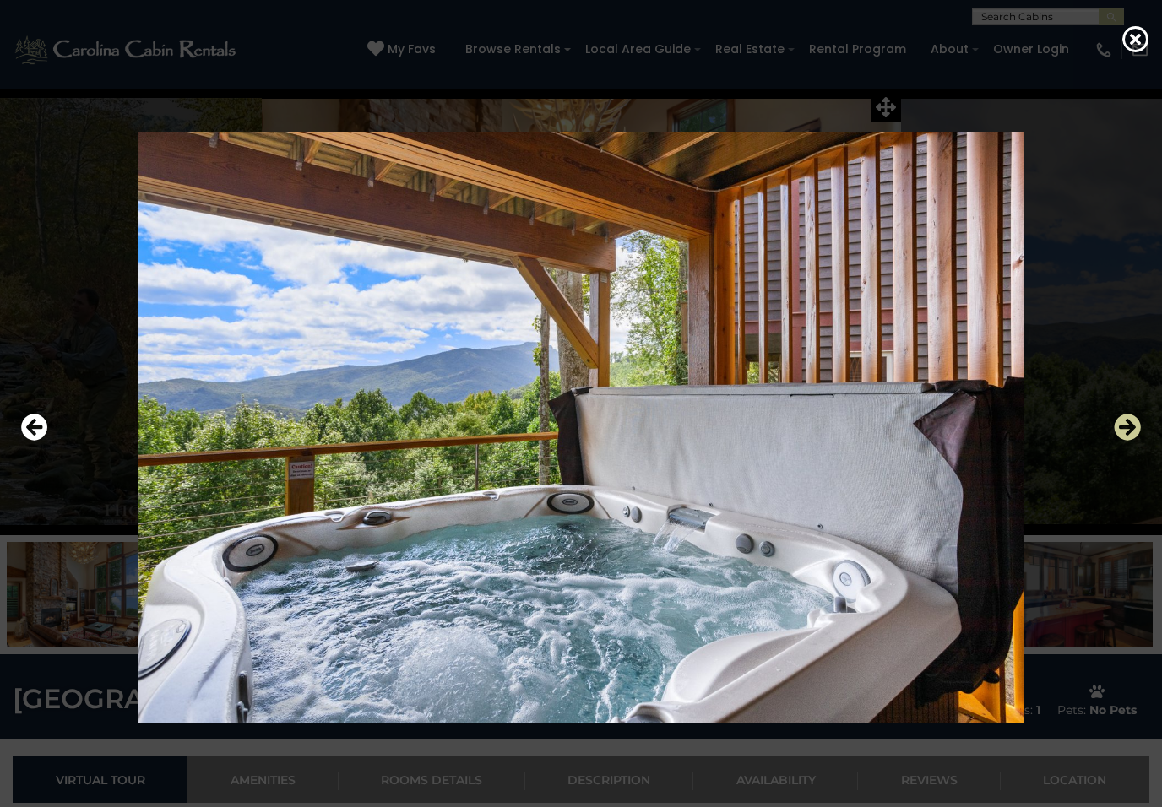
click at [1121, 426] on icon "Next" at bounding box center [1127, 427] width 27 height 27
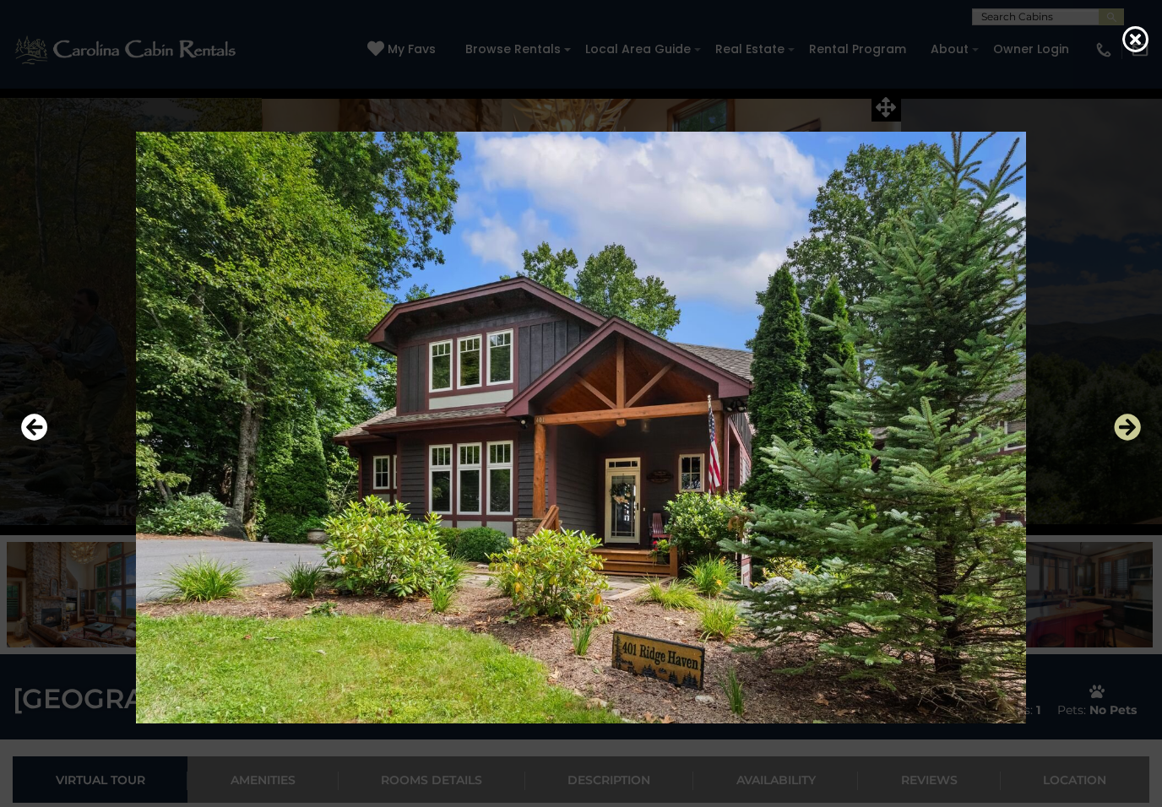
click at [1118, 428] on icon "Next" at bounding box center [1127, 427] width 27 height 27
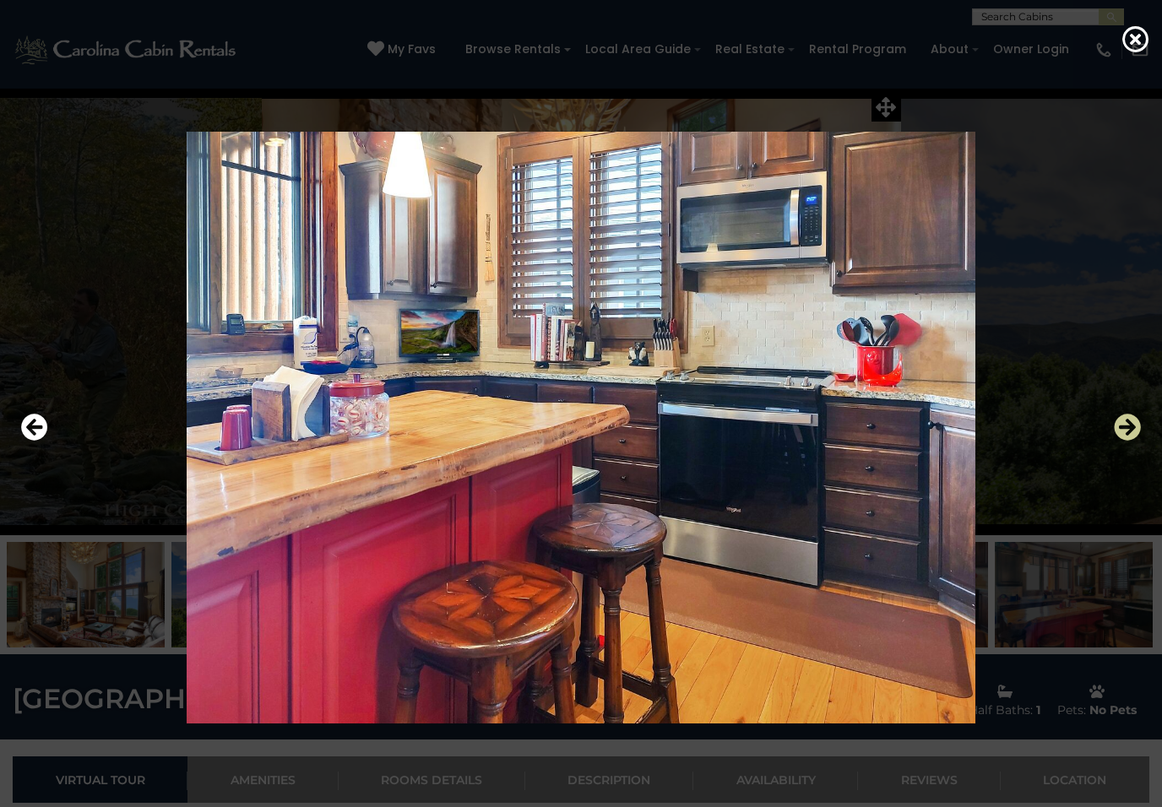
click at [1119, 429] on icon "Next" at bounding box center [1127, 427] width 27 height 27
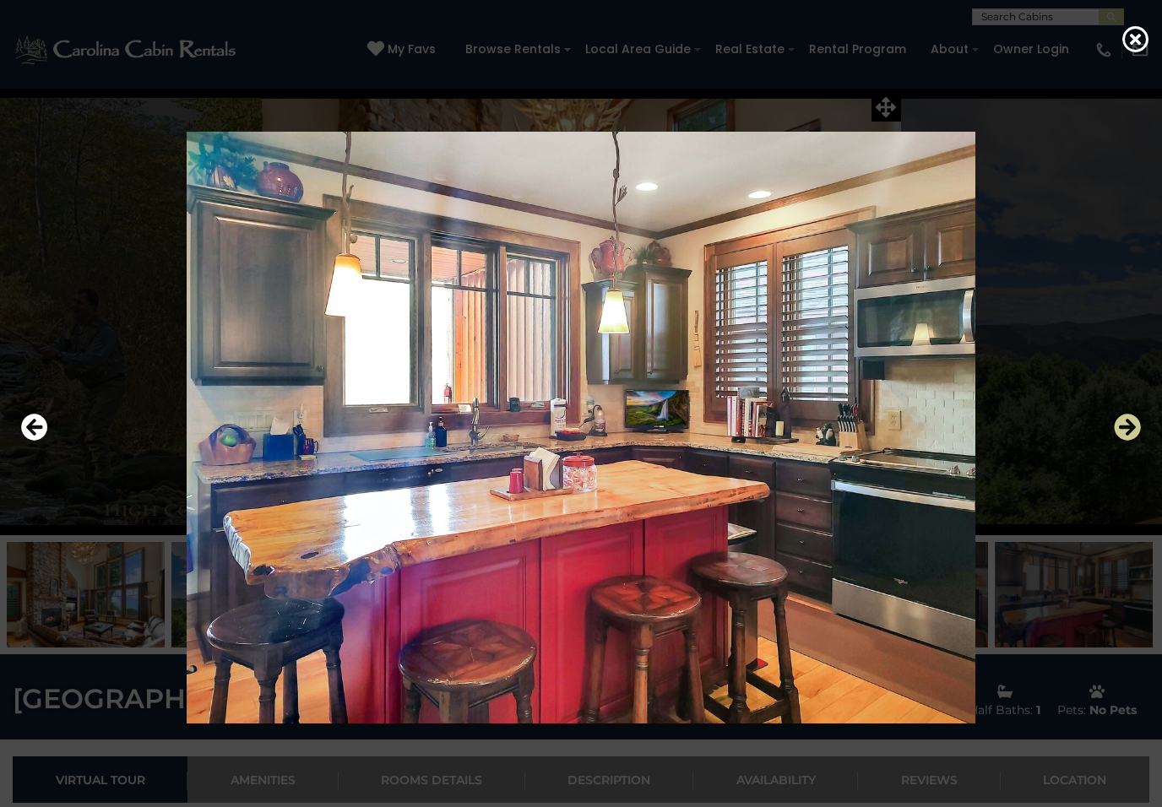
click at [1118, 429] on icon "Next" at bounding box center [1127, 427] width 27 height 27
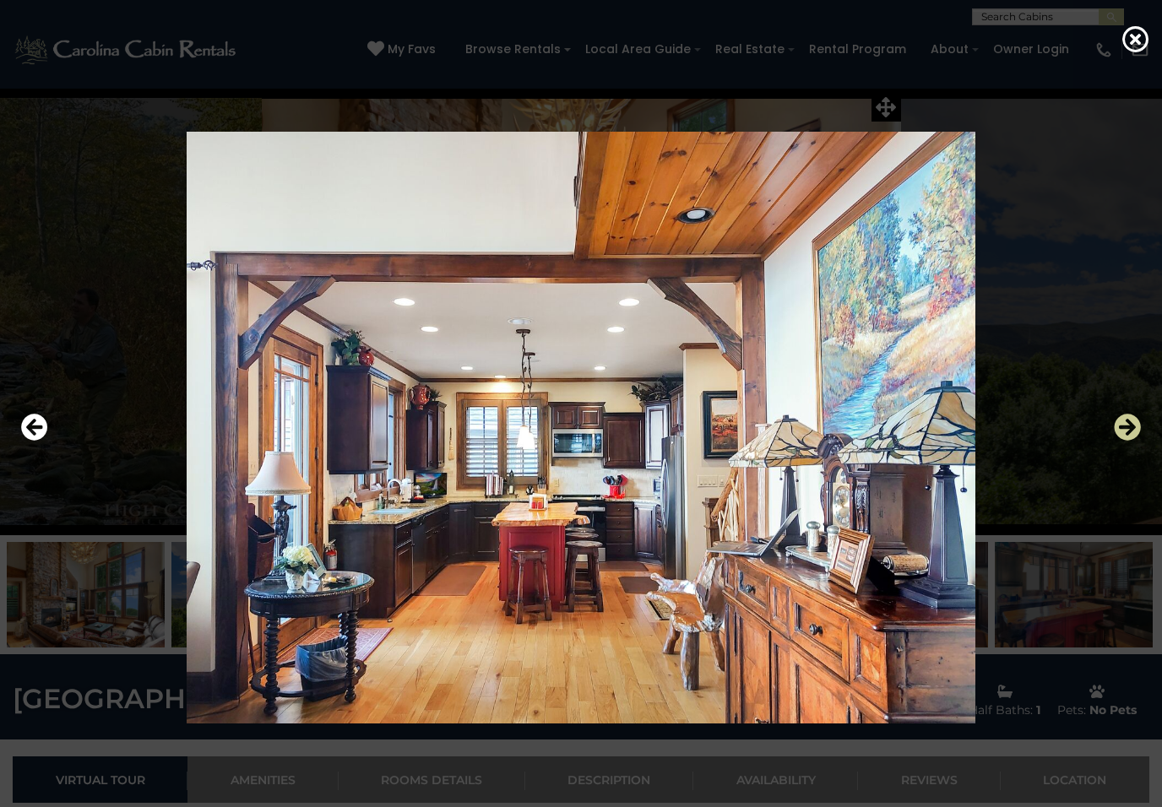
click at [1120, 430] on icon "Next" at bounding box center [1127, 427] width 27 height 27
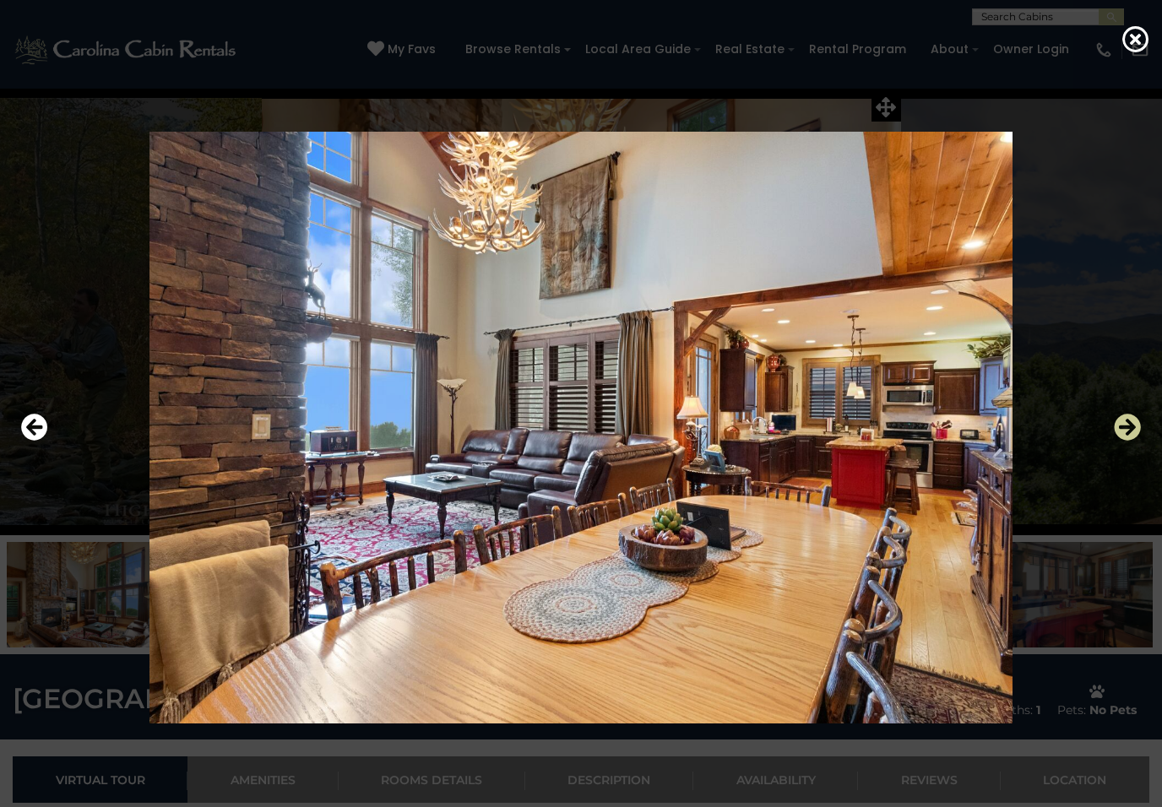
click at [1119, 432] on icon "Next" at bounding box center [1127, 427] width 27 height 27
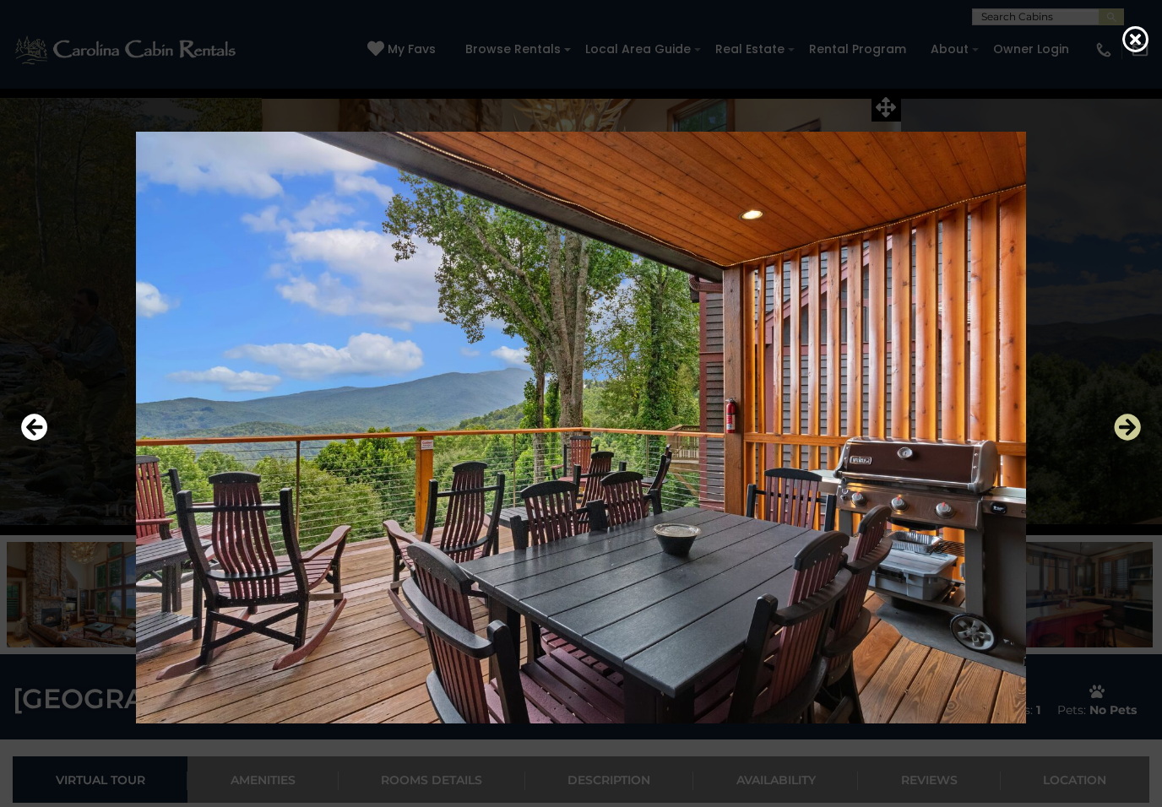
click at [1118, 432] on icon "Next" at bounding box center [1127, 427] width 27 height 27
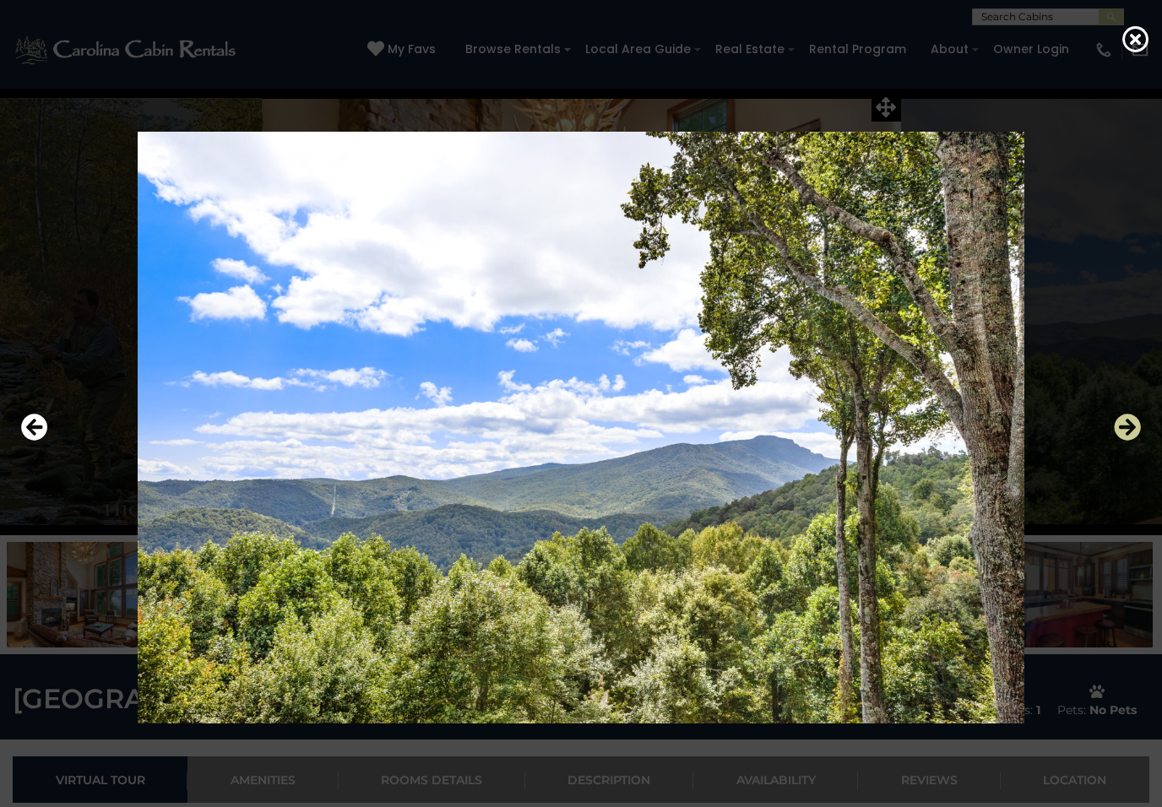
click at [1123, 428] on icon "Next" at bounding box center [1127, 427] width 27 height 27
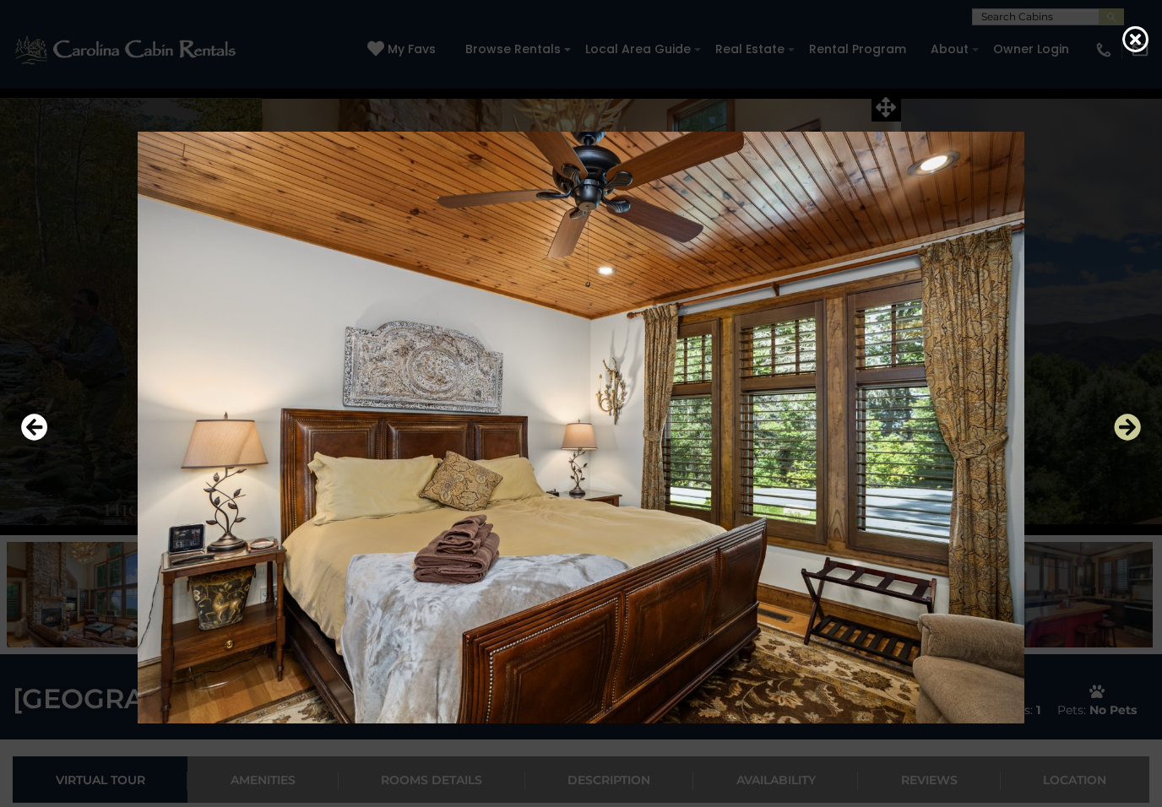
click at [1122, 430] on icon "Next" at bounding box center [1127, 427] width 27 height 27
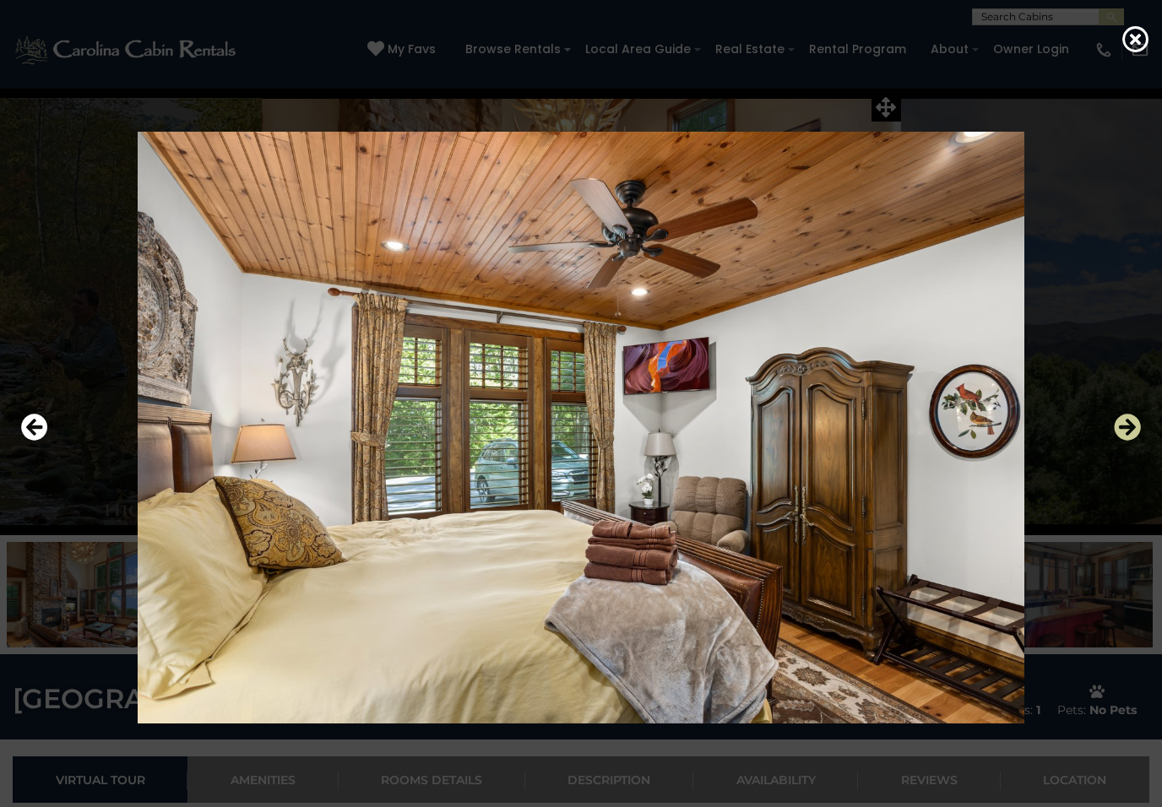
click at [1121, 431] on icon "Next" at bounding box center [1127, 427] width 27 height 27
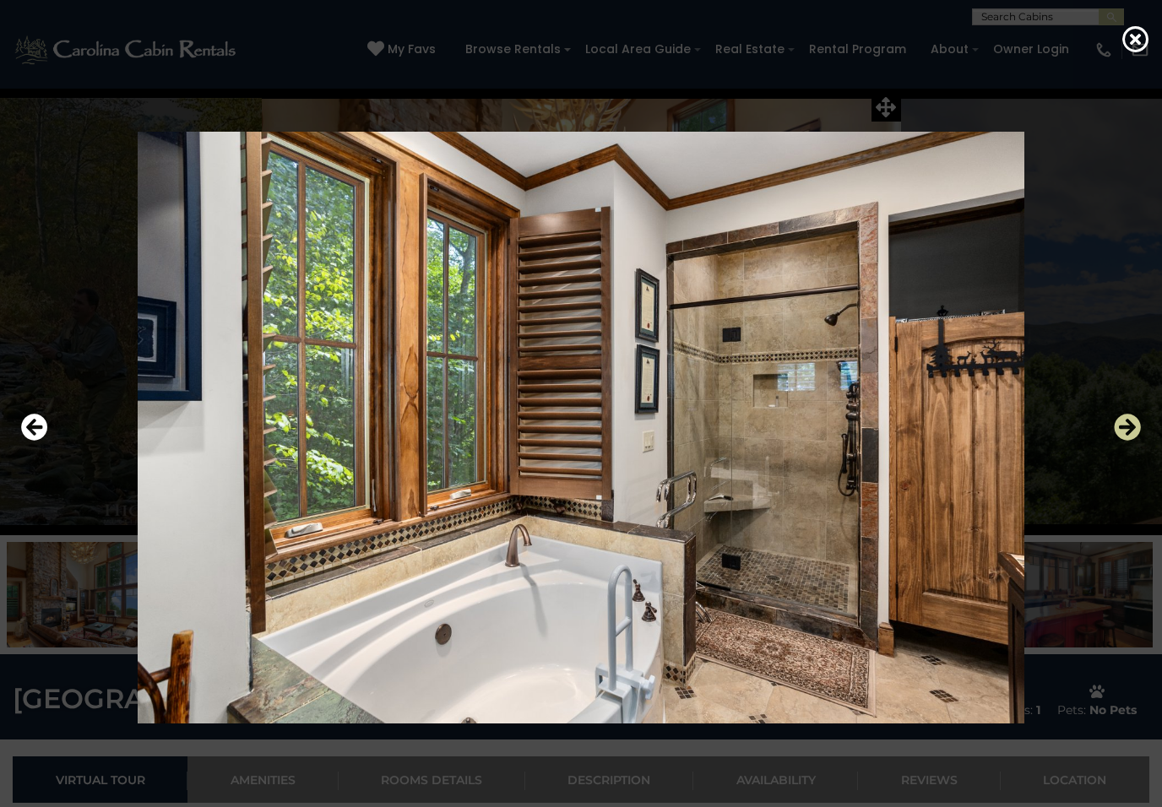
click at [1119, 432] on icon "Next" at bounding box center [1127, 427] width 27 height 27
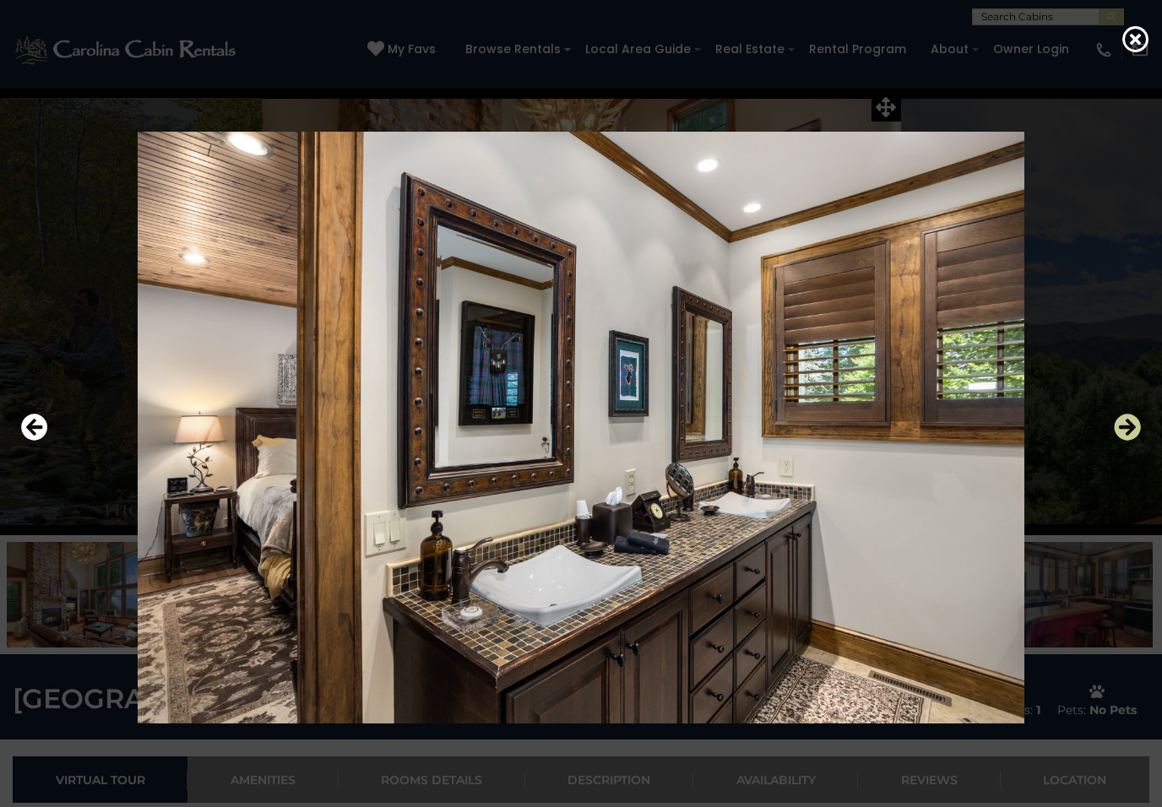
click at [1121, 431] on icon "Next" at bounding box center [1127, 427] width 27 height 27
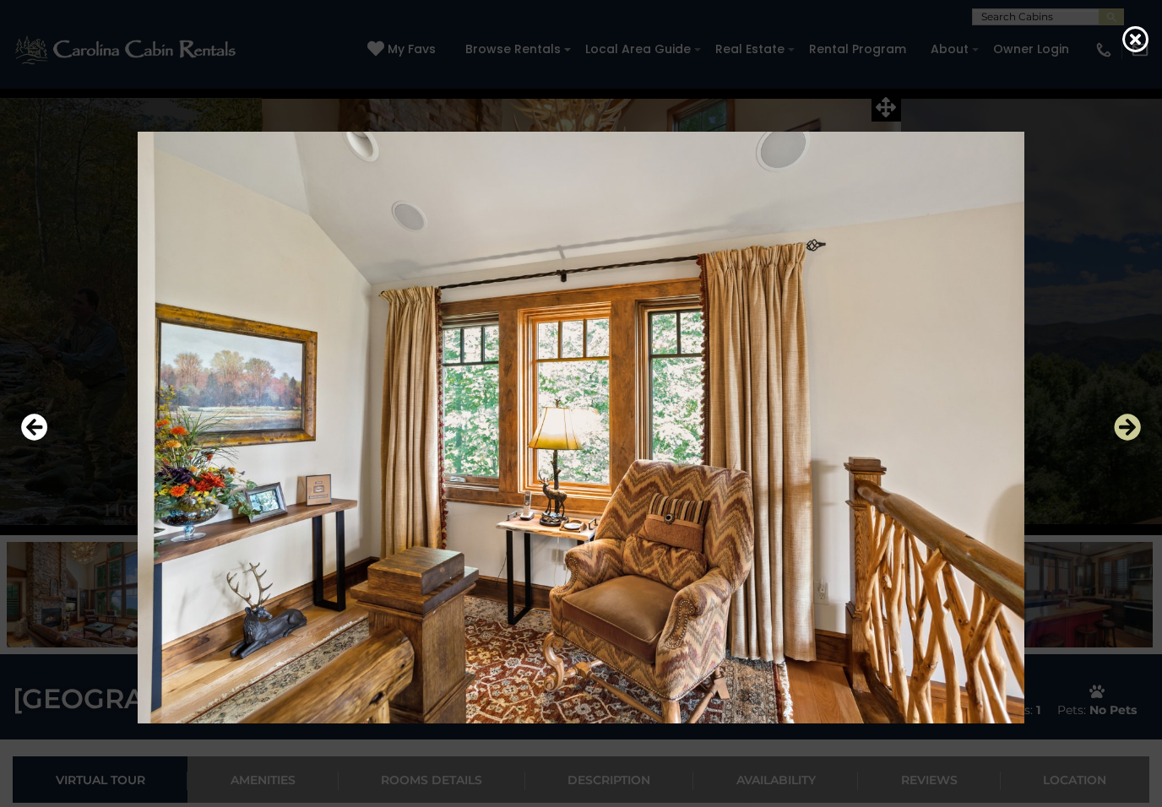
click at [1119, 431] on icon "Next" at bounding box center [1127, 427] width 27 height 27
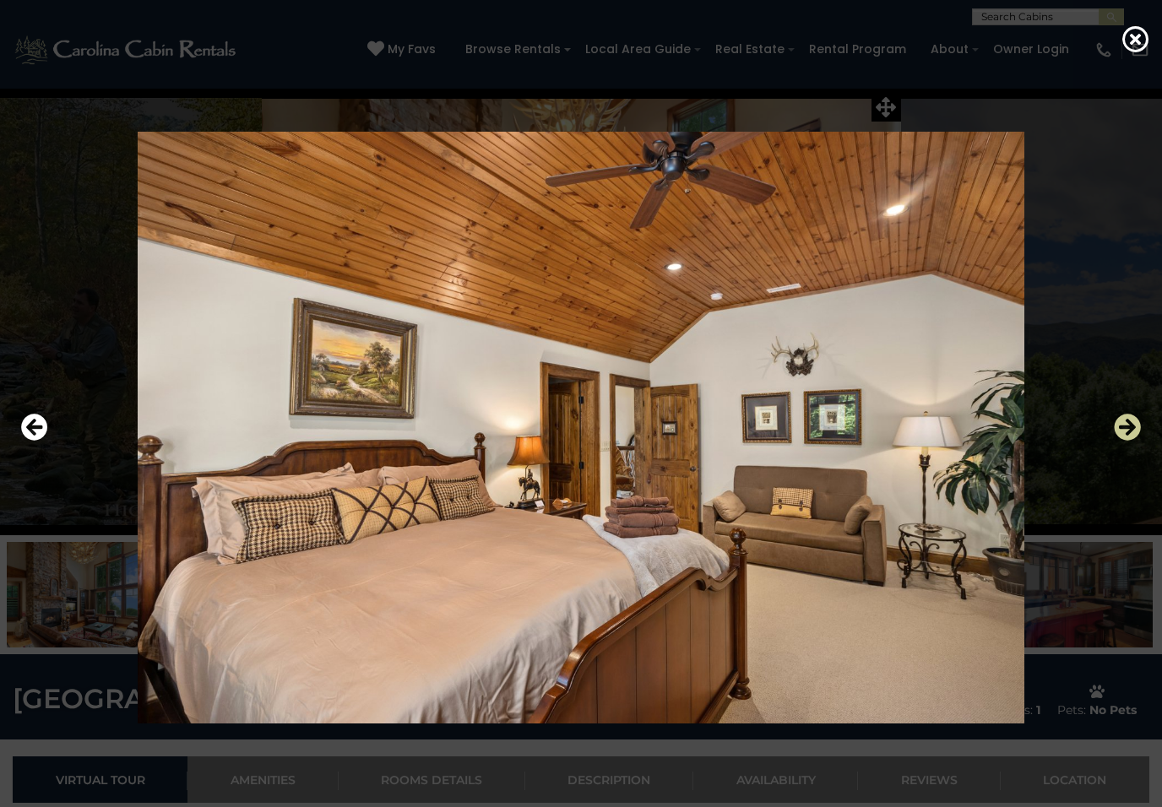
click at [1118, 433] on icon "Next" at bounding box center [1127, 427] width 27 height 27
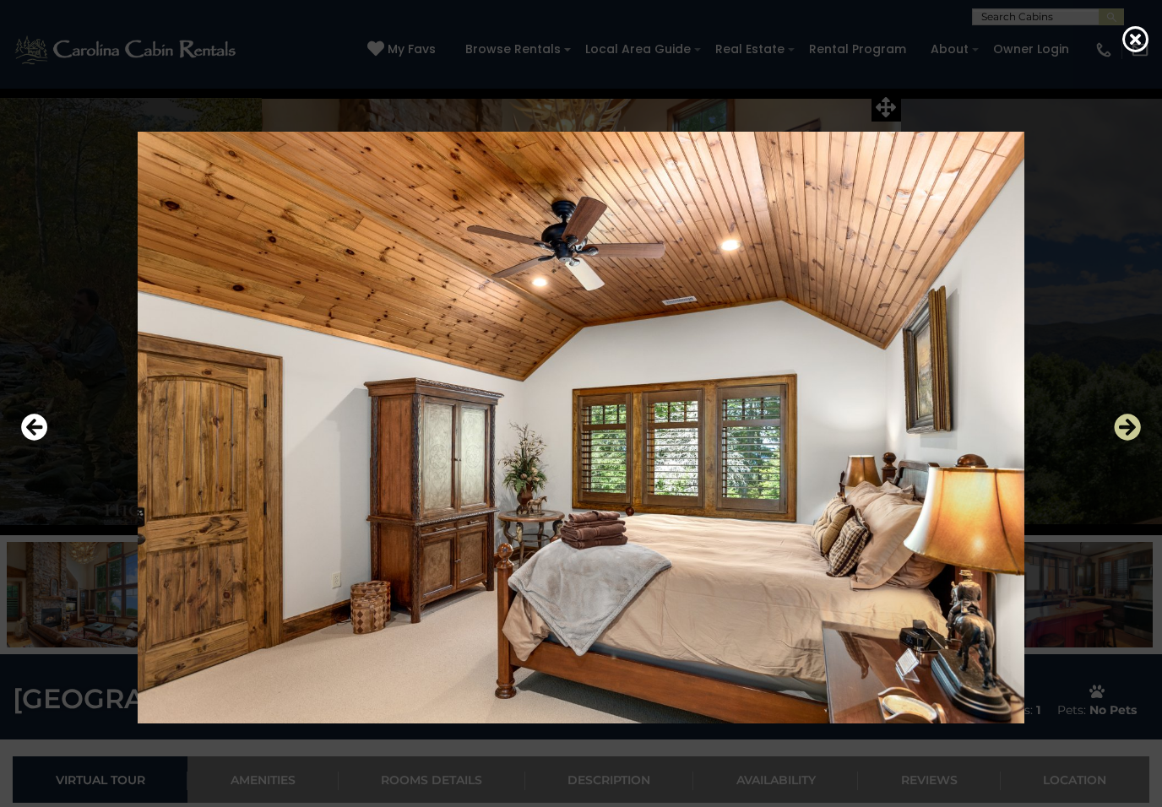
click at [1119, 433] on icon "Next" at bounding box center [1127, 427] width 27 height 27
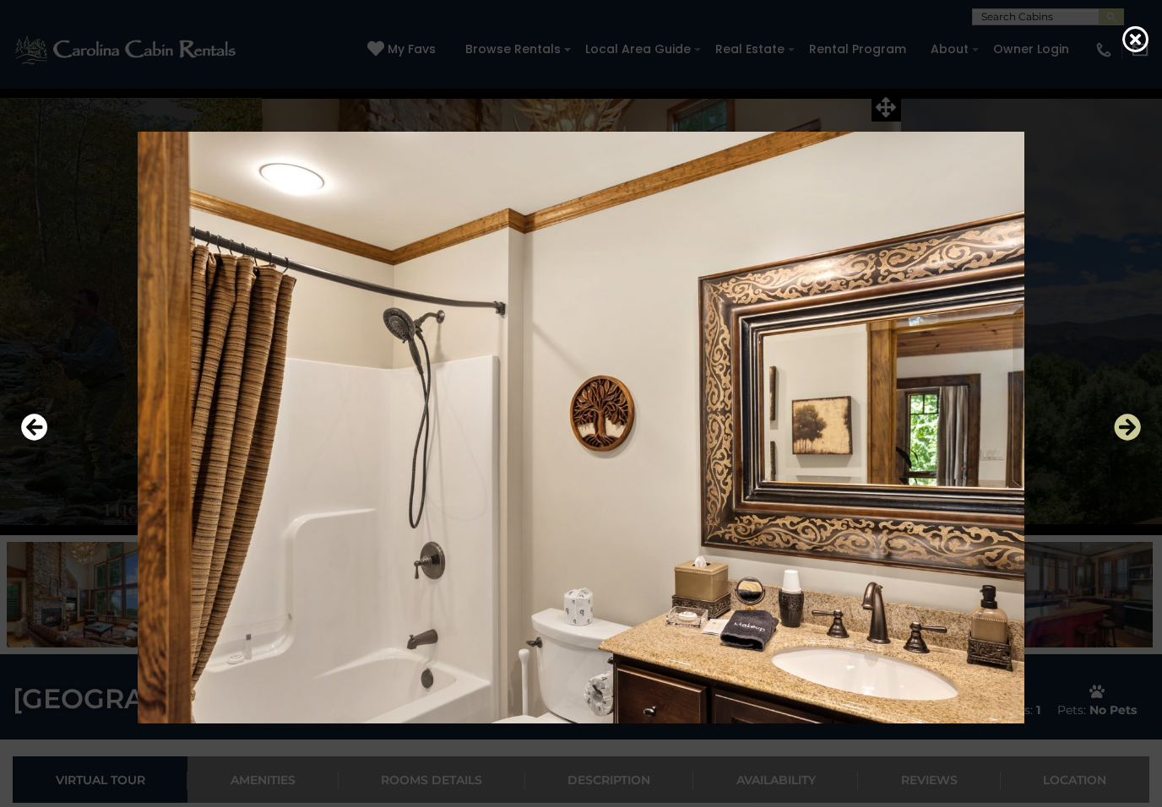
click at [1119, 433] on icon "Next" at bounding box center [1127, 427] width 27 height 27
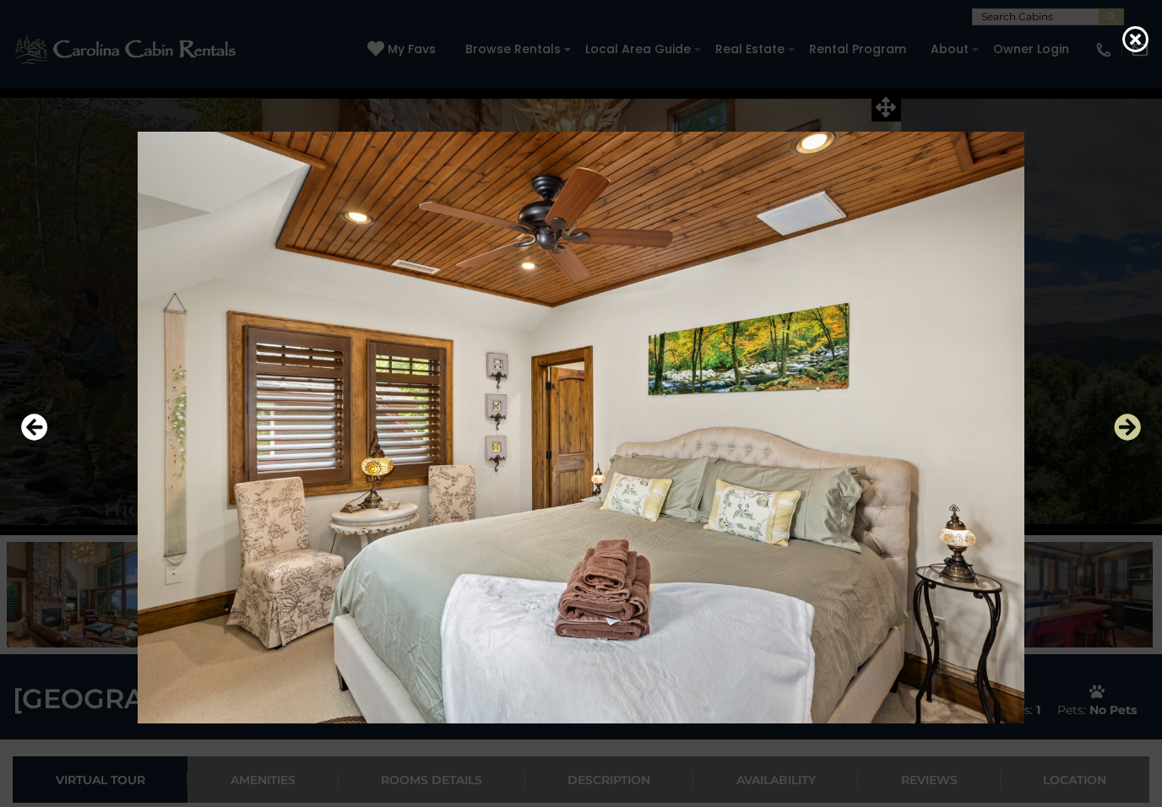
click at [1119, 433] on icon "Next" at bounding box center [1127, 427] width 27 height 27
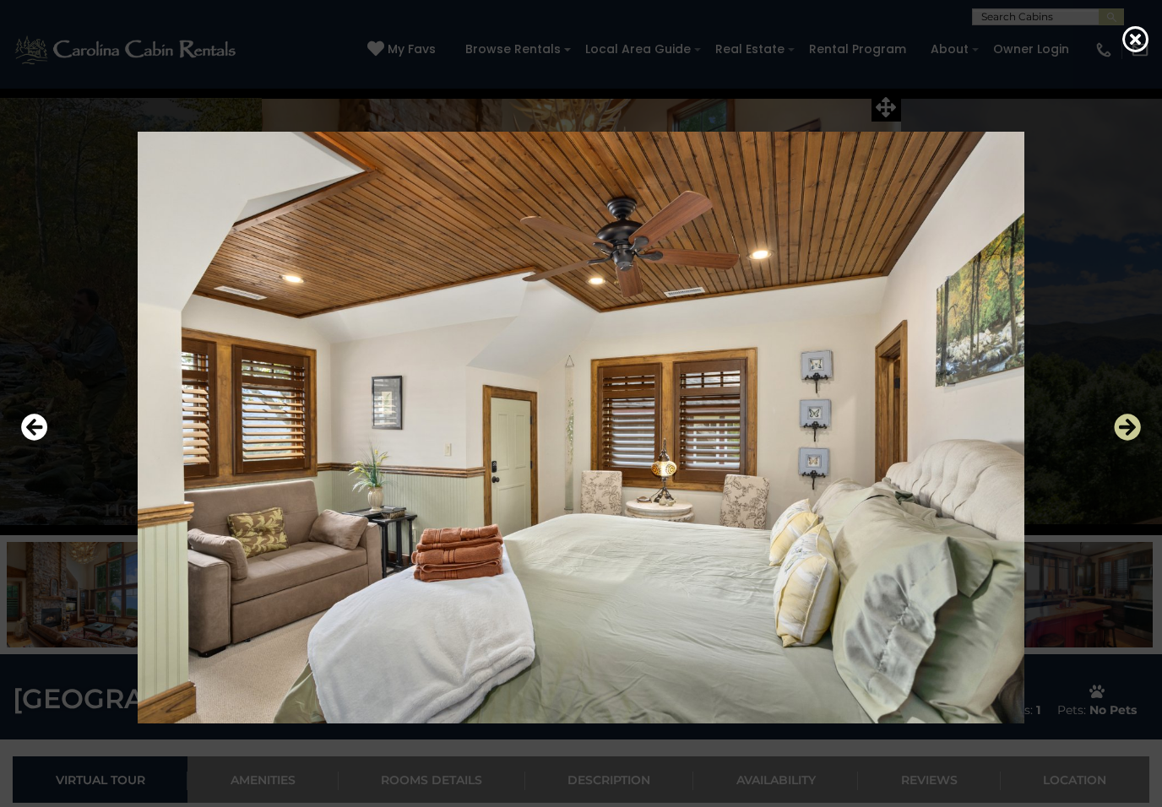
click at [1118, 436] on icon "Next" at bounding box center [1127, 427] width 27 height 27
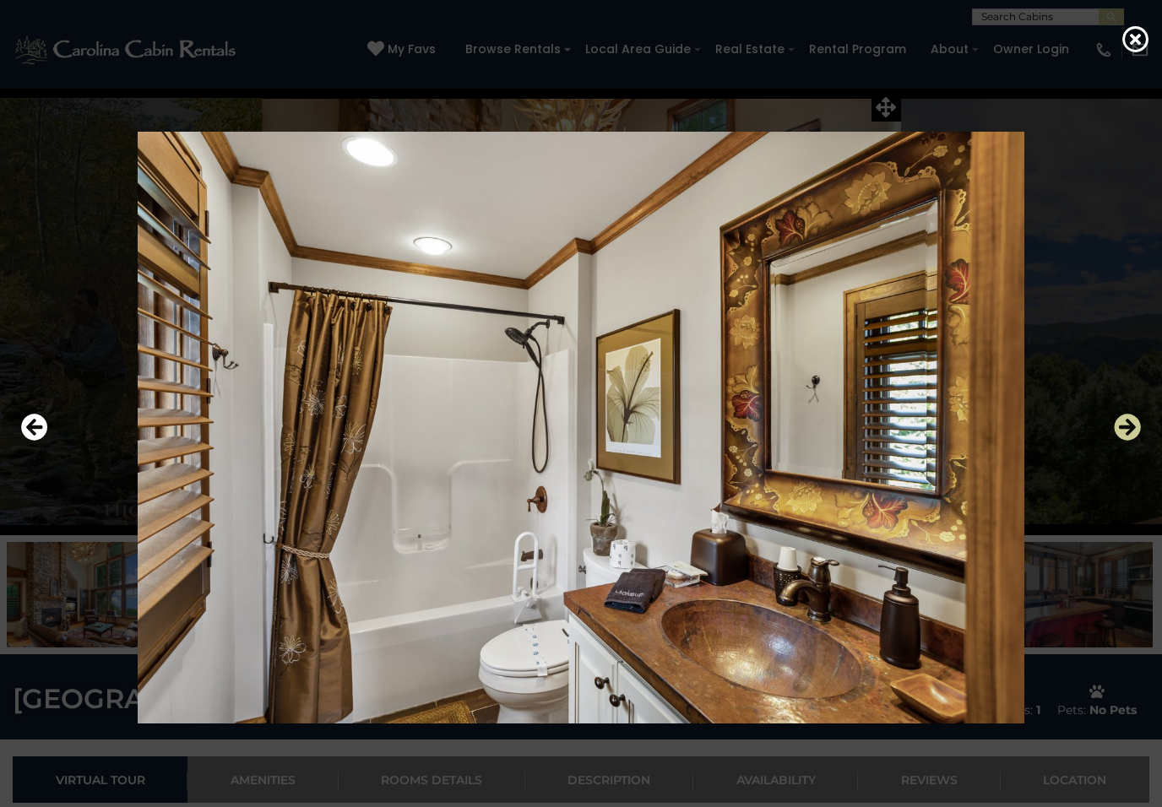
click at [1119, 435] on icon "Next" at bounding box center [1127, 427] width 27 height 27
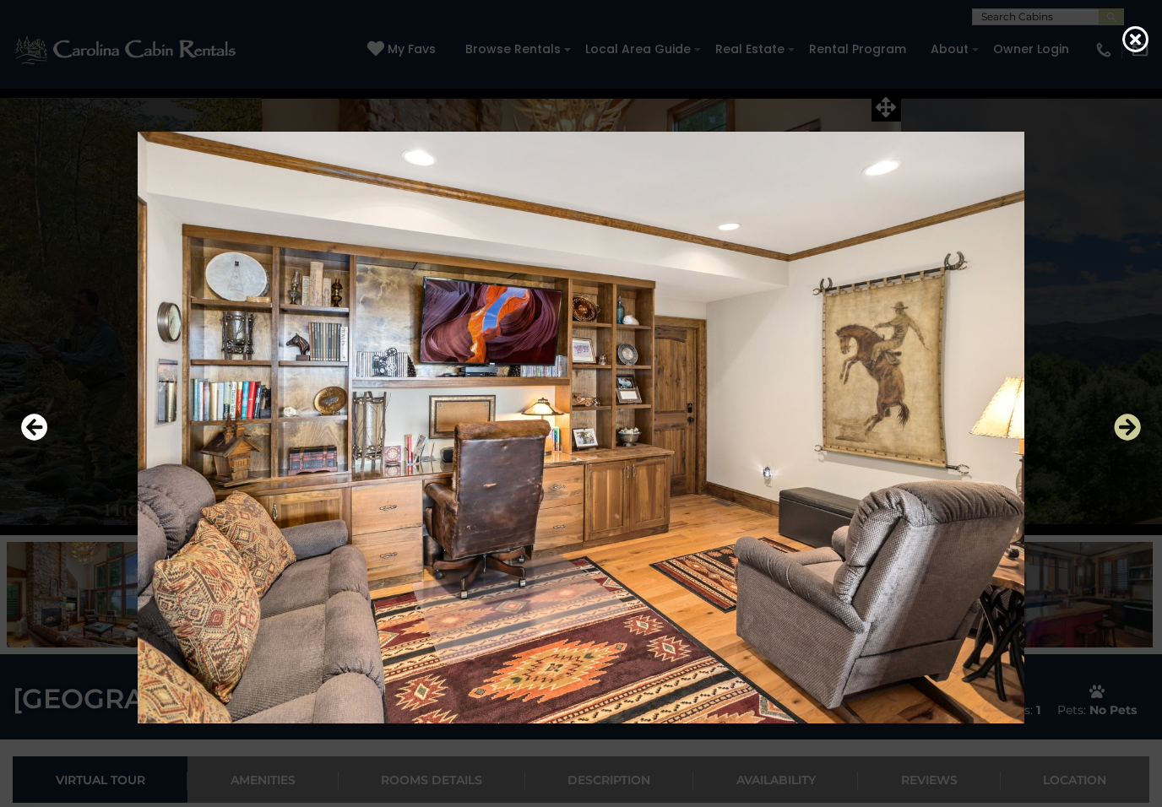
click at [1120, 435] on icon "Next" at bounding box center [1127, 427] width 27 height 27
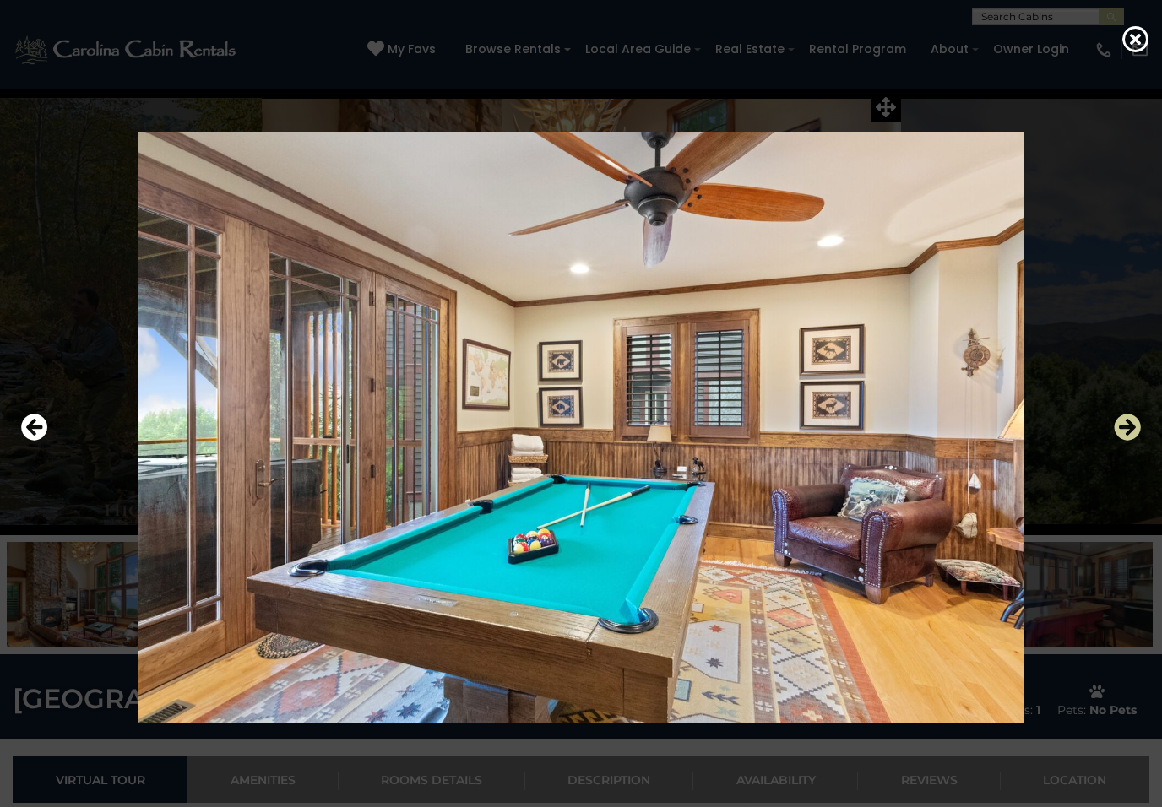
click at [1120, 435] on icon "Next" at bounding box center [1127, 427] width 27 height 27
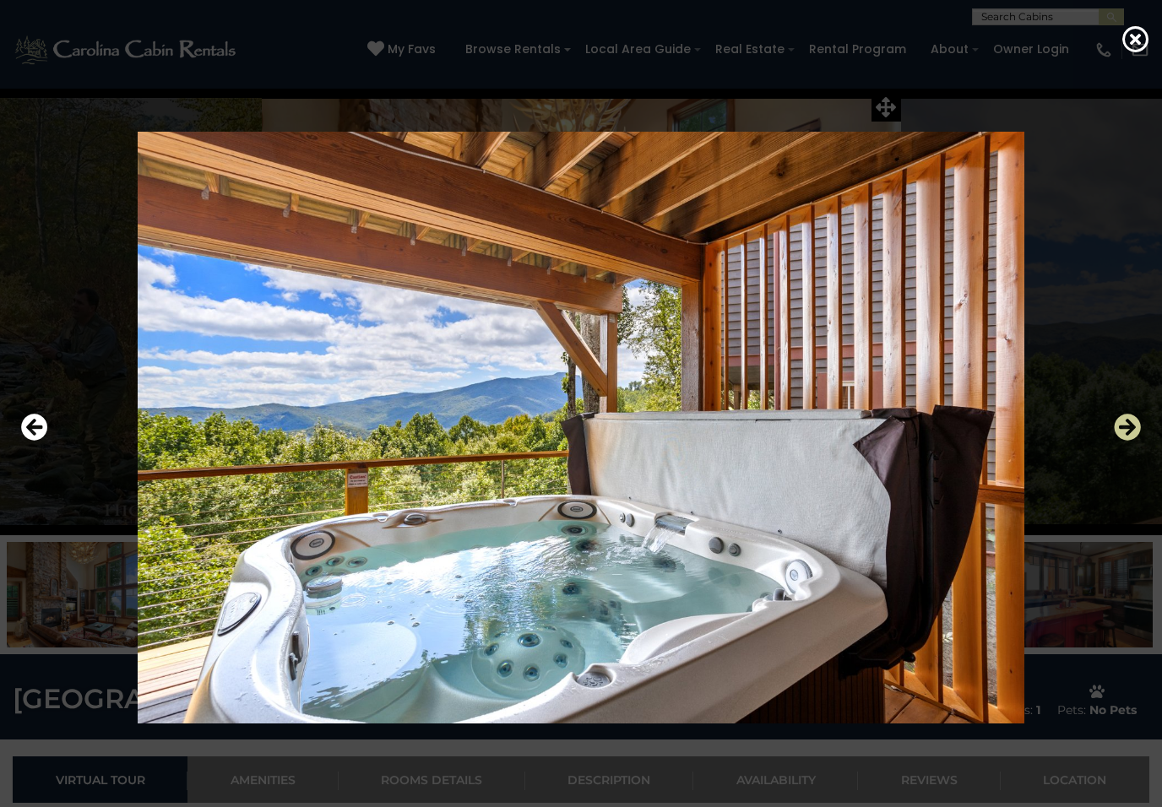
click at [1120, 434] on icon "Next" at bounding box center [1127, 427] width 27 height 27
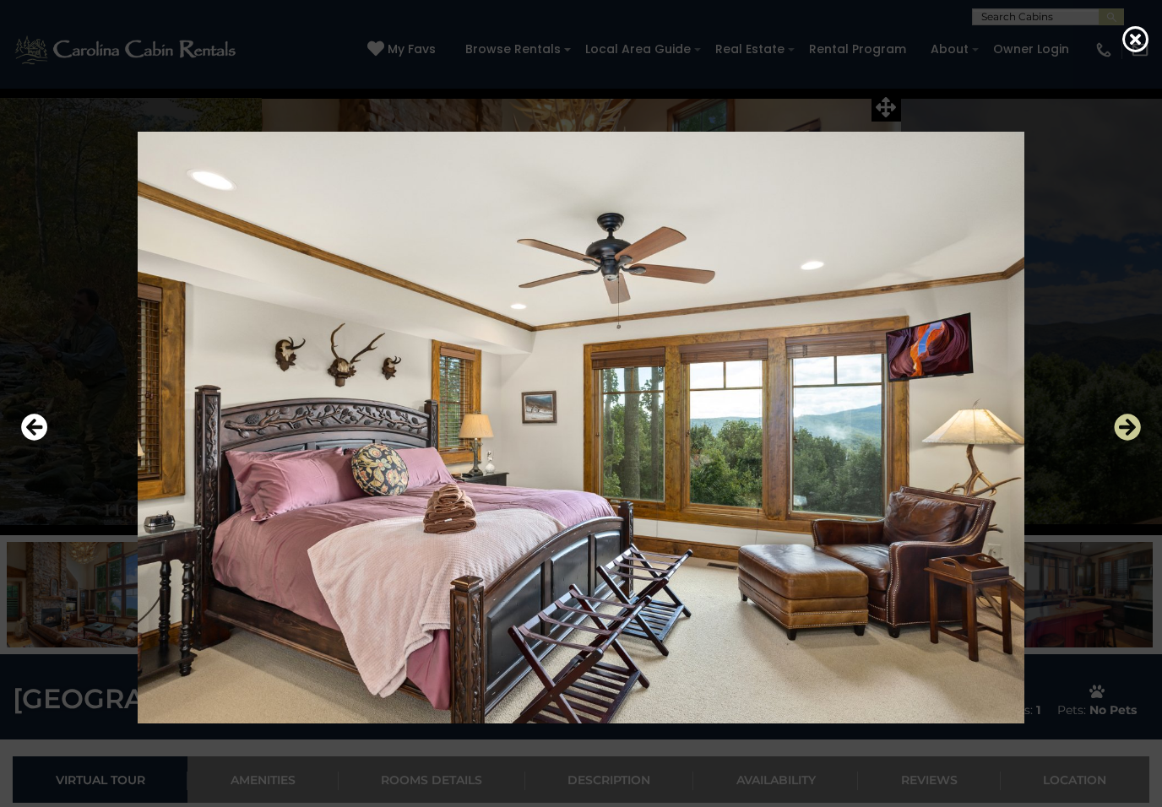
click at [1119, 433] on icon "Next" at bounding box center [1127, 427] width 27 height 27
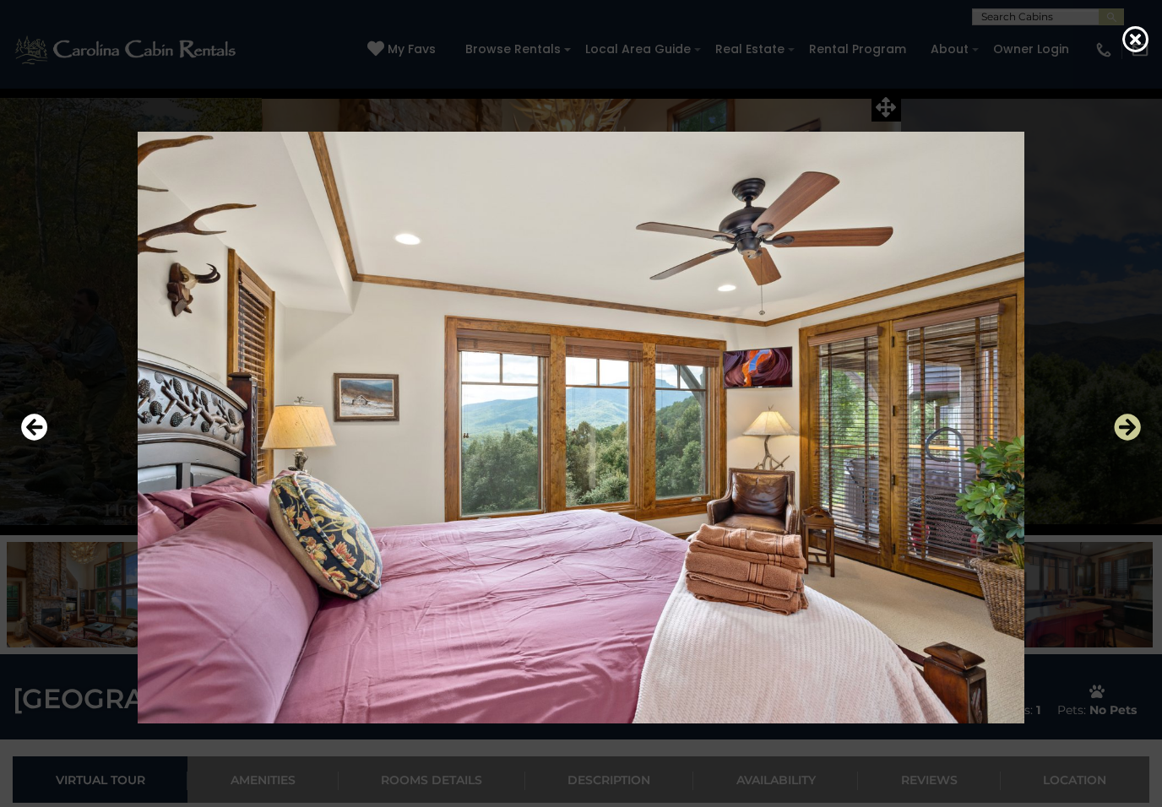
click at [1120, 434] on icon "Next" at bounding box center [1127, 427] width 27 height 27
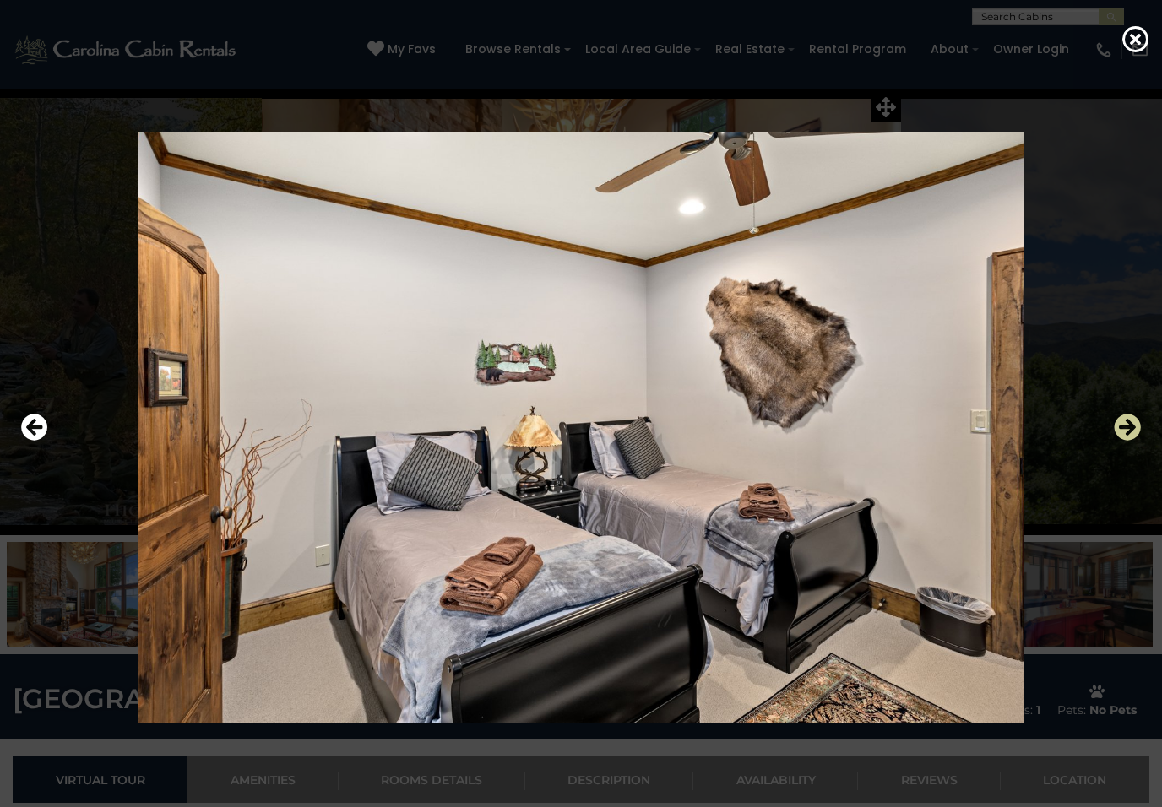
click at [1120, 433] on icon "Next" at bounding box center [1127, 427] width 27 height 27
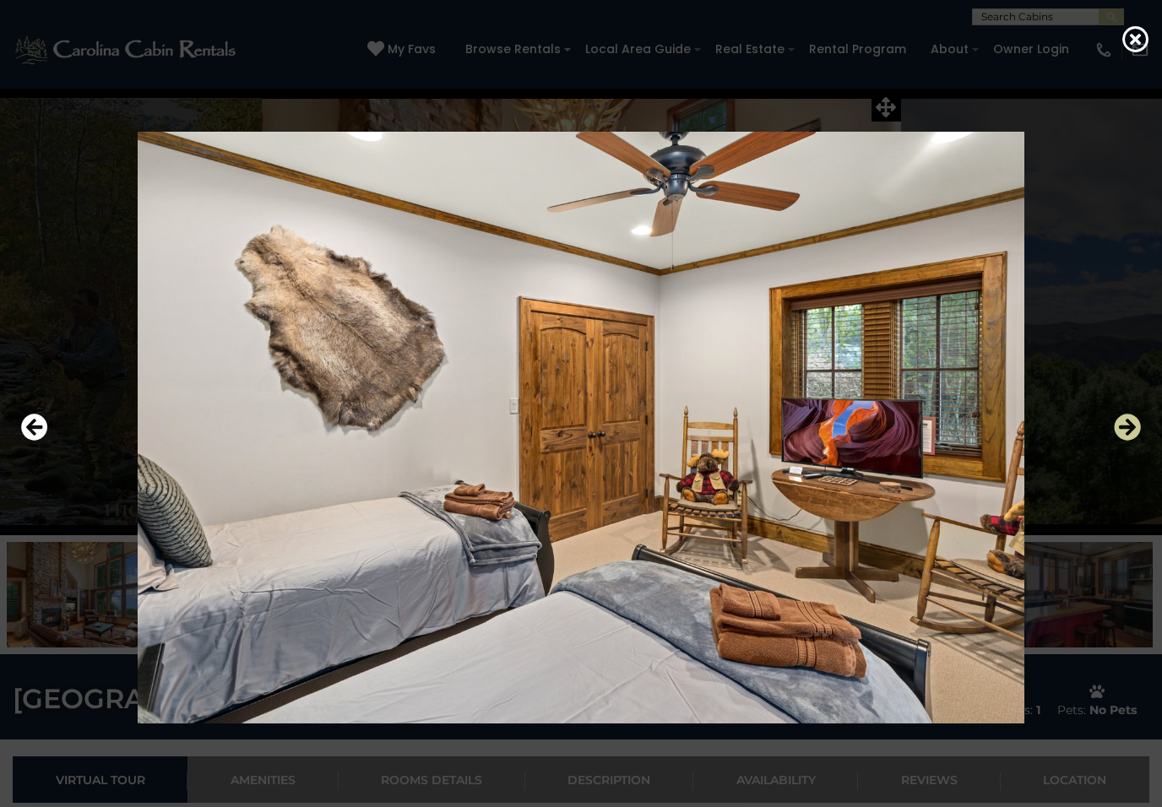
click at [1121, 434] on icon "Next" at bounding box center [1127, 427] width 27 height 27
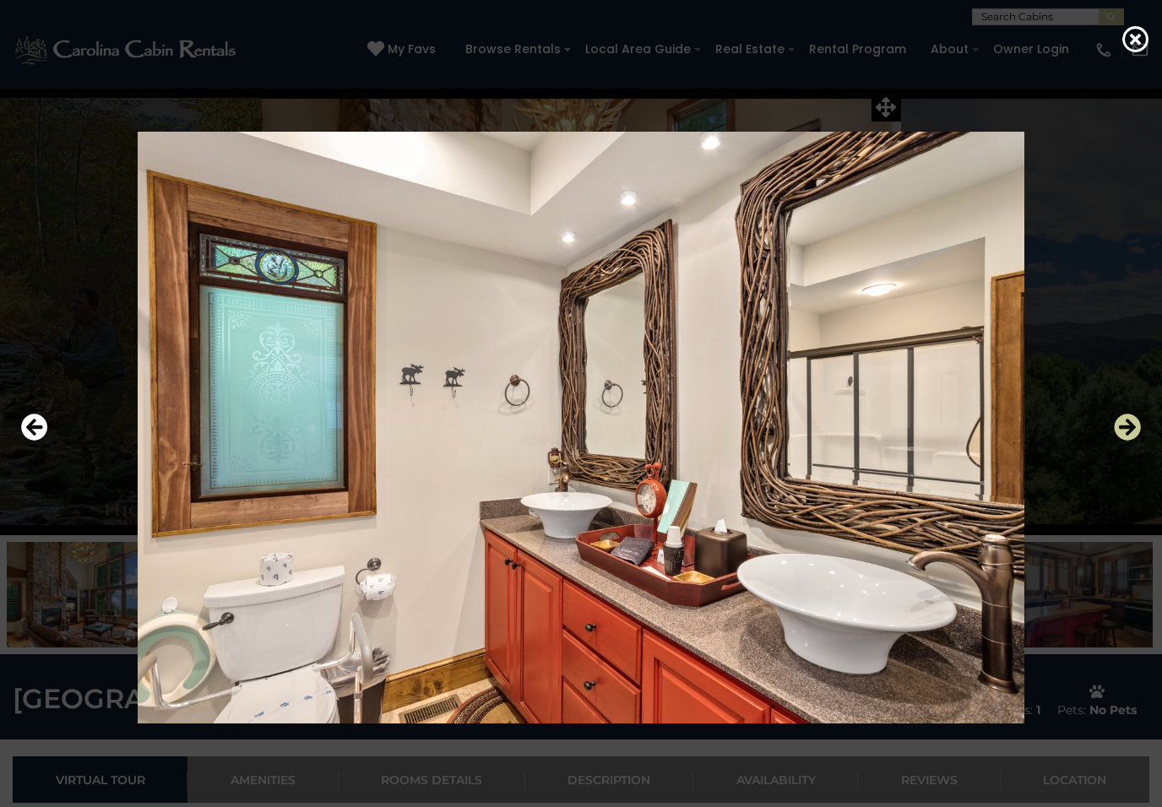
click at [1120, 436] on icon "Next" at bounding box center [1127, 427] width 27 height 27
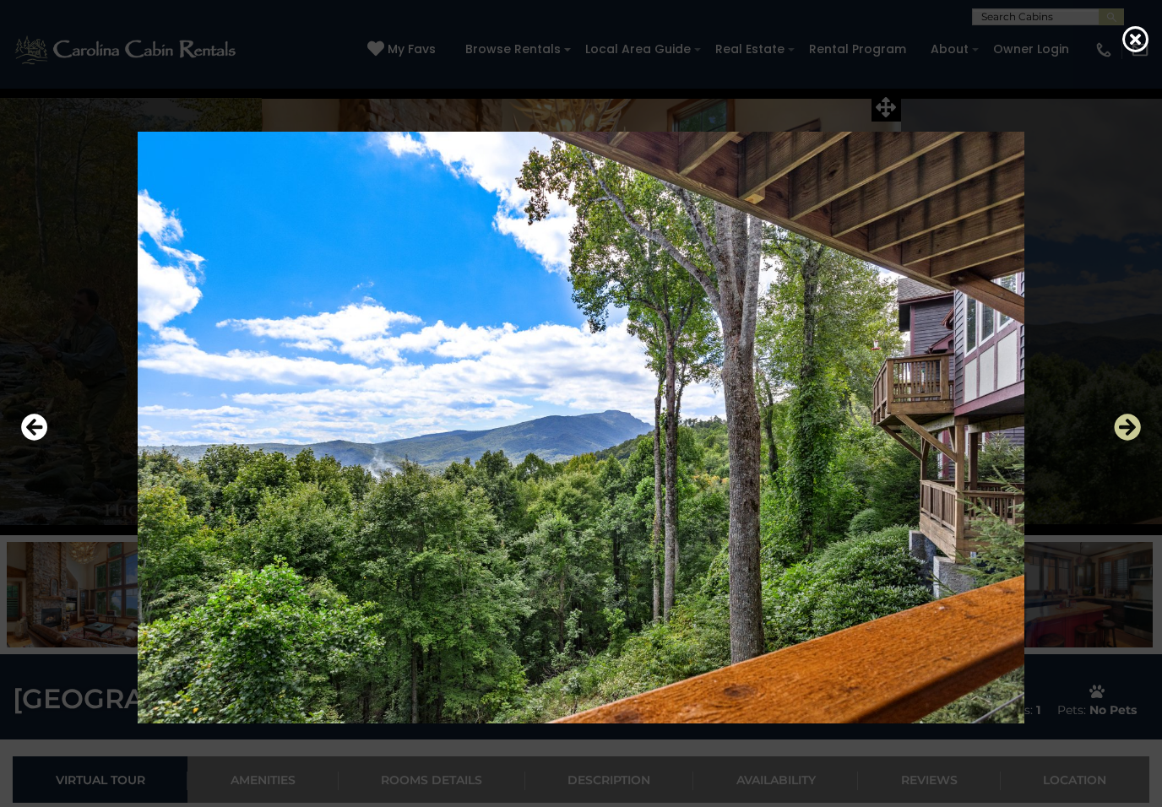
click at [1122, 432] on icon "Next" at bounding box center [1127, 427] width 27 height 27
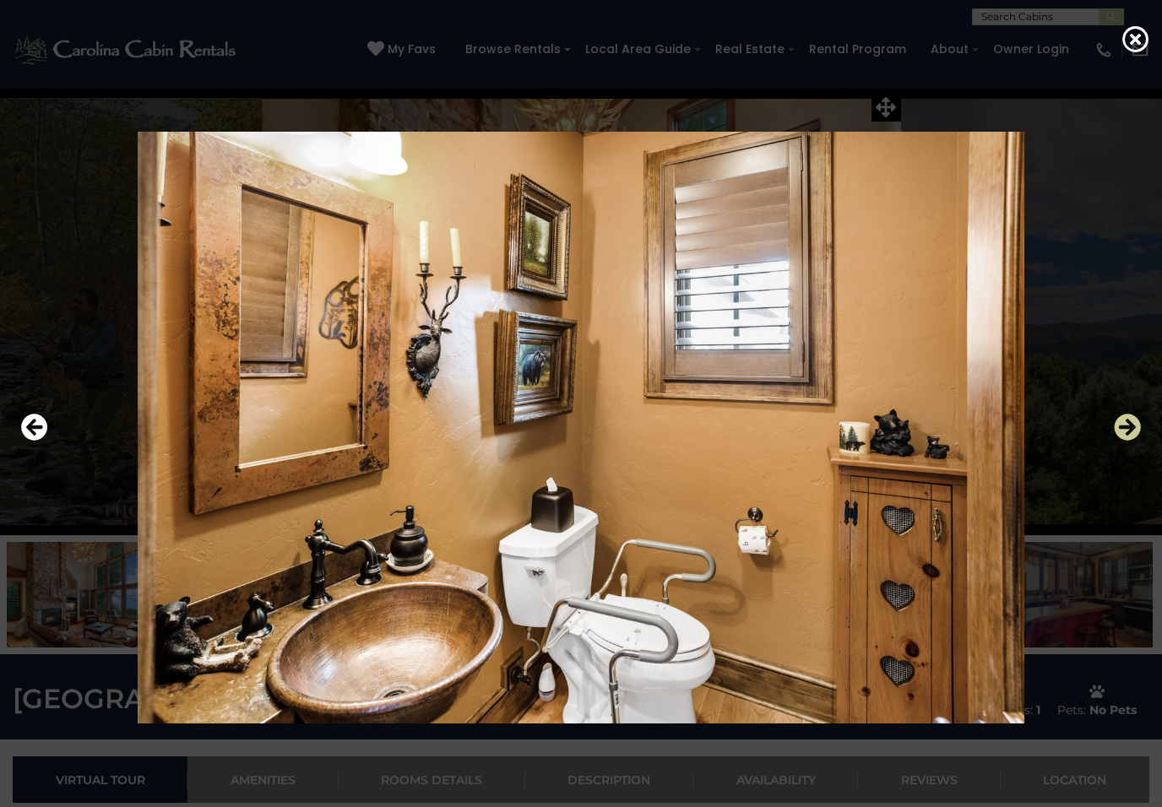
click at [1120, 432] on icon "Next" at bounding box center [1127, 427] width 27 height 27
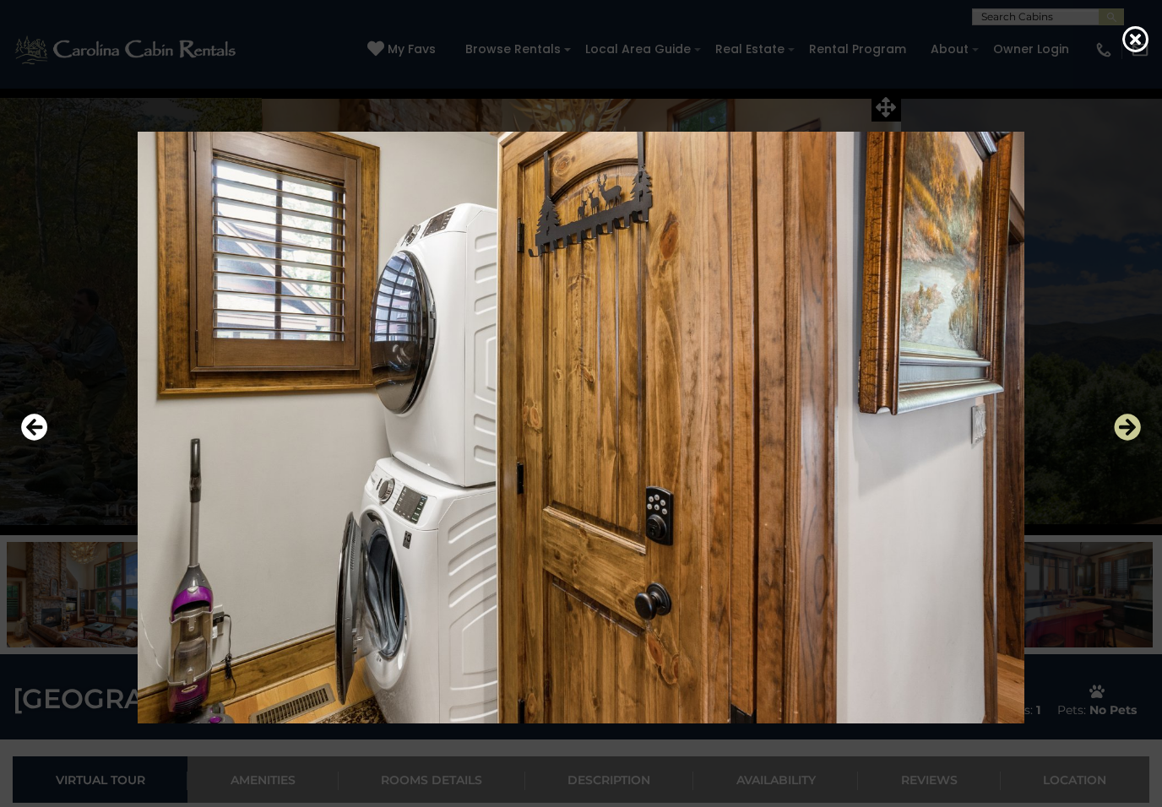
click at [1121, 432] on icon "Next" at bounding box center [1127, 427] width 27 height 27
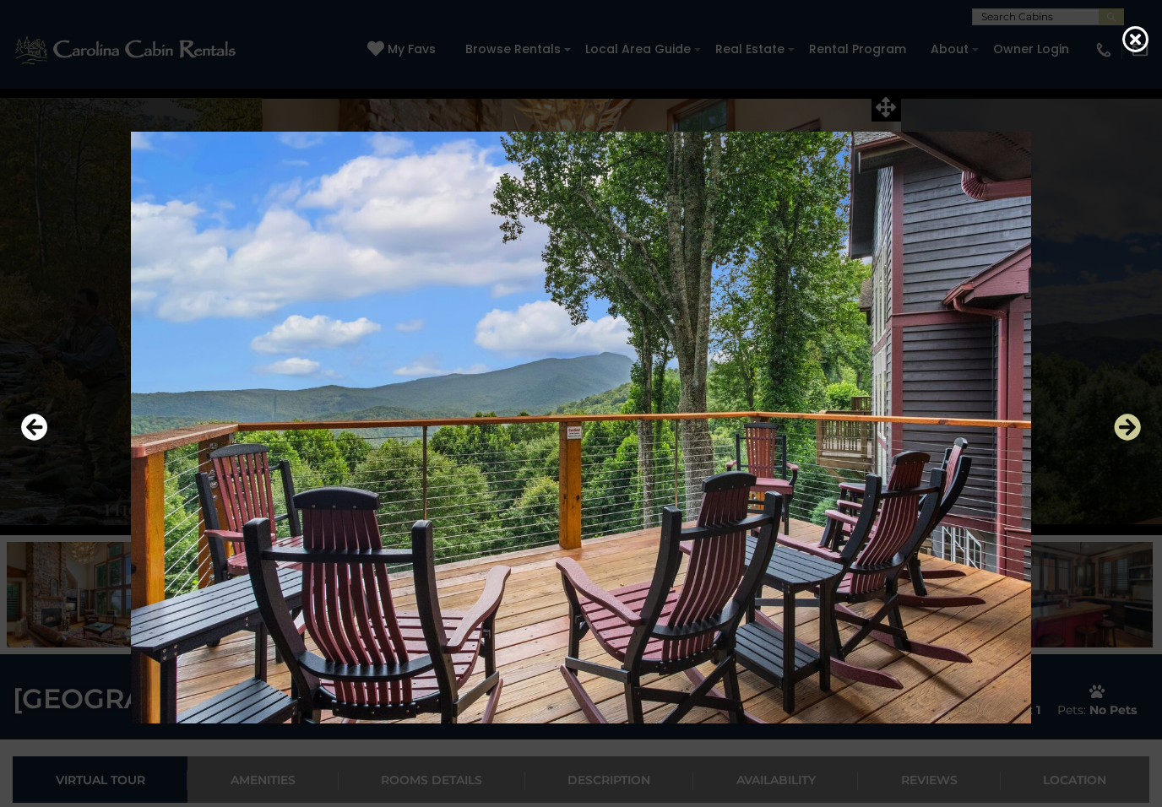
click at [1119, 433] on icon "Next" at bounding box center [1127, 427] width 27 height 27
